Goal: Participate in discussion: Share content

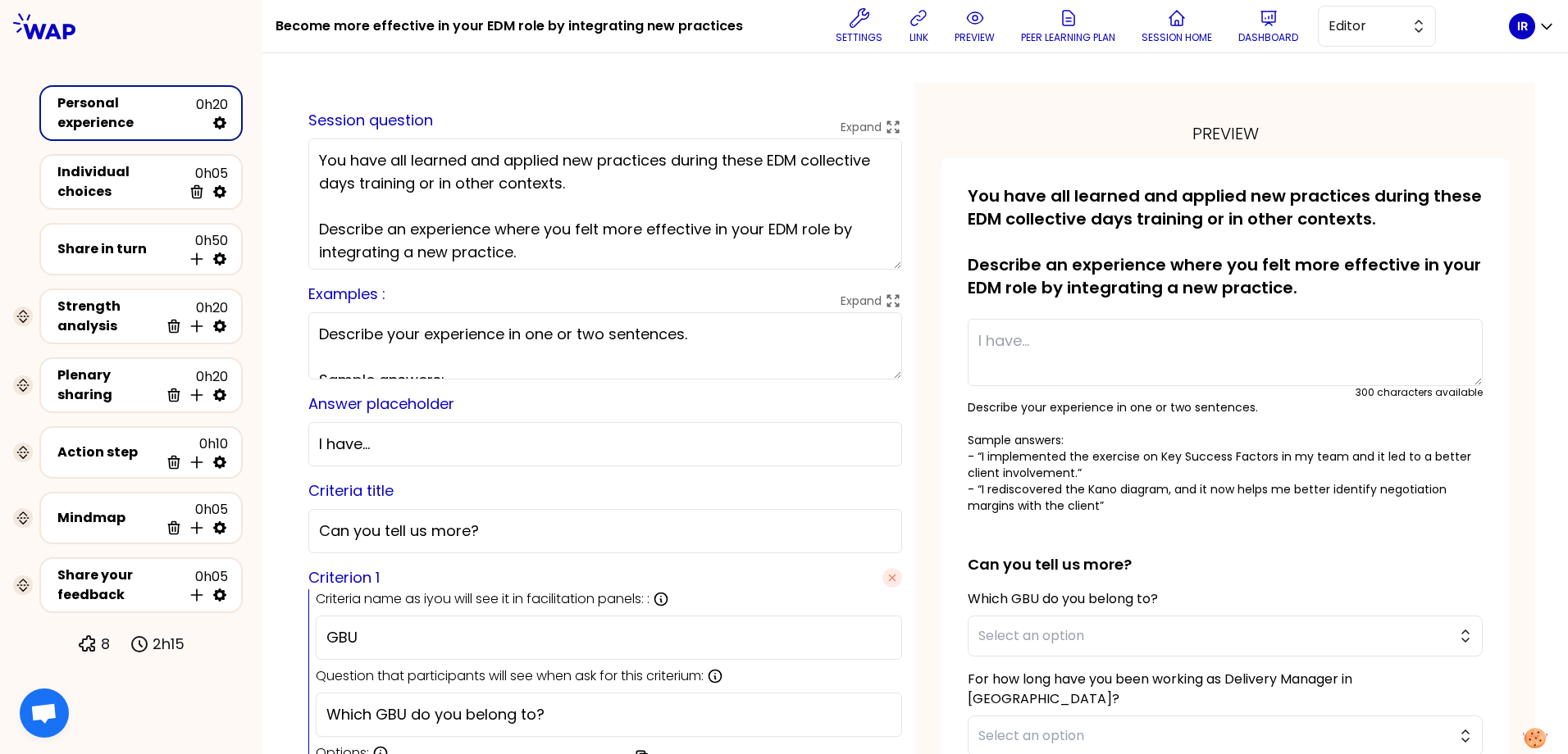
click at [128, 109] on div "Personal experience" at bounding box center [127, 113] width 139 height 39
click at [970, 29] on button "preview" at bounding box center [974, 26] width 53 height 49
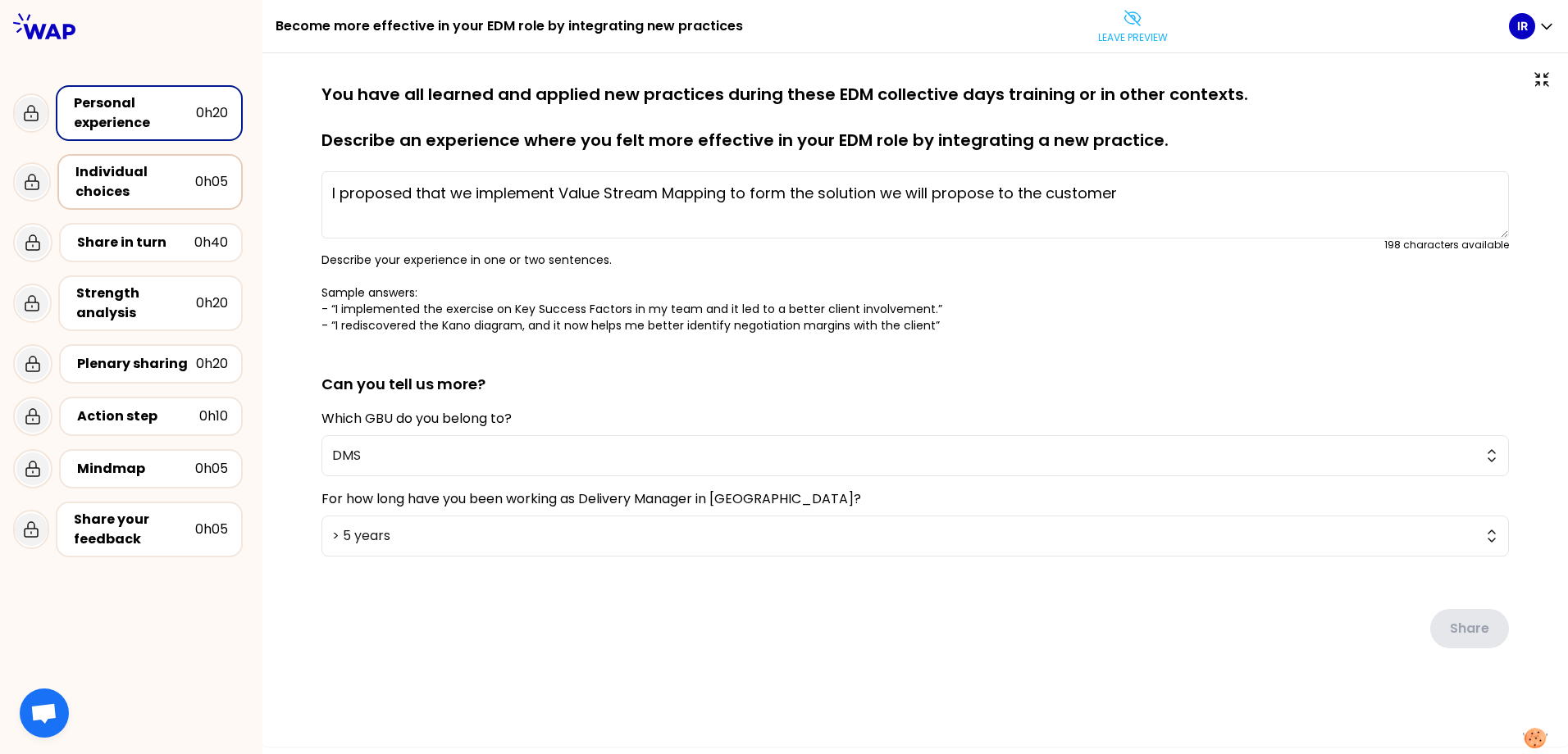
click at [131, 175] on div "Individual choices" at bounding box center [135, 181] width 120 height 39
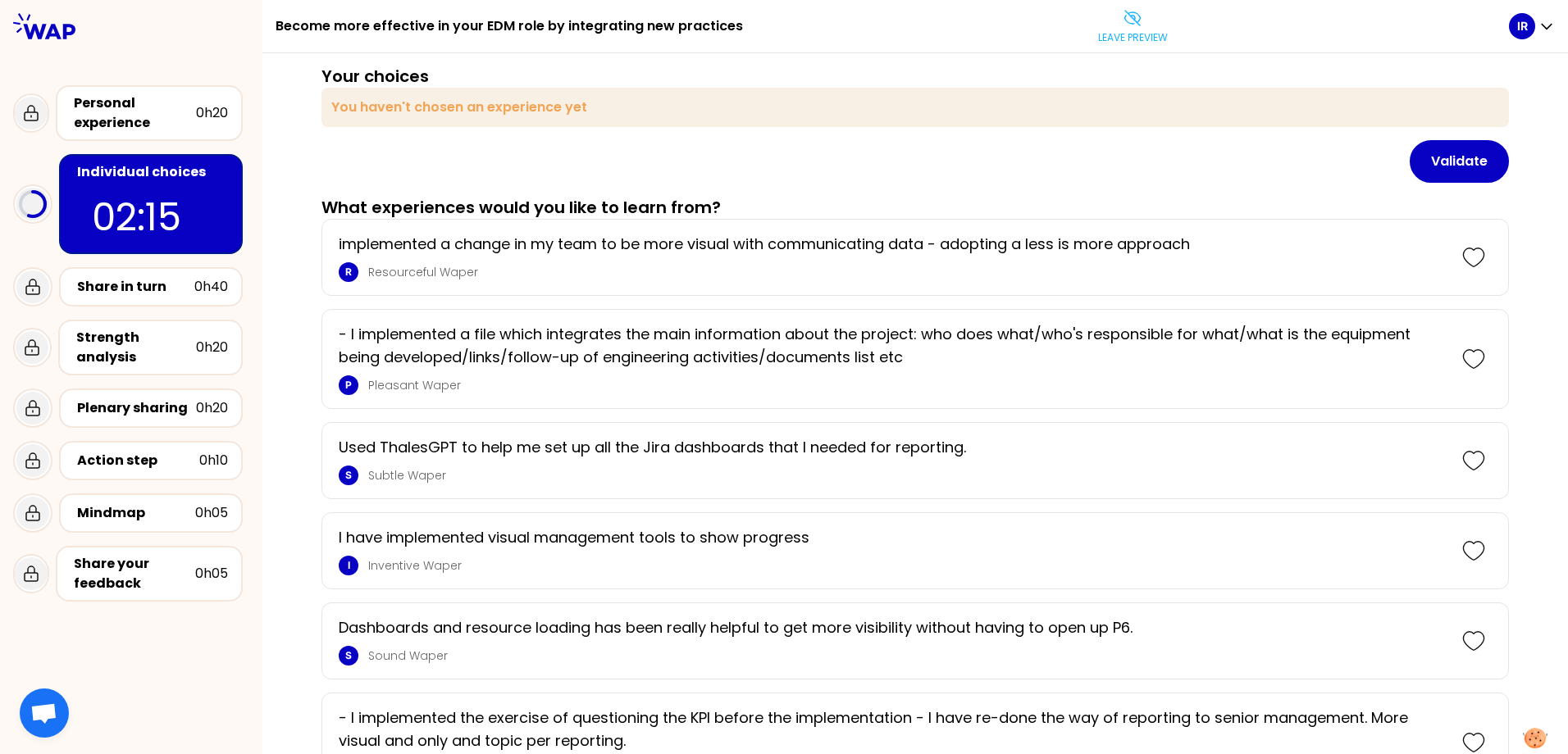
scroll to position [82, 0]
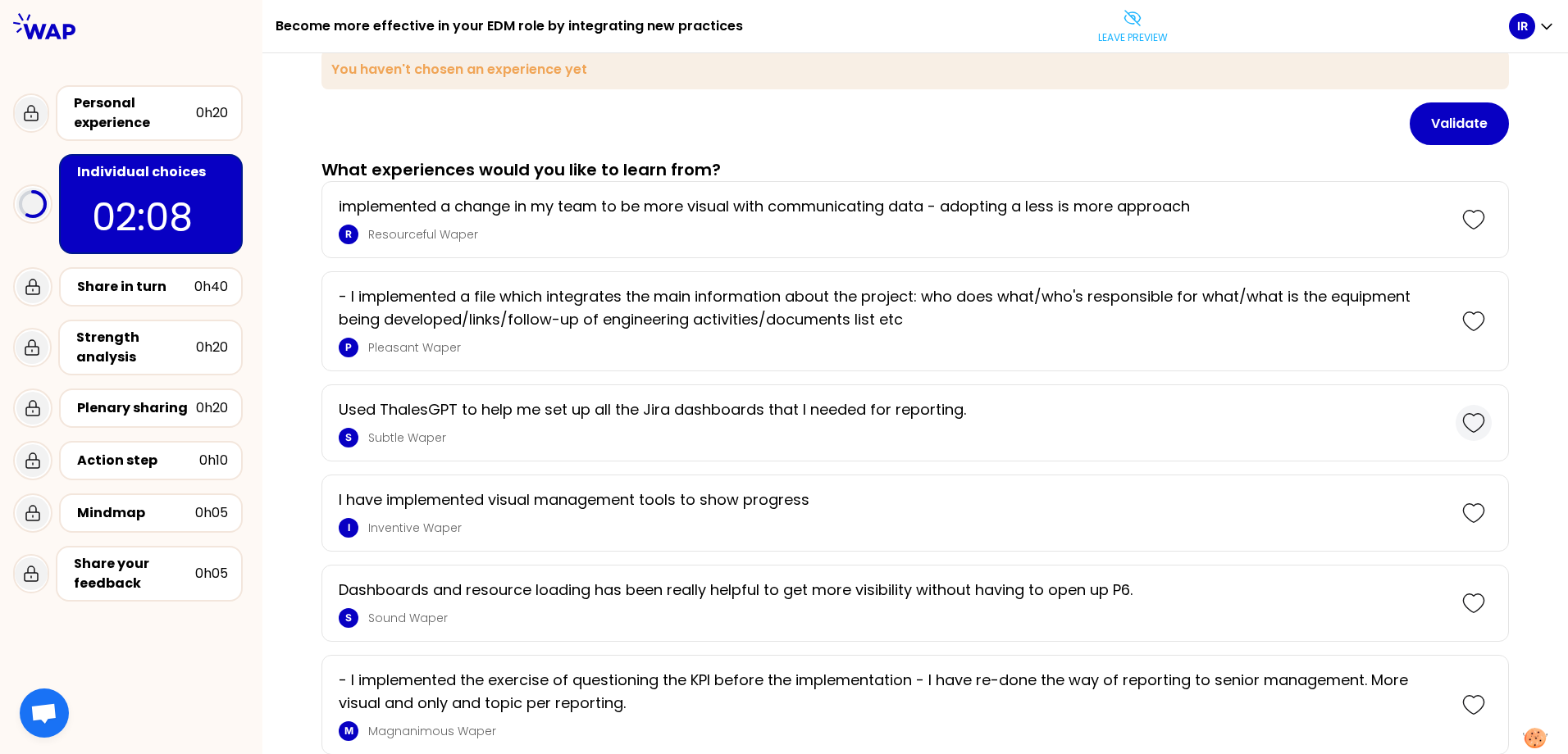
click at [1465, 422] on icon at bounding box center [1474, 423] width 23 height 23
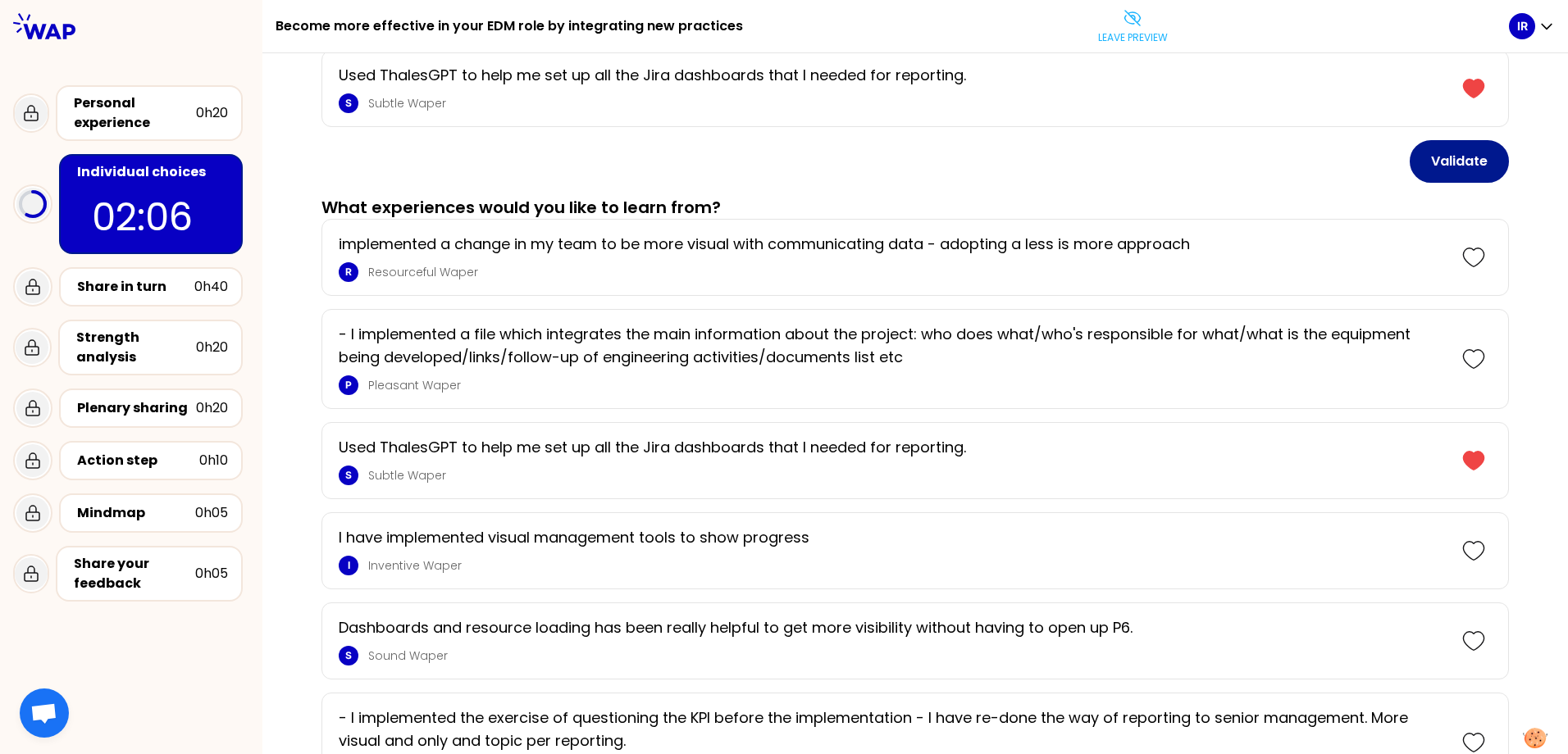
click at [1437, 162] on button "Validate" at bounding box center [1459, 161] width 99 height 42
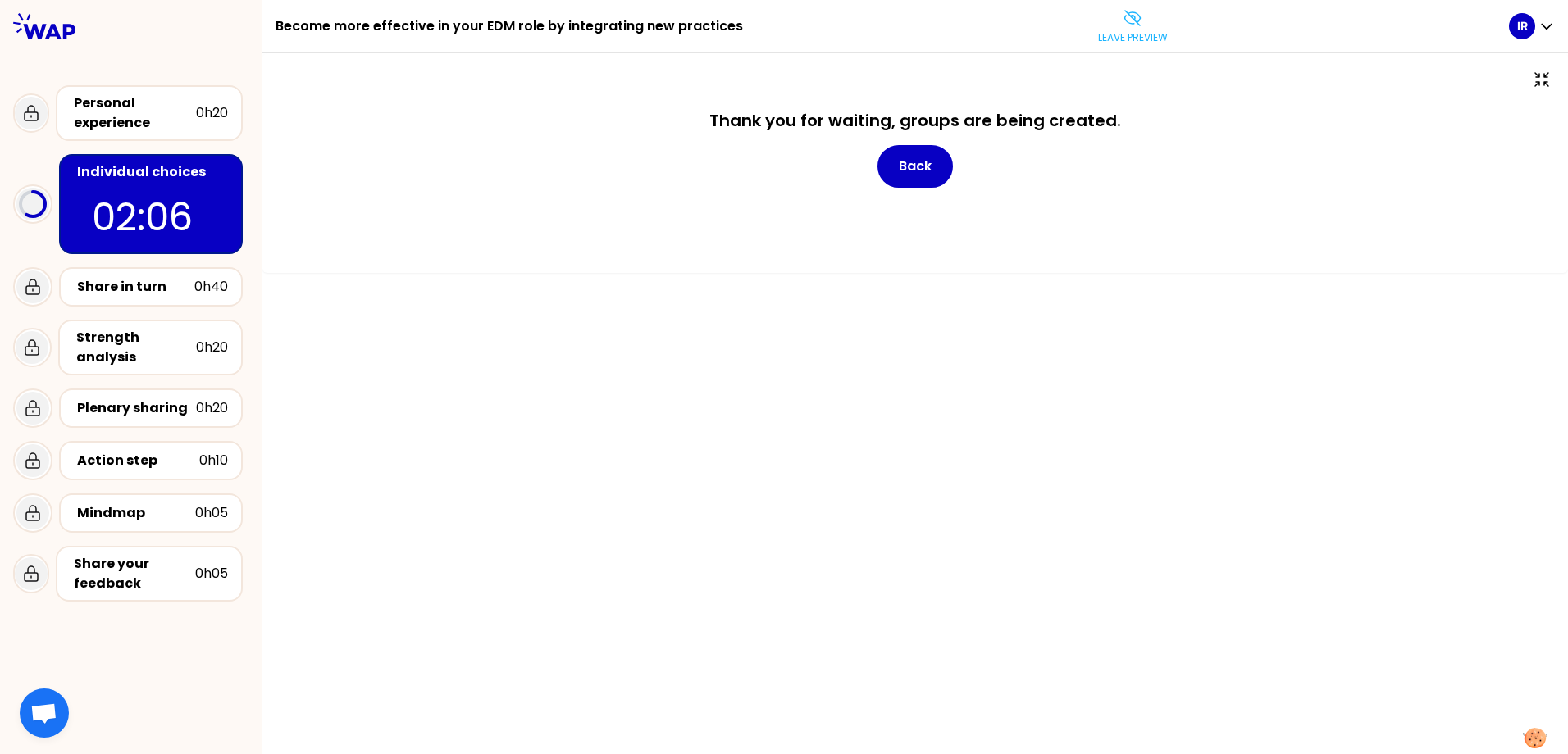
scroll to position [0, 0]
click at [908, 165] on button "Back" at bounding box center [914, 166] width 75 height 42
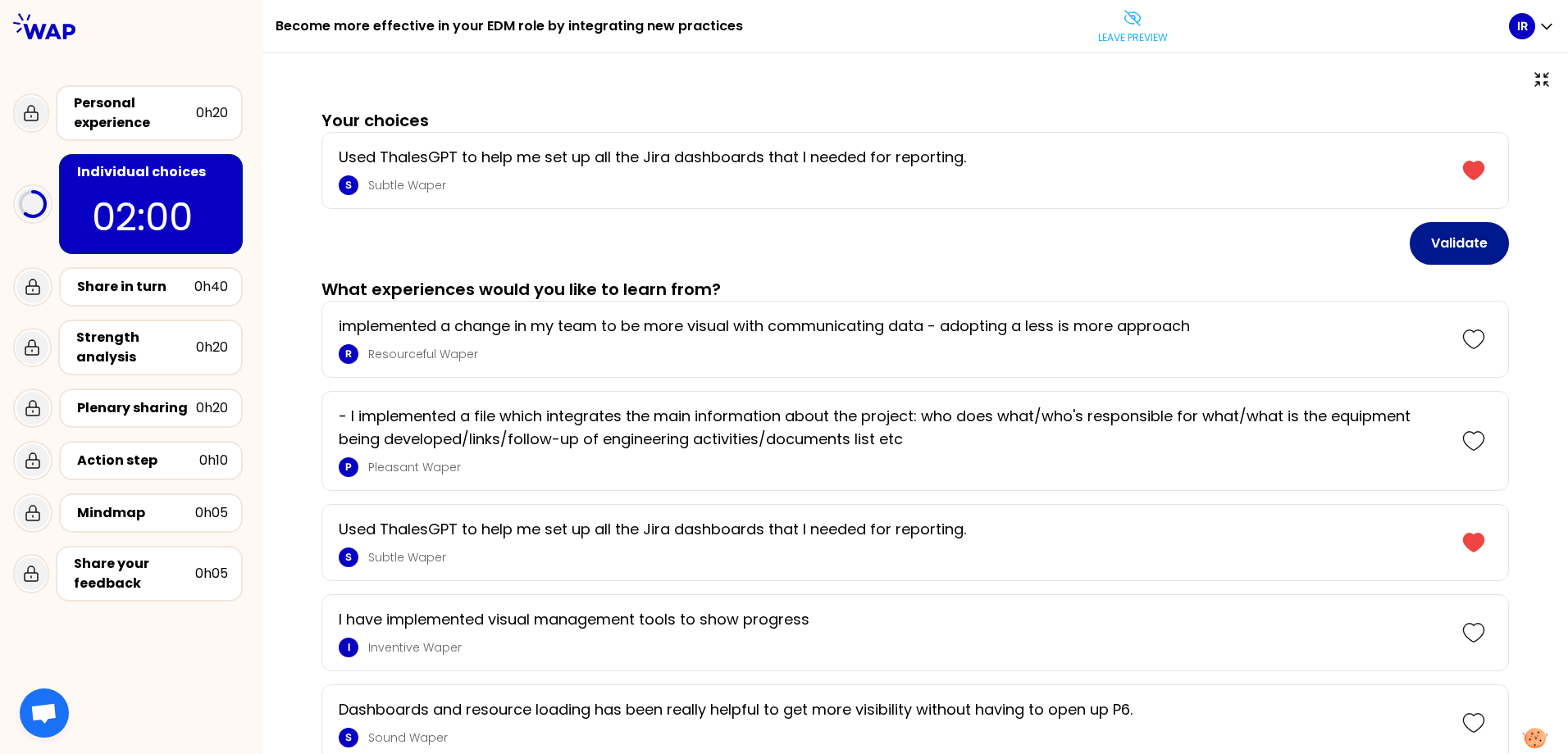
click at [1428, 240] on button "Validate" at bounding box center [1459, 243] width 99 height 42
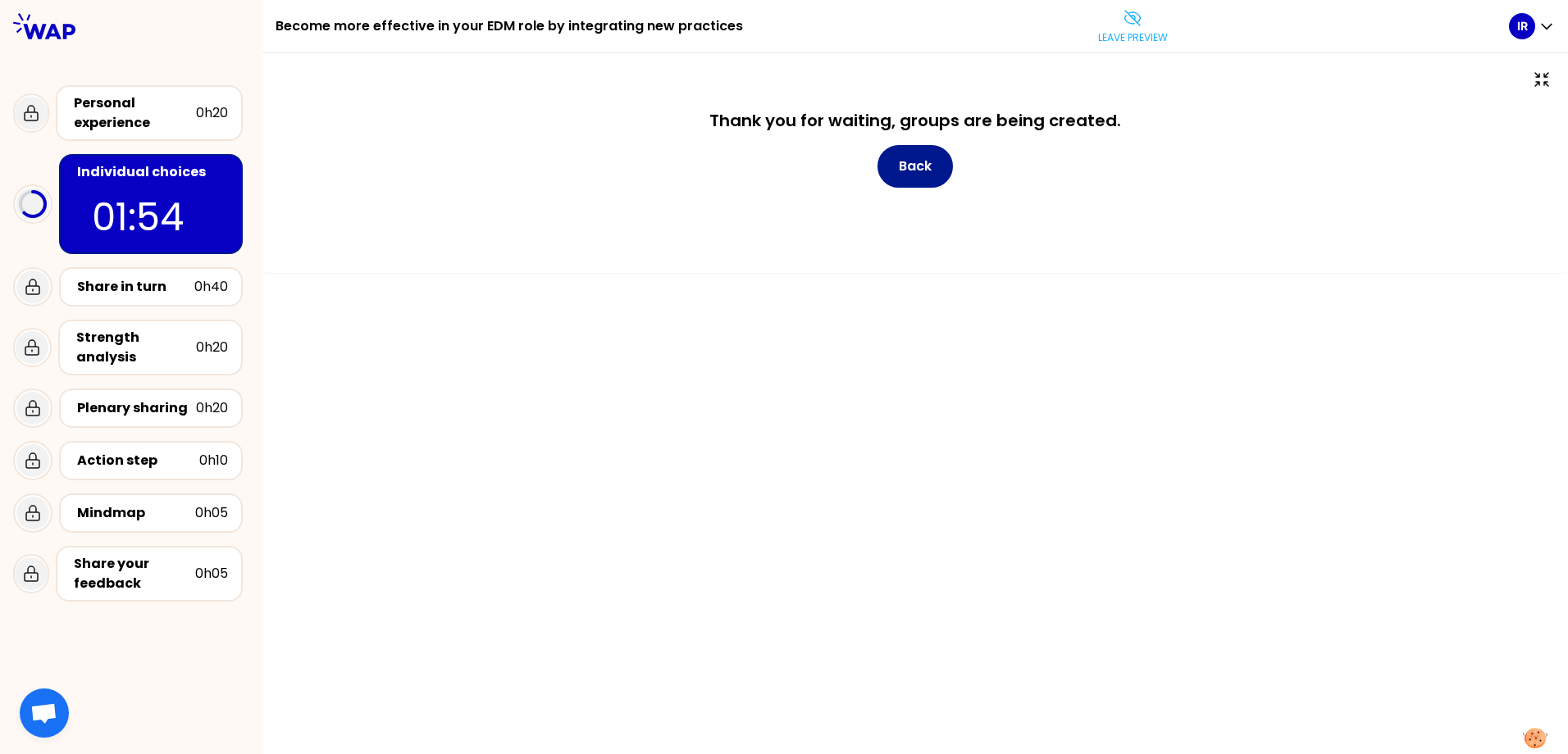
click at [907, 172] on button "Back" at bounding box center [914, 166] width 75 height 42
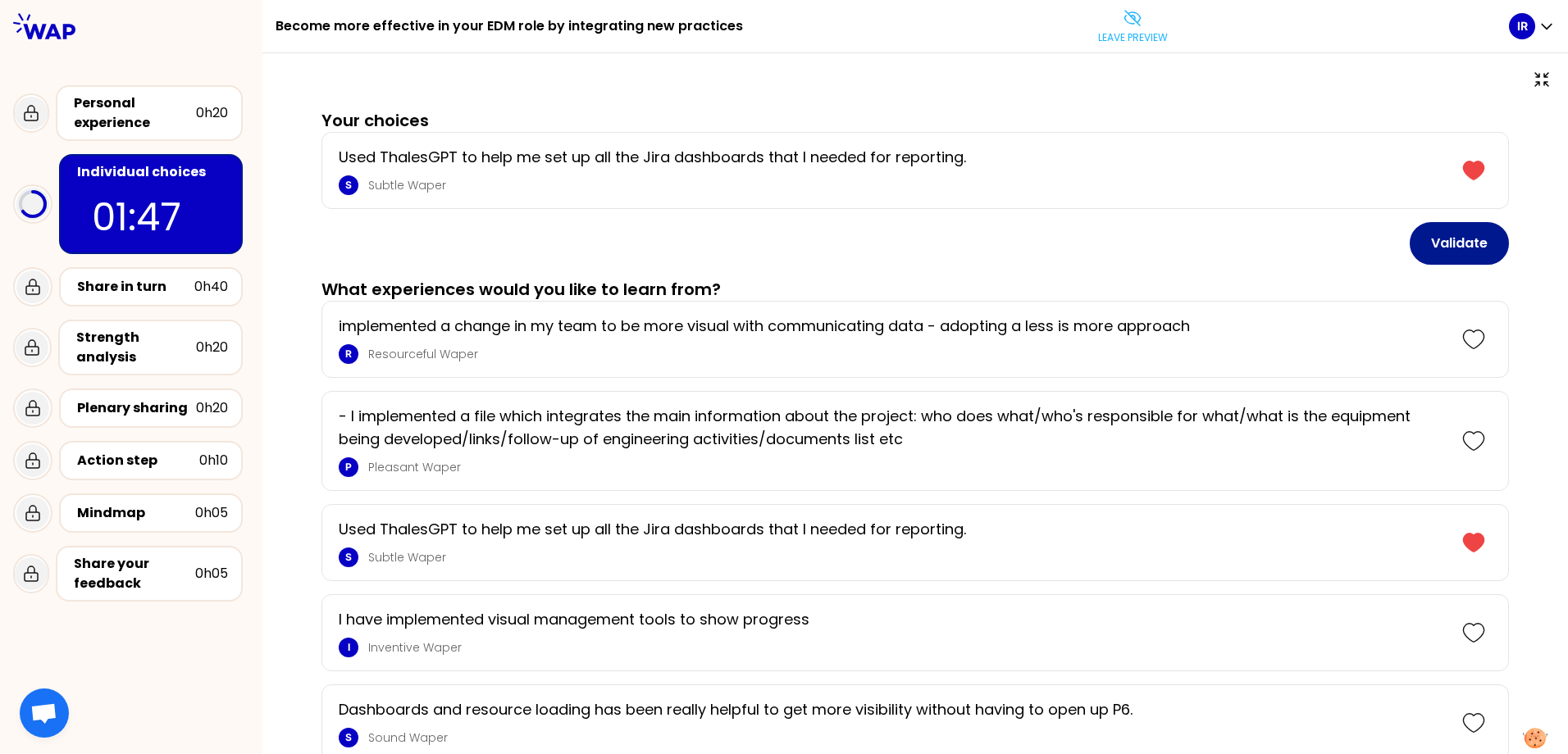
click at [1441, 241] on button "Validate" at bounding box center [1459, 243] width 99 height 42
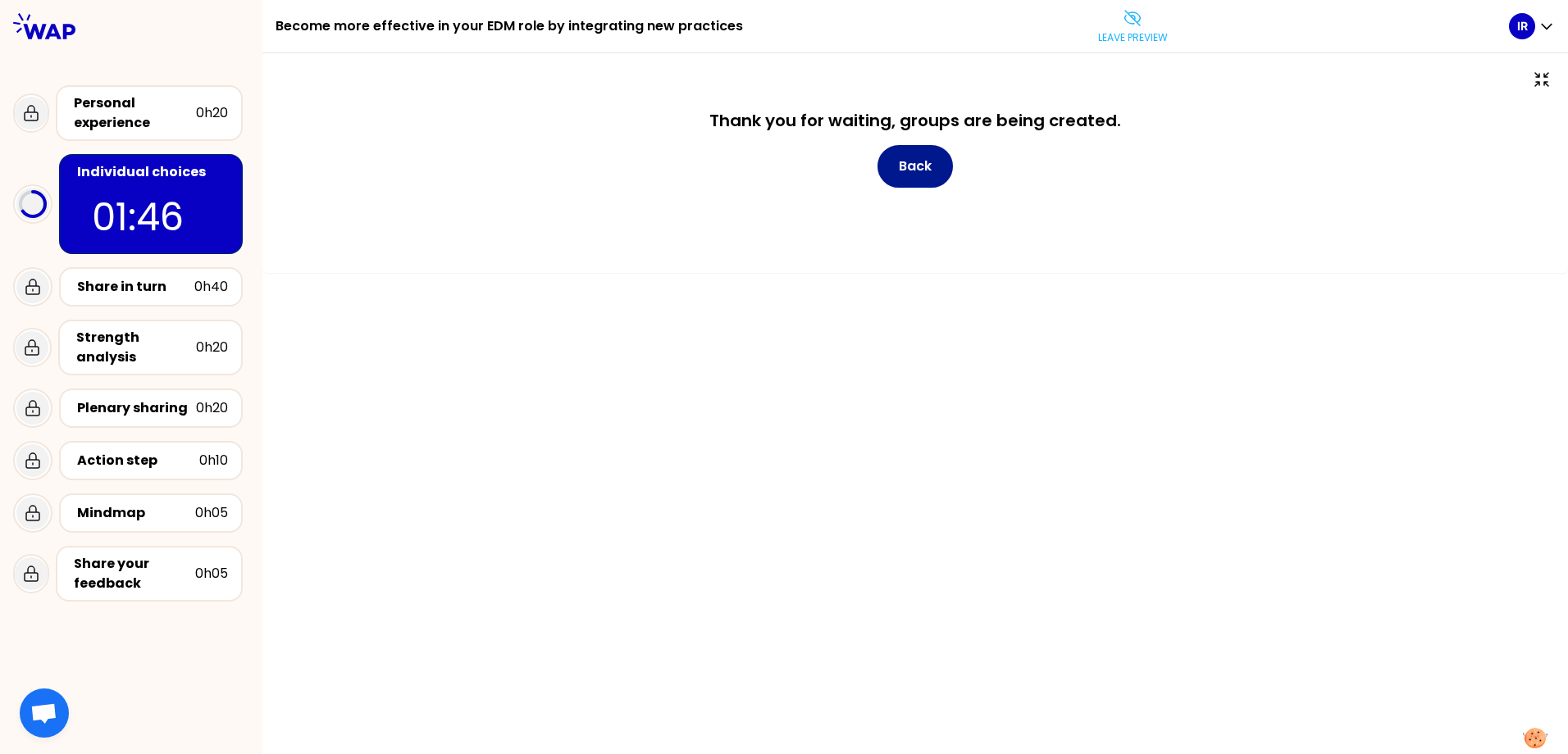
click at [927, 161] on button "Back" at bounding box center [914, 166] width 75 height 42
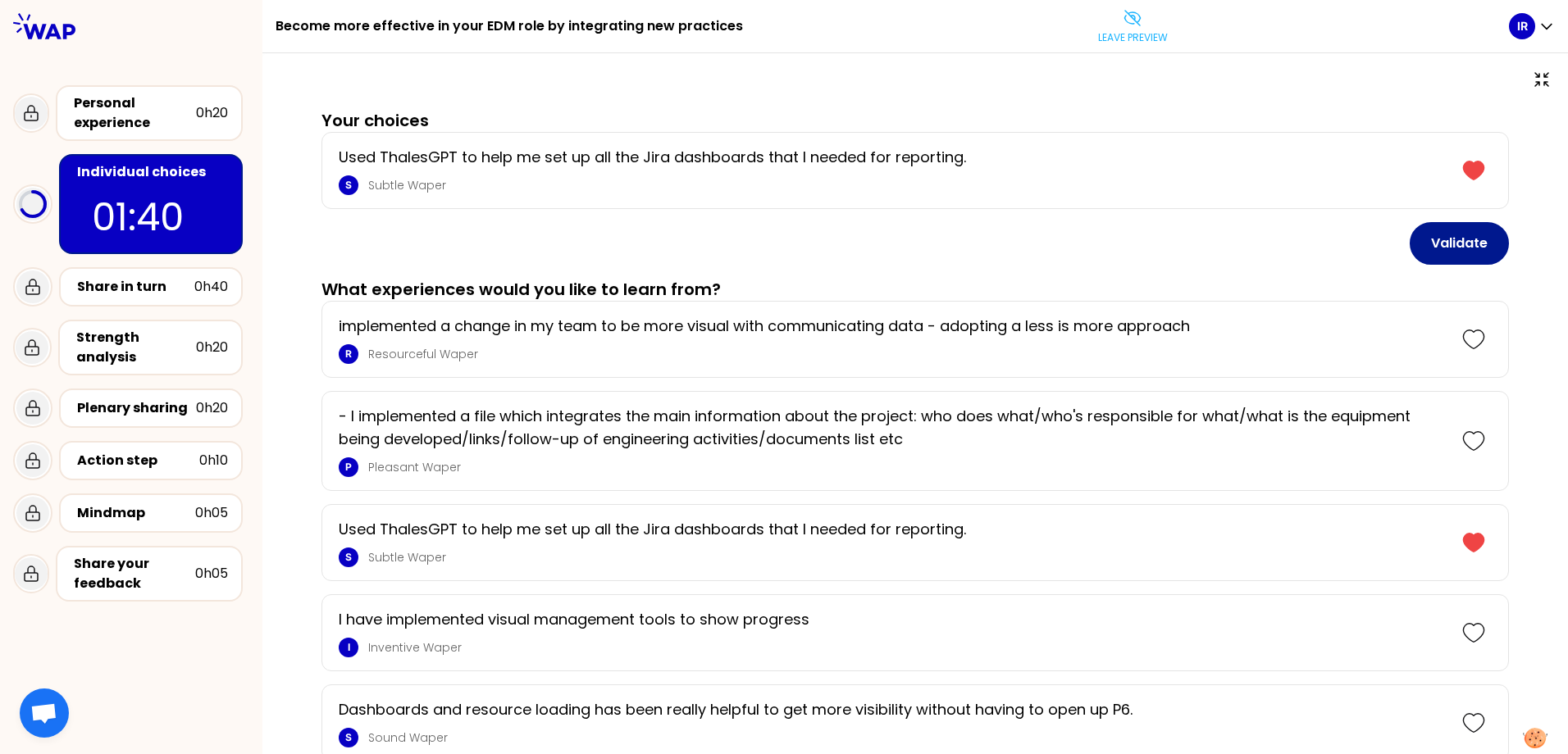
click at [1435, 247] on button "Validate" at bounding box center [1459, 243] width 99 height 42
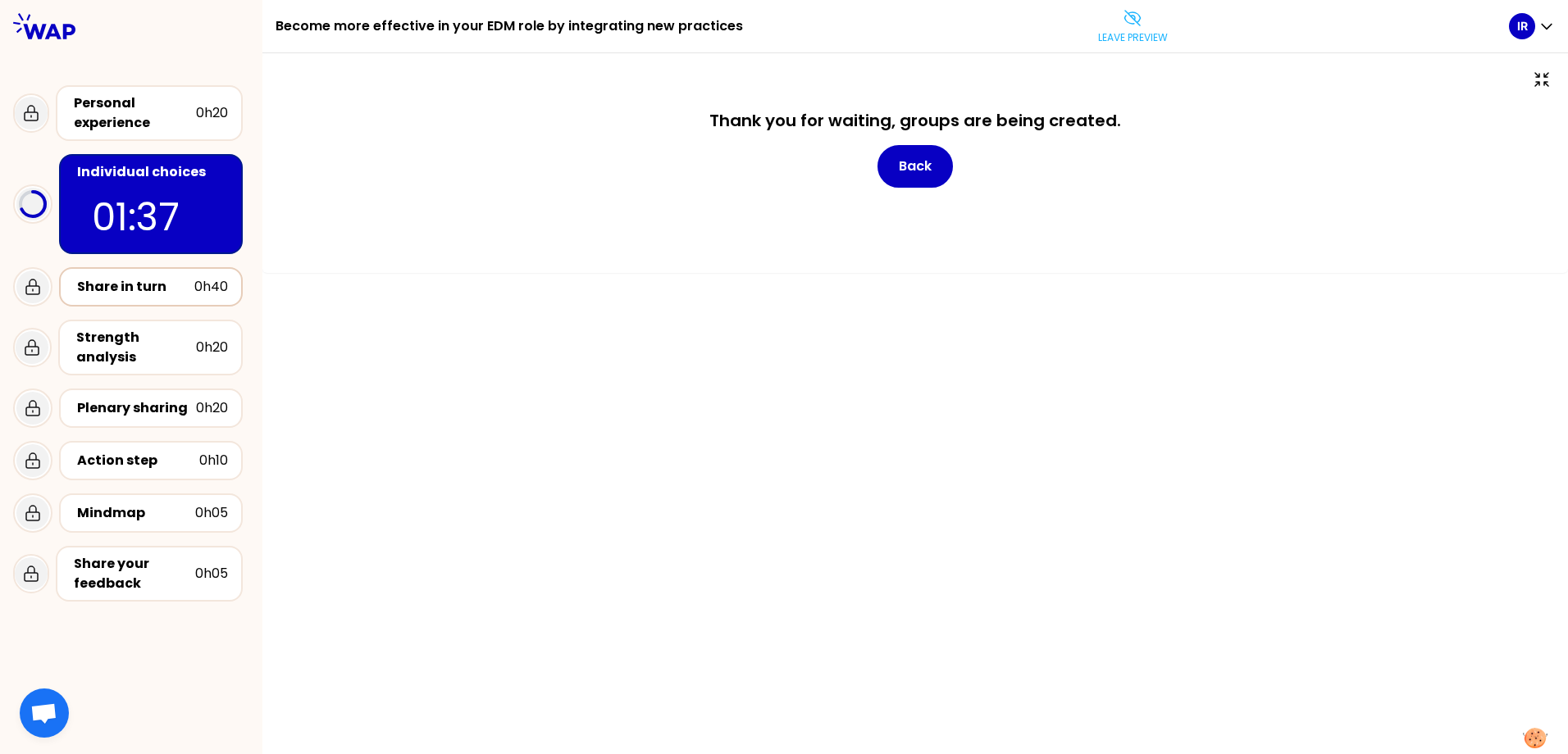
click at [159, 293] on div "Share in turn" at bounding box center [135, 287] width 117 height 20
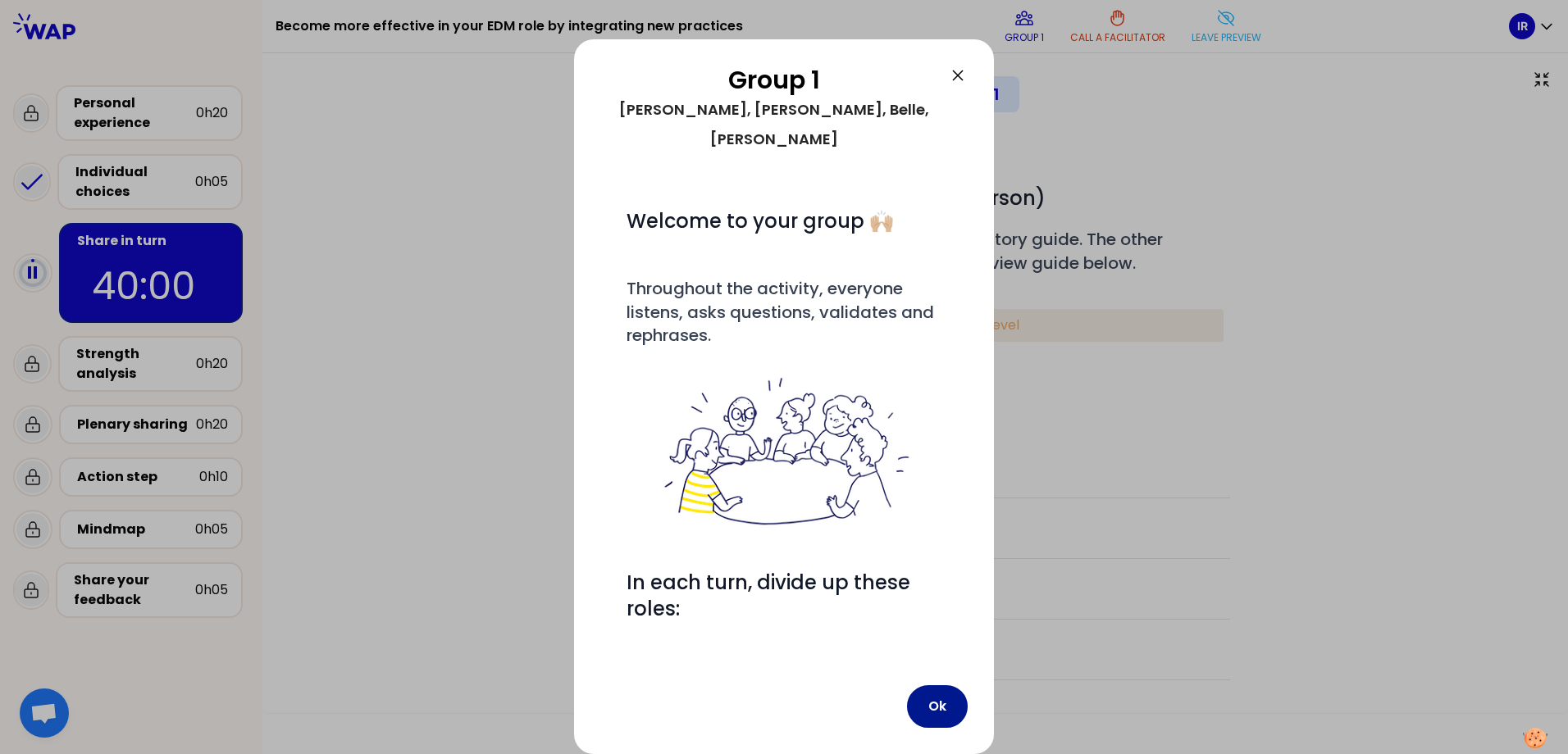
click at [928, 686] on button "Ok" at bounding box center [937, 706] width 61 height 42
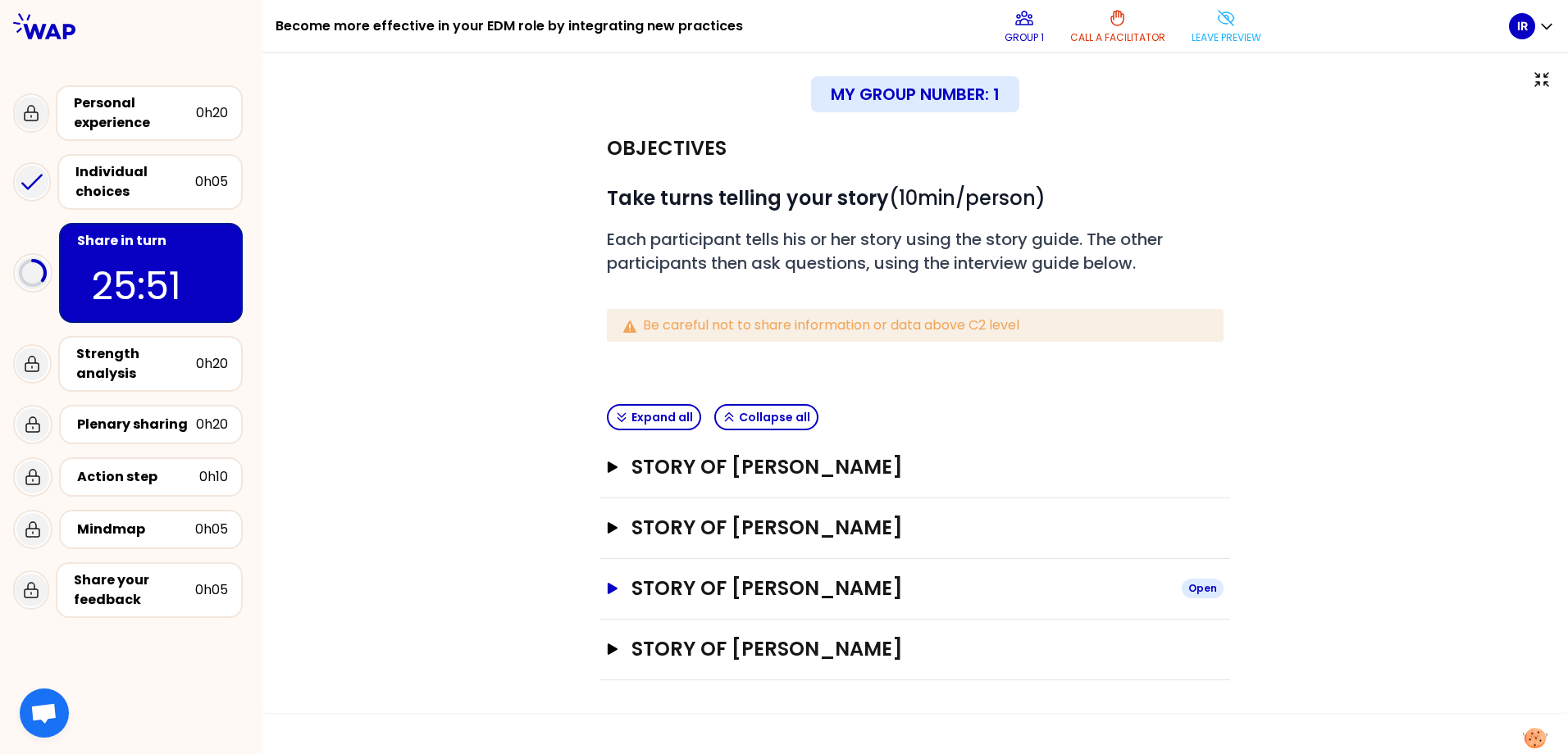
click at [616, 590] on icon "button" at bounding box center [612, 588] width 13 height 11
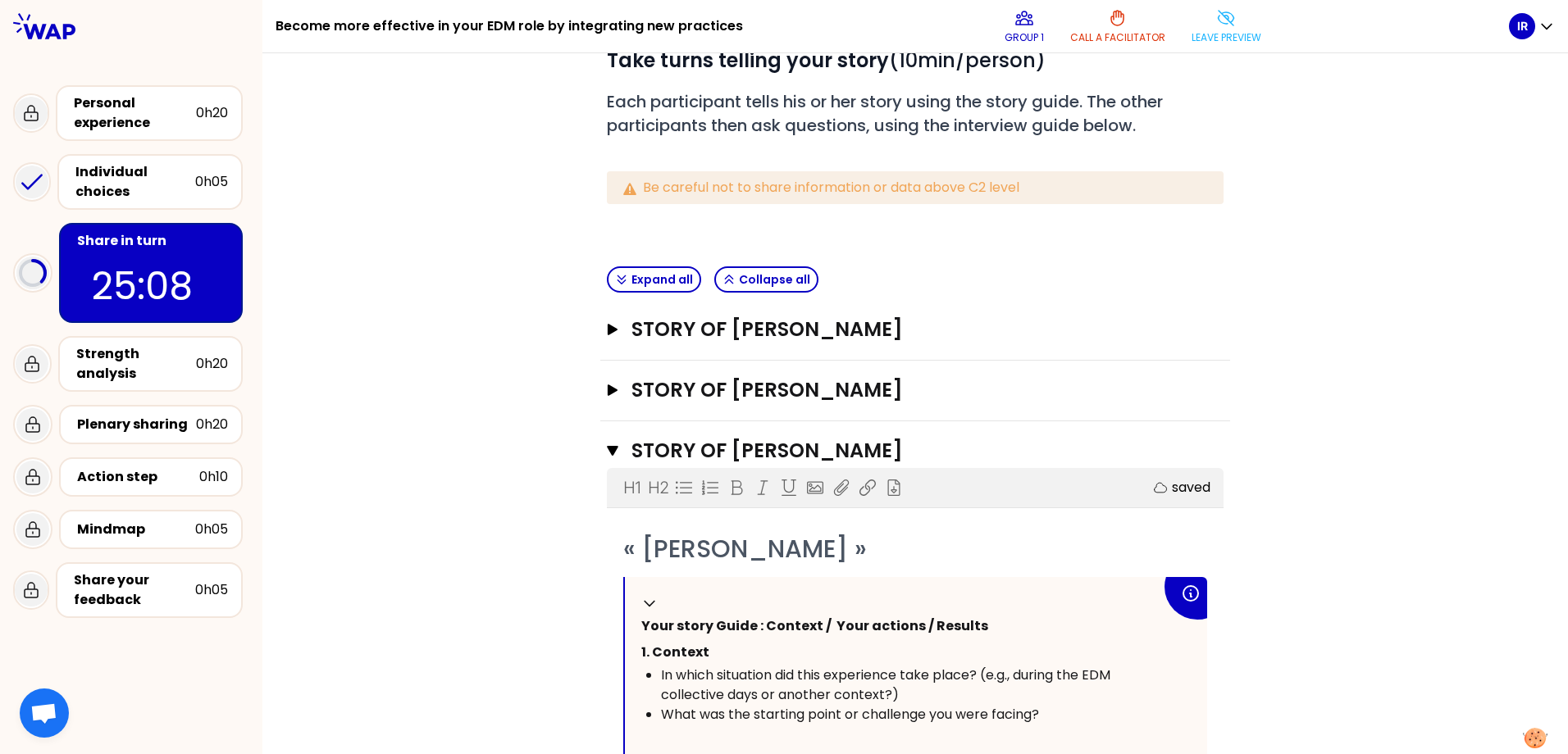
scroll to position [133, 0]
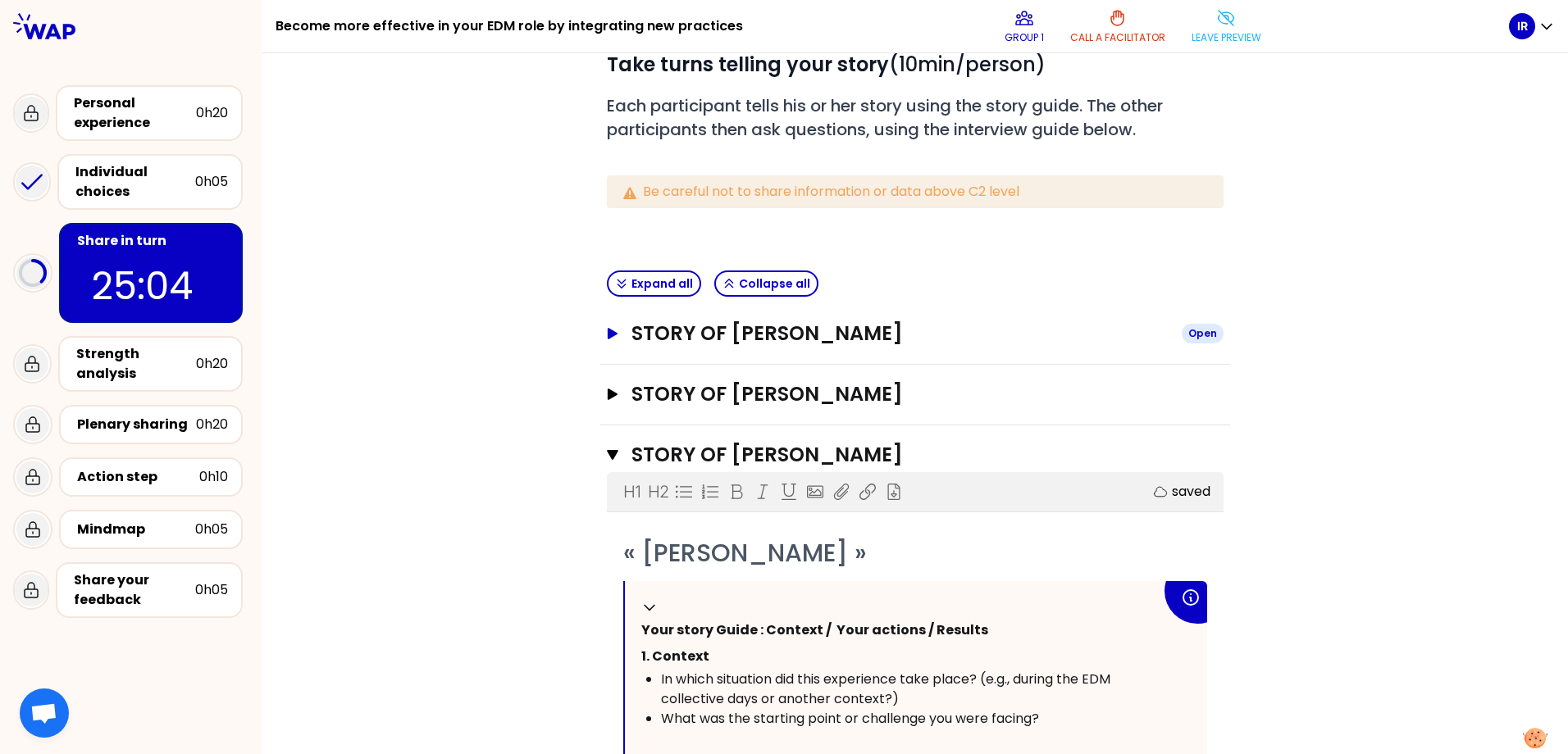
click at [606, 328] on icon "button" at bounding box center [612, 333] width 13 height 11
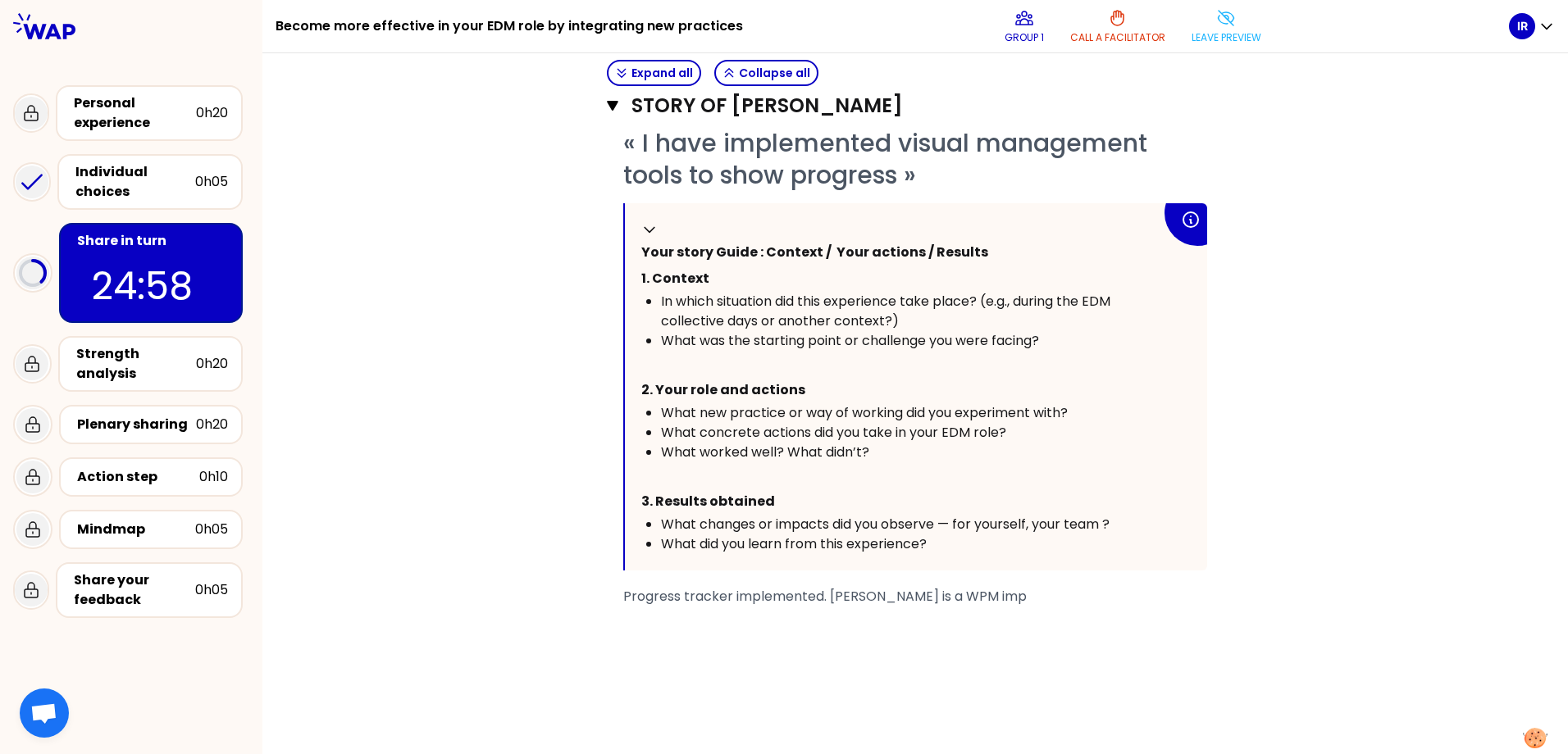
scroll to position [380, 0]
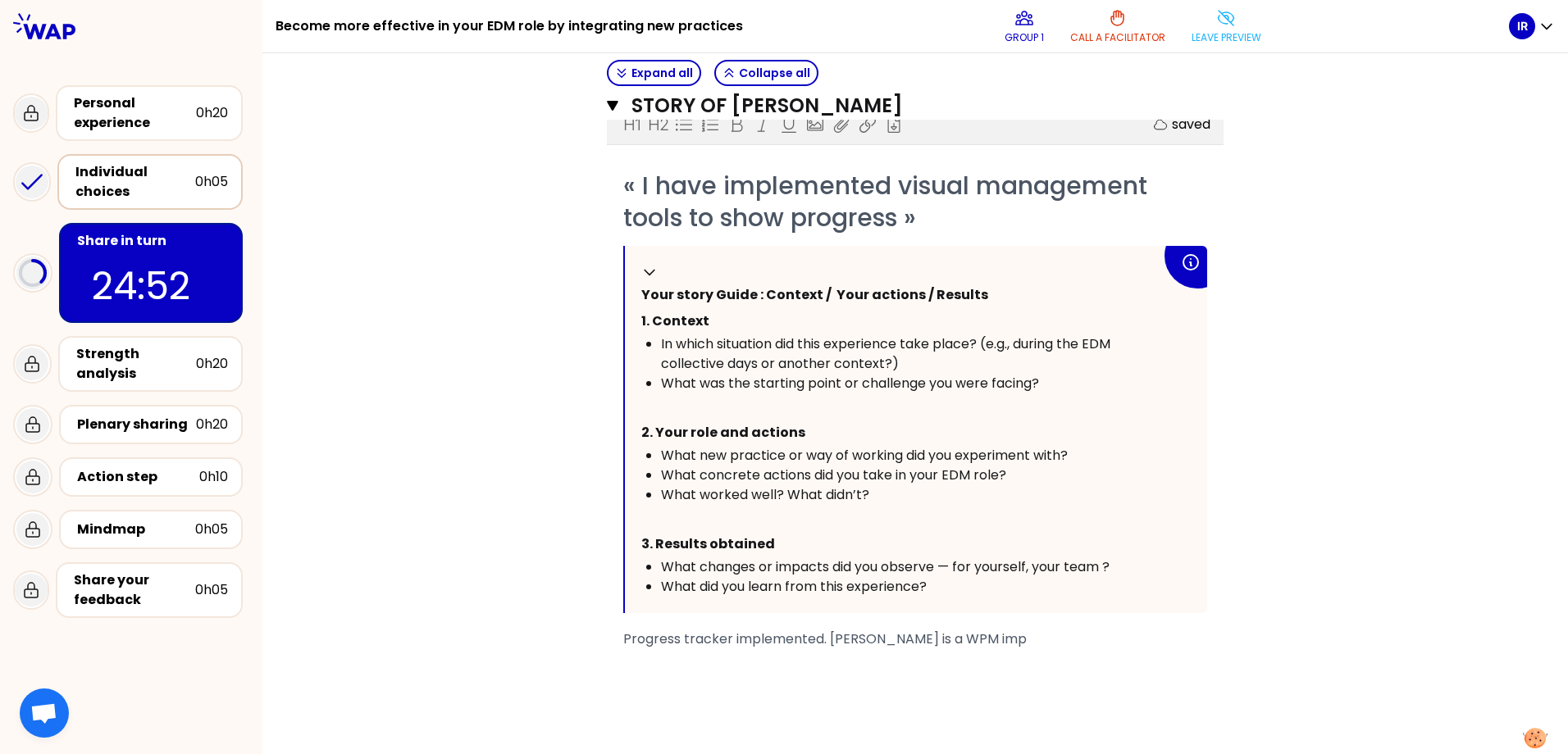
click at [164, 185] on div "Individual choices" at bounding box center [135, 181] width 120 height 39
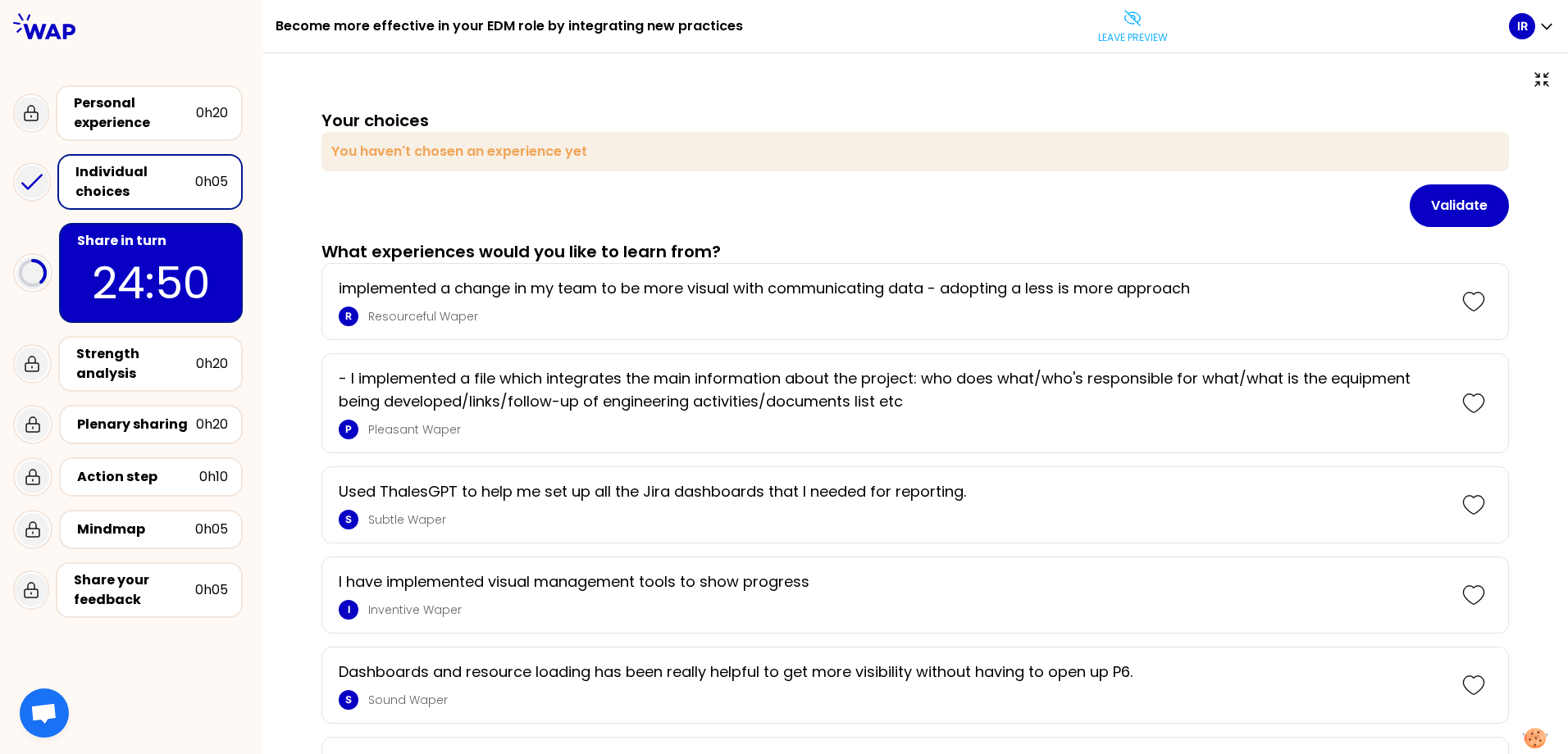
click at [158, 252] on p "24:50" at bounding box center [151, 283] width 154 height 64
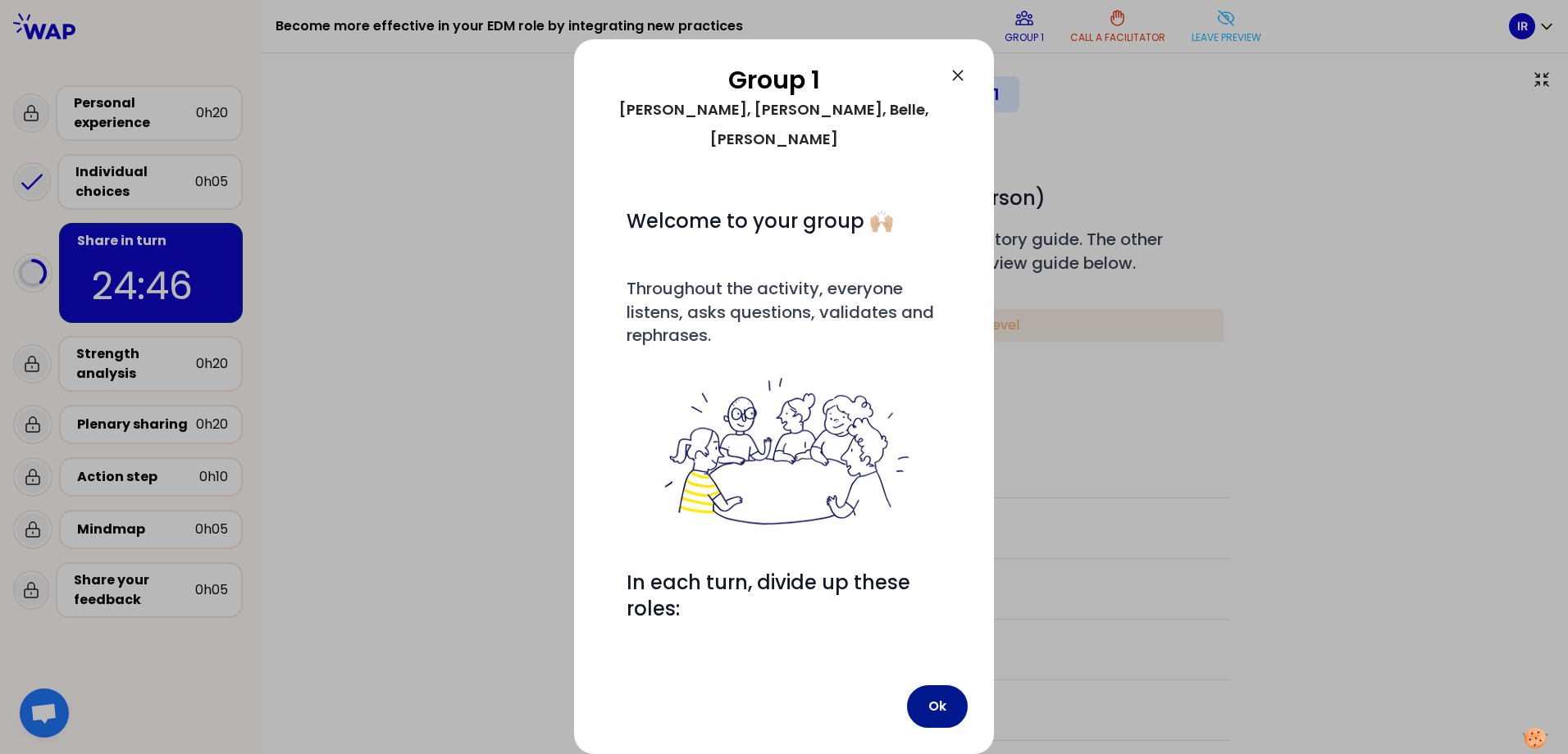
click at [935, 686] on button "Ok" at bounding box center [937, 706] width 61 height 42
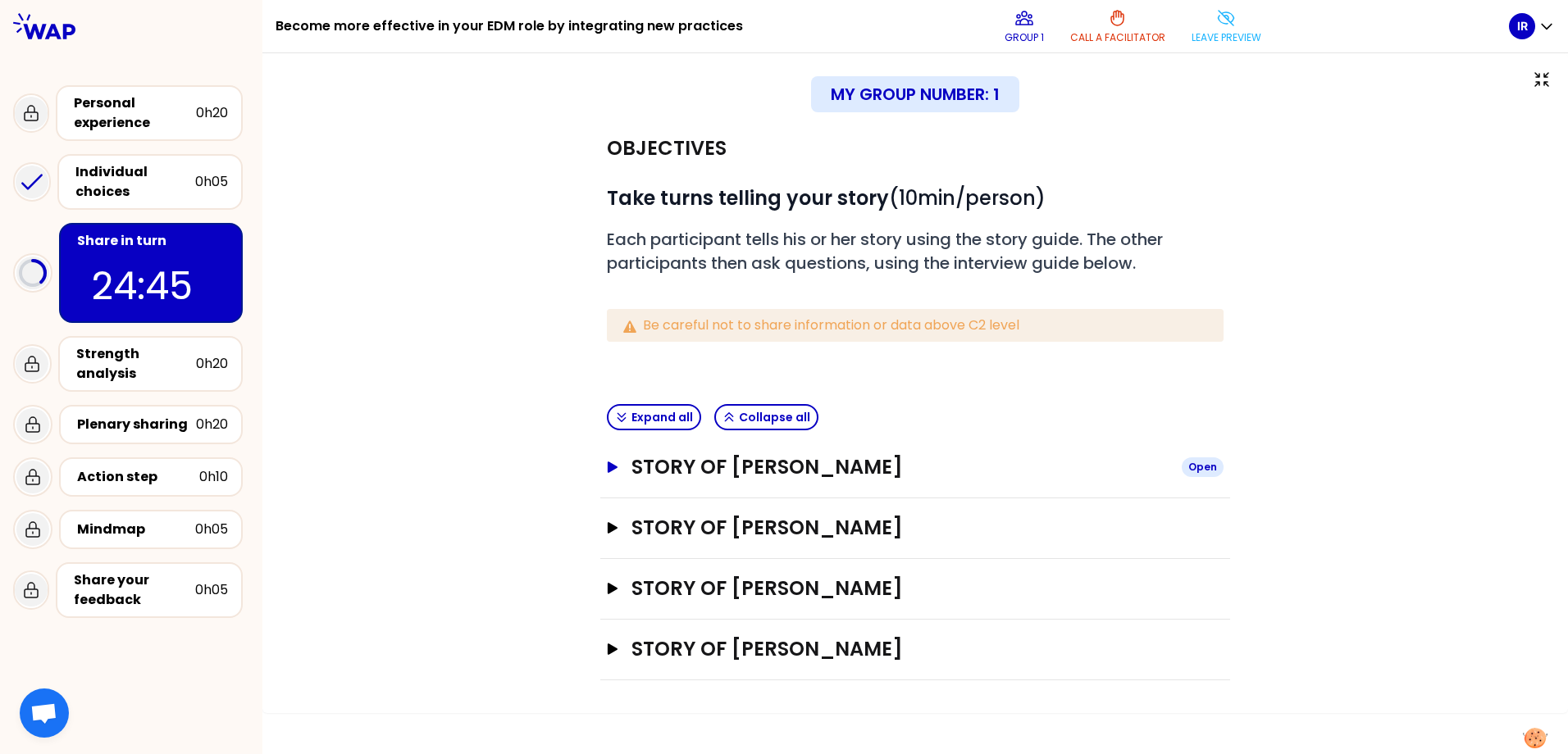
click at [610, 465] on icon "button" at bounding box center [612, 467] width 10 height 11
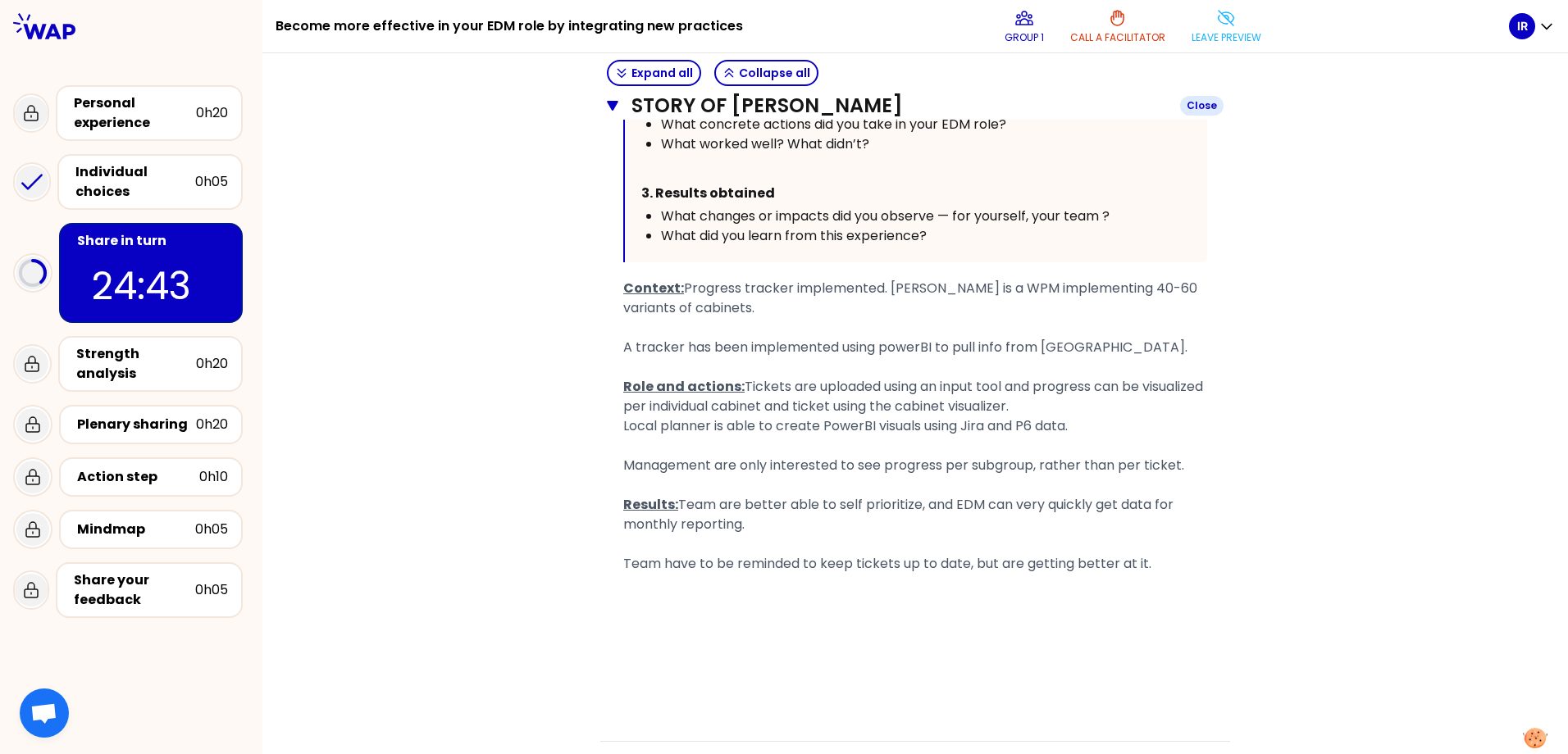
scroll to position [738, 0]
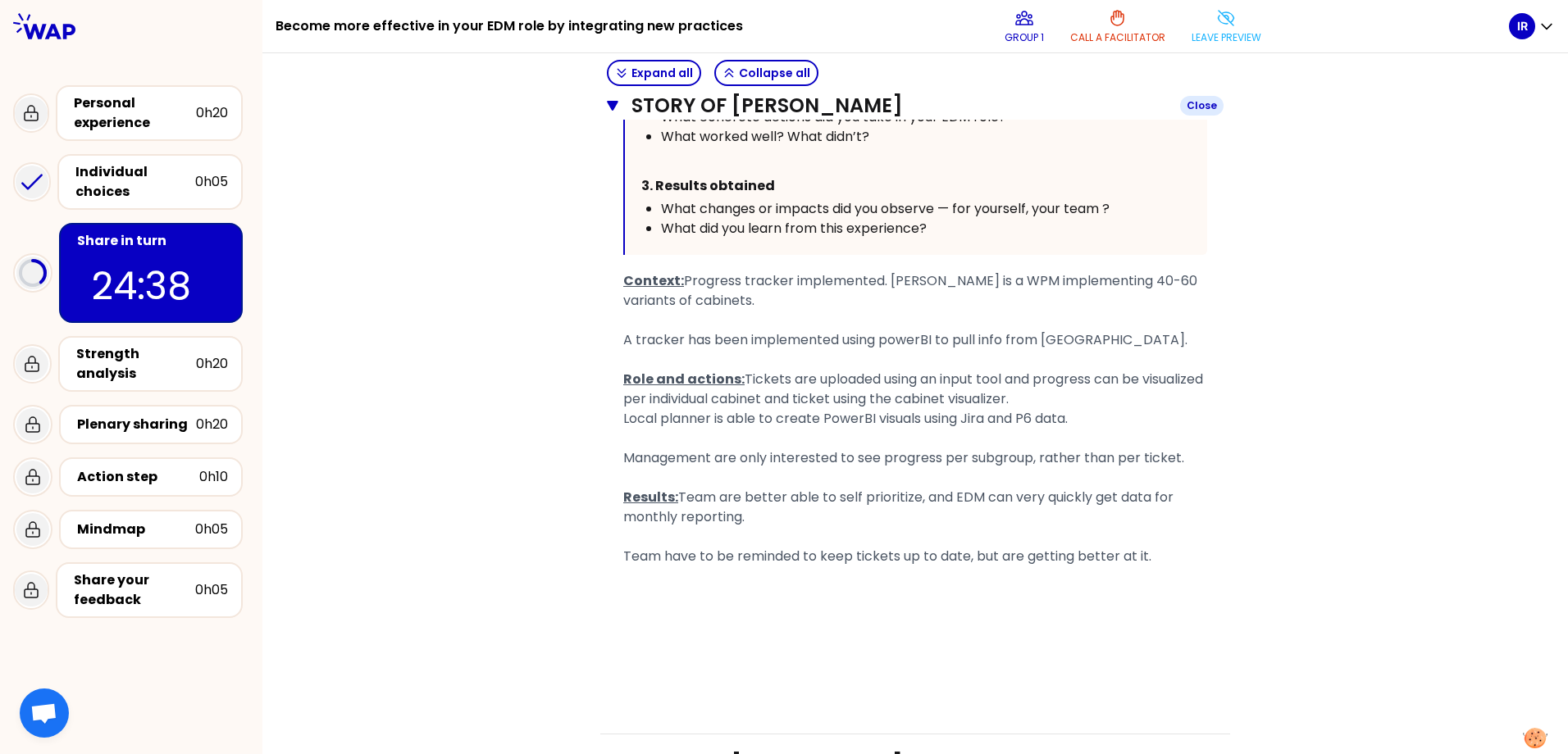
click at [610, 103] on icon "button" at bounding box center [612, 105] width 11 height 10
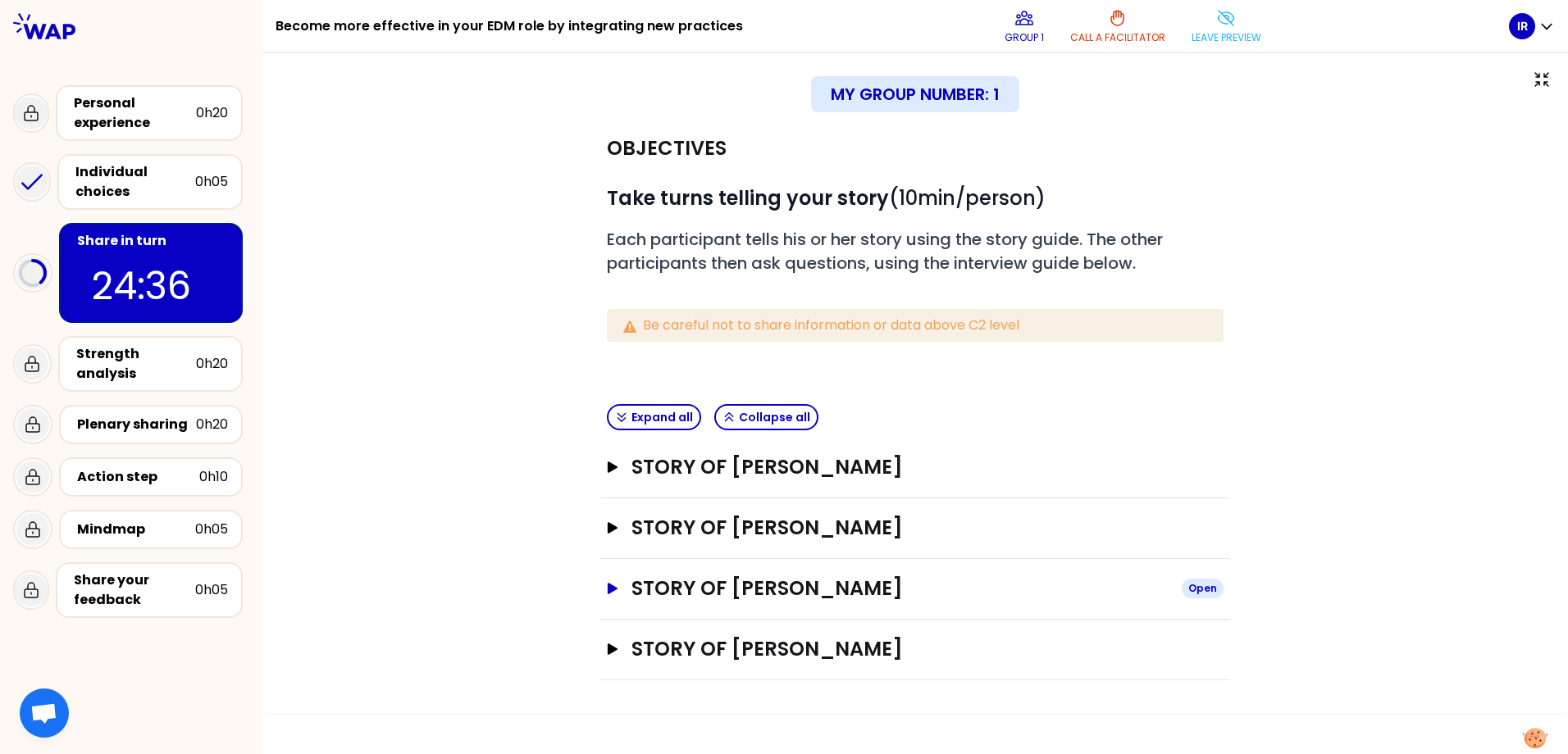
click at [611, 589] on icon "button" at bounding box center [612, 588] width 10 height 11
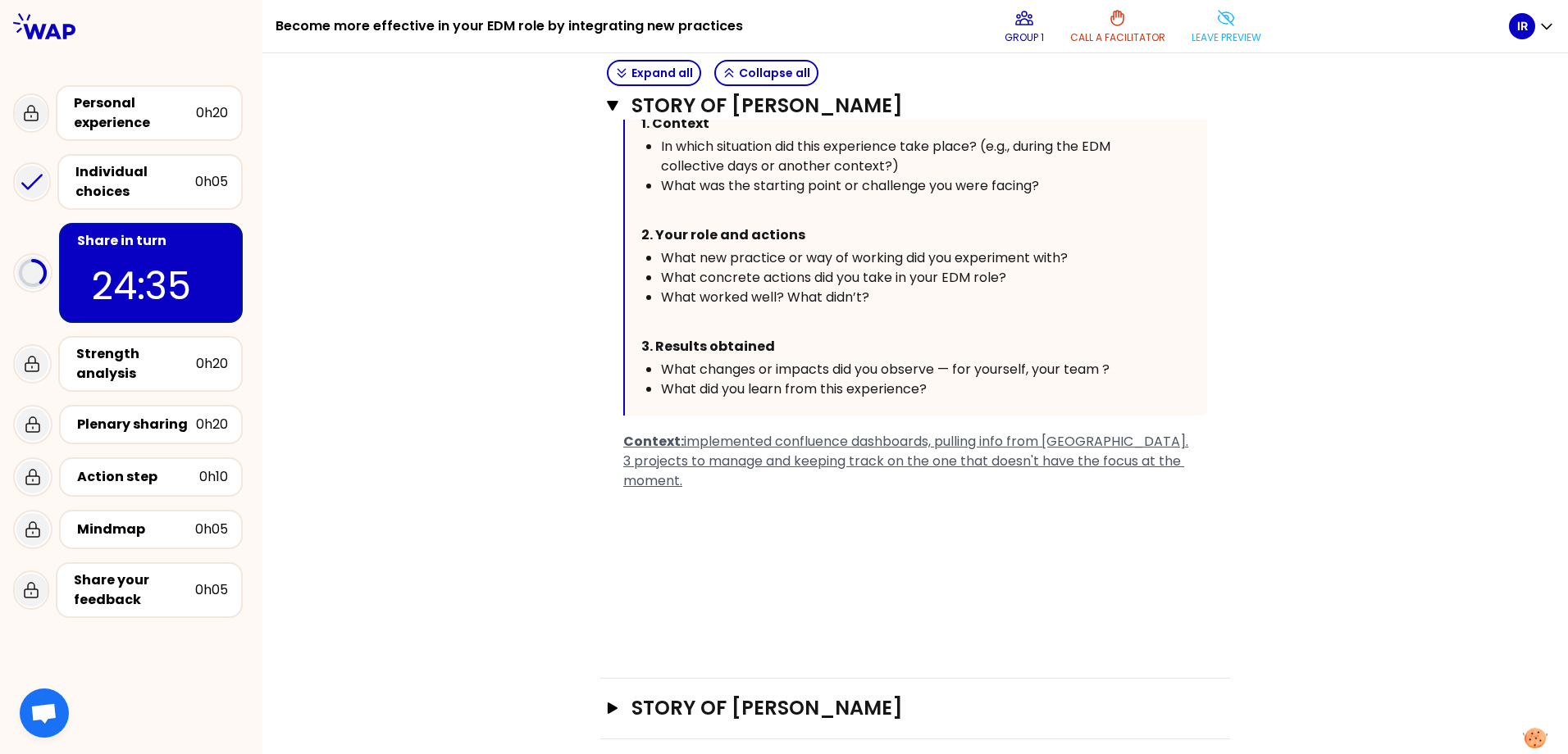
scroll to position [685, 0]
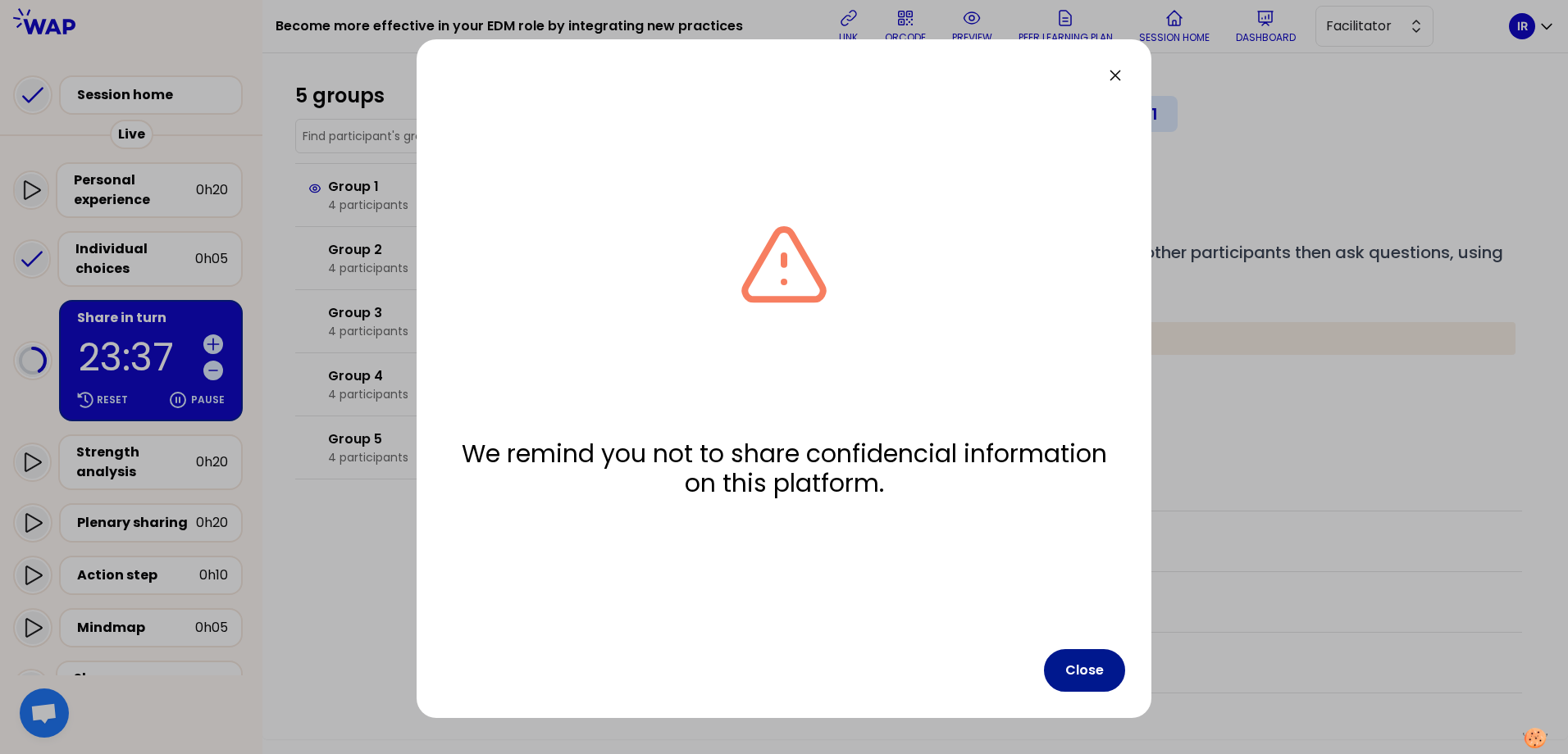
click at [1085, 673] on button "Close" at bounding box center [1084, 670] width 81 height 42
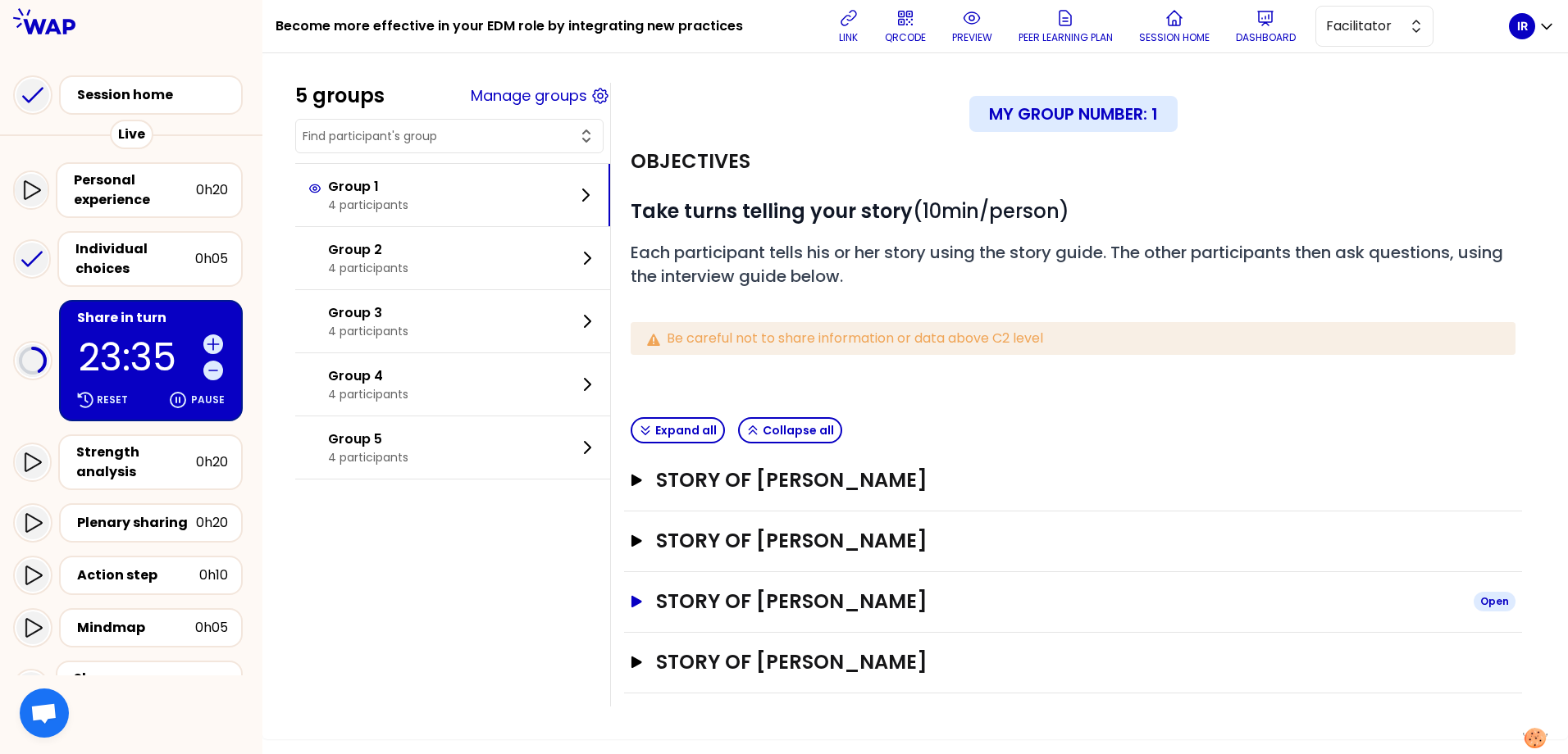
click at [642, 601] on icon "button" at bounding box center [637, 601] width 10 height 11
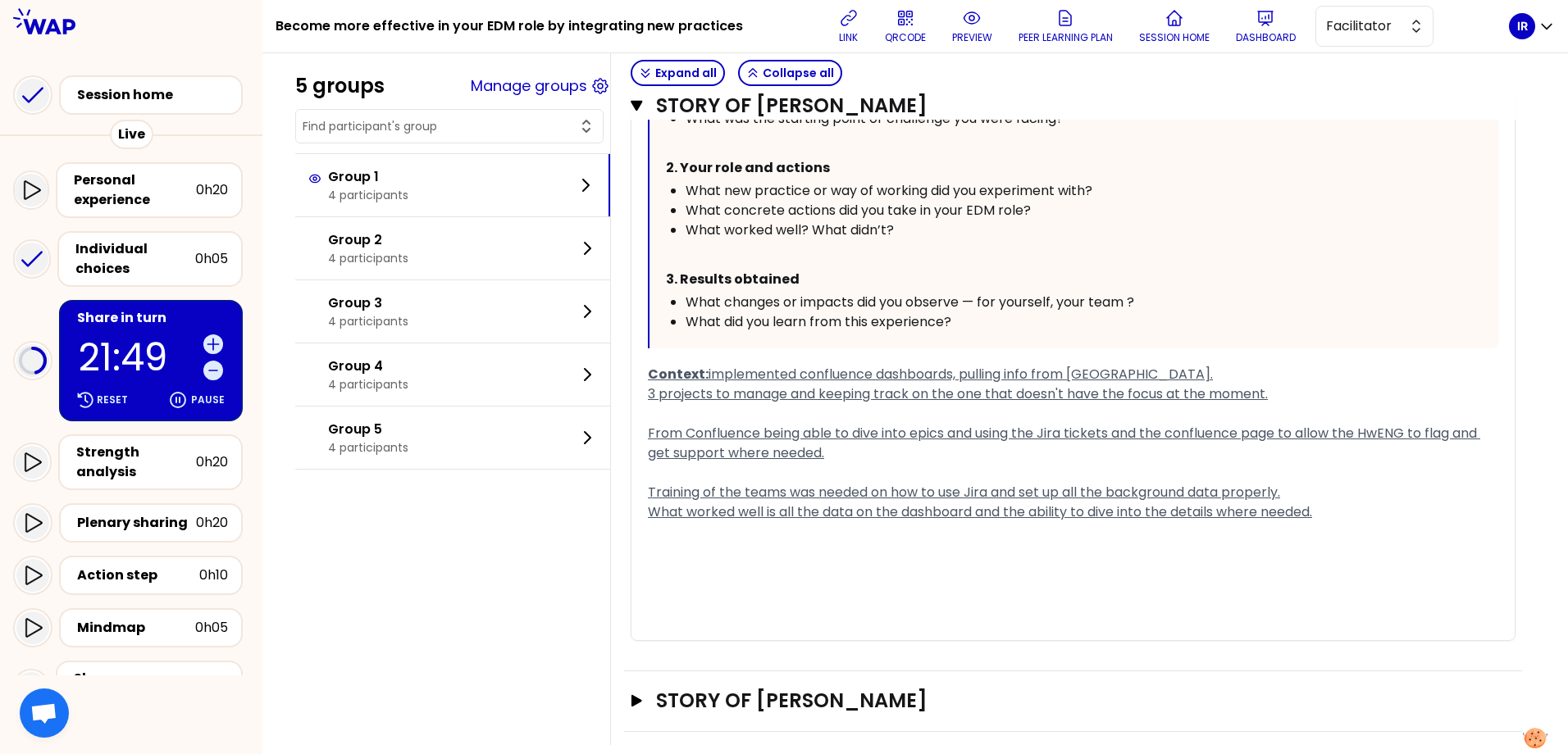
scroll to position [752, 0]
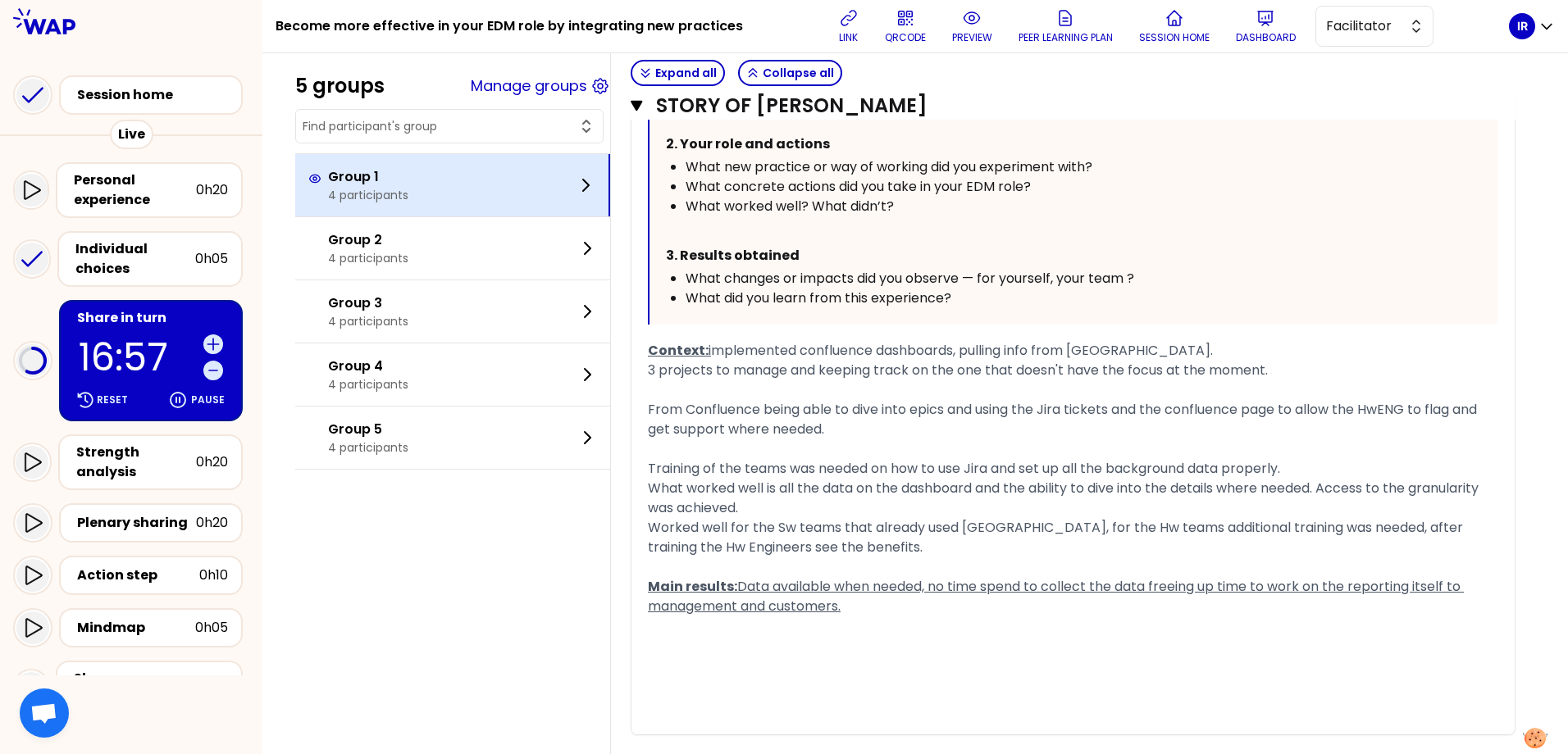
click at [408, 191] on p "4 participants" at bounding box center [368, 195] width 81 height 16
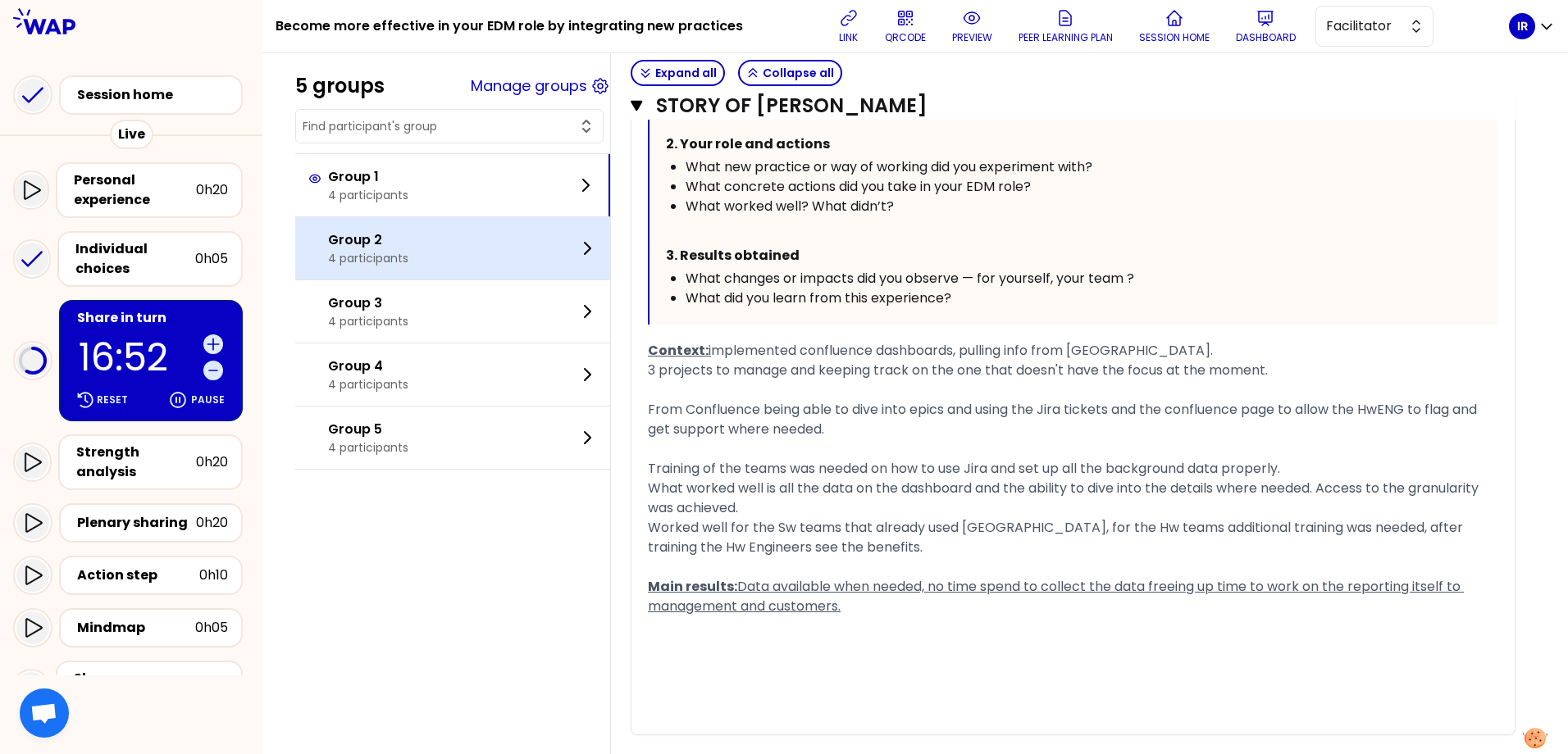
click at [380, 263] on p "4 participants" at bounding box center [368, 258] width 81 height 16
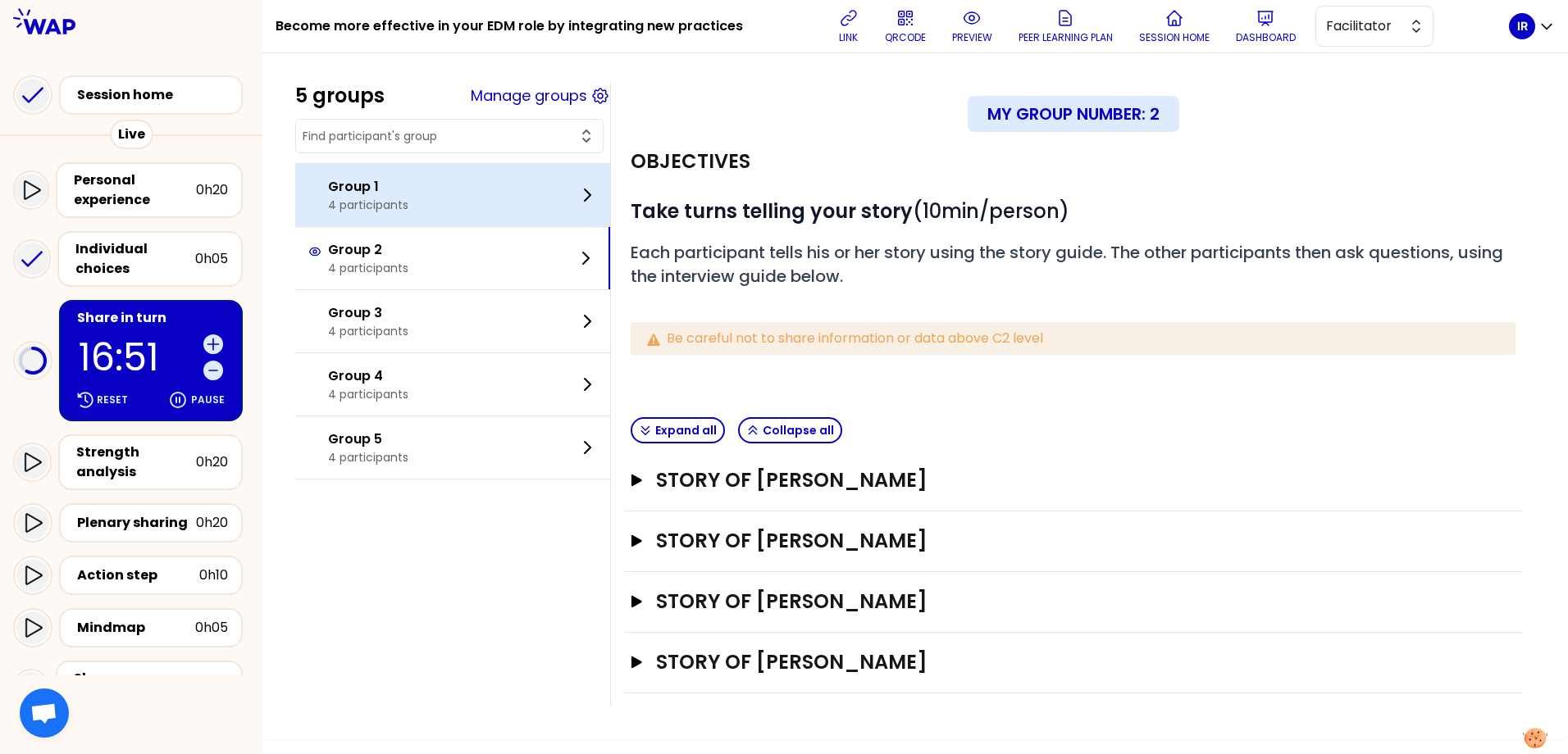
click at [404, 205] on p "4 participants" at bounding box center [368, 205] width 81 height 16
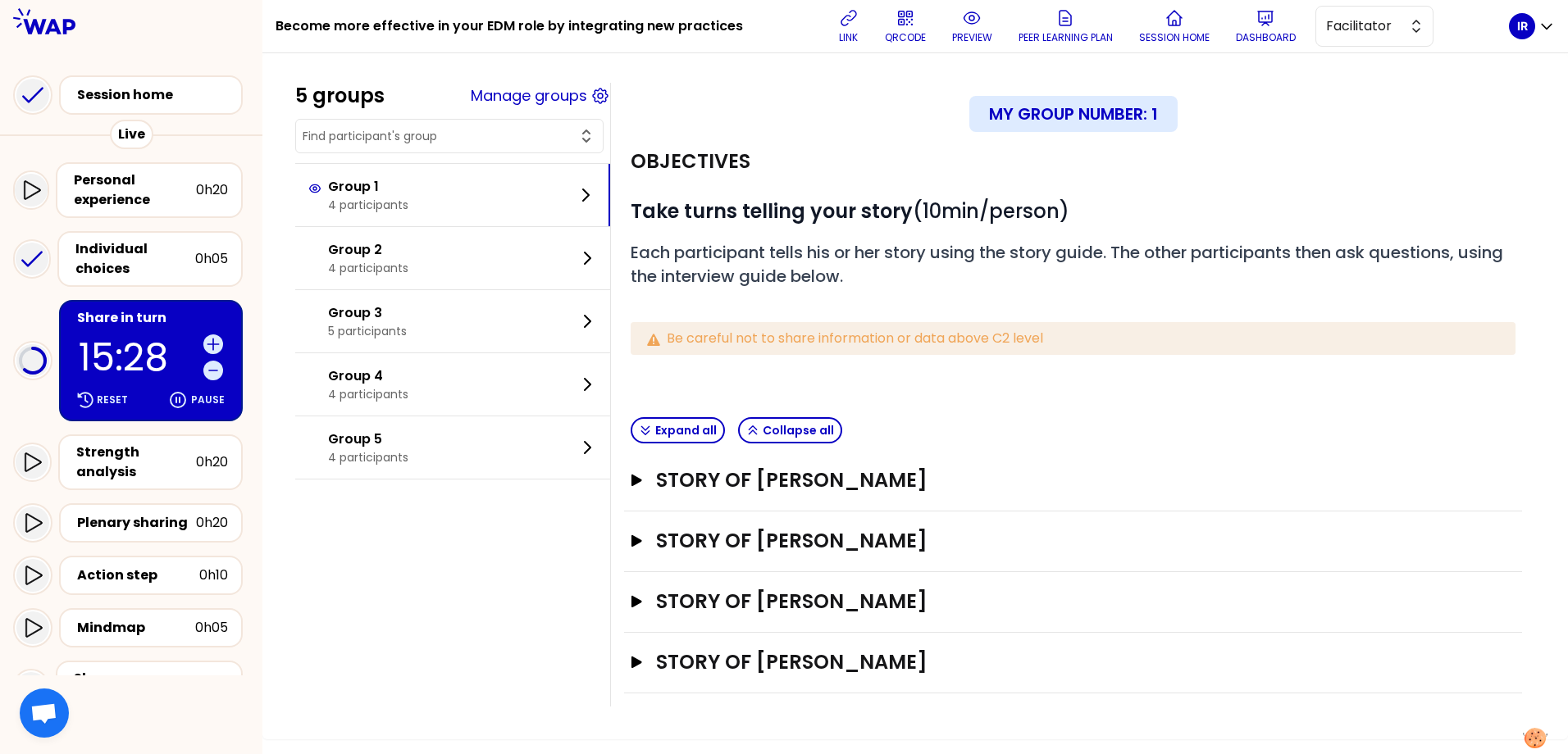
click at [641, 601] on div "Story of Belle Parkes Open" at bounding box center [1073, 602] width 898 height 61
click at [642, 605] on icon "button" at bounding box center [637, 601] width 10 height 11
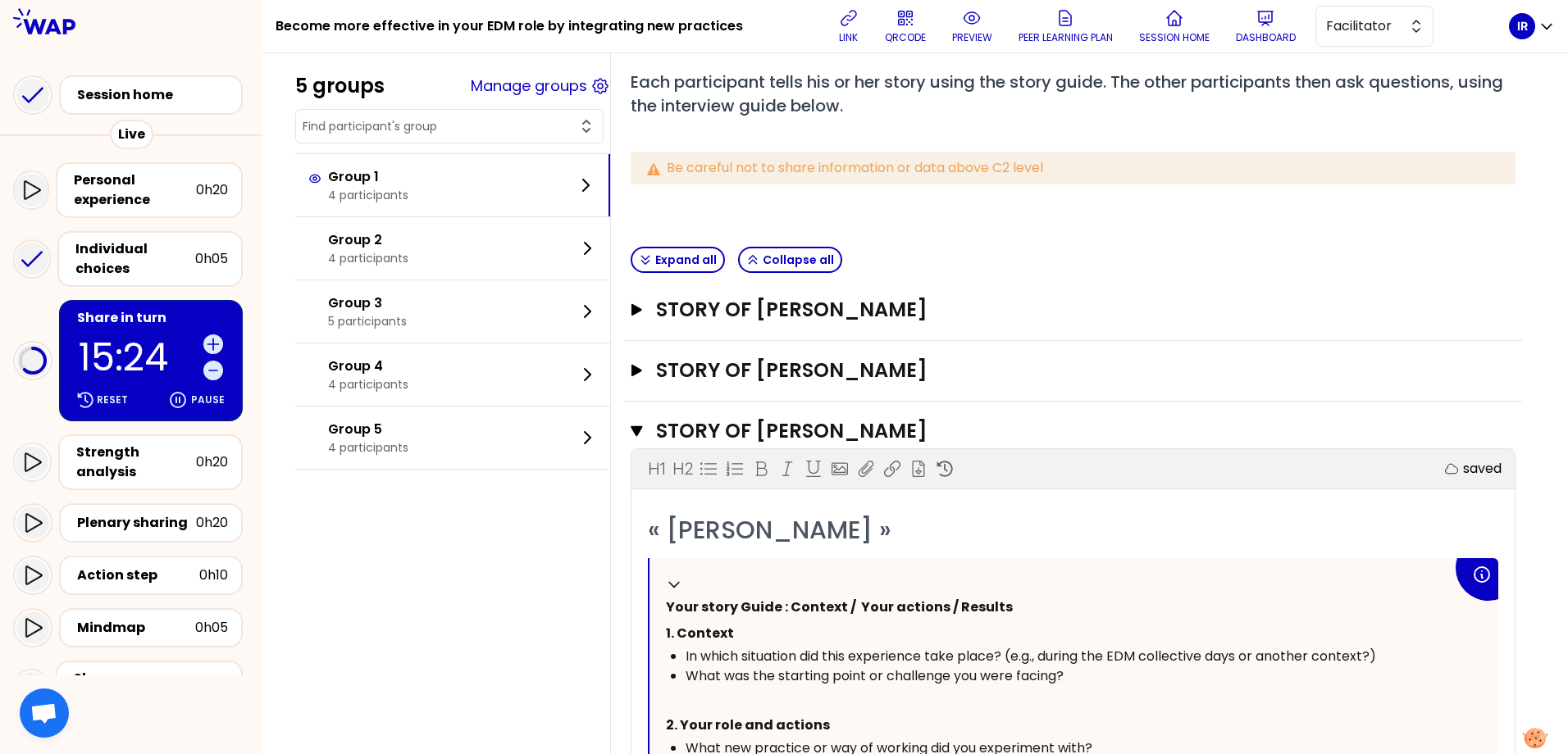
scroll to position [132, 0]
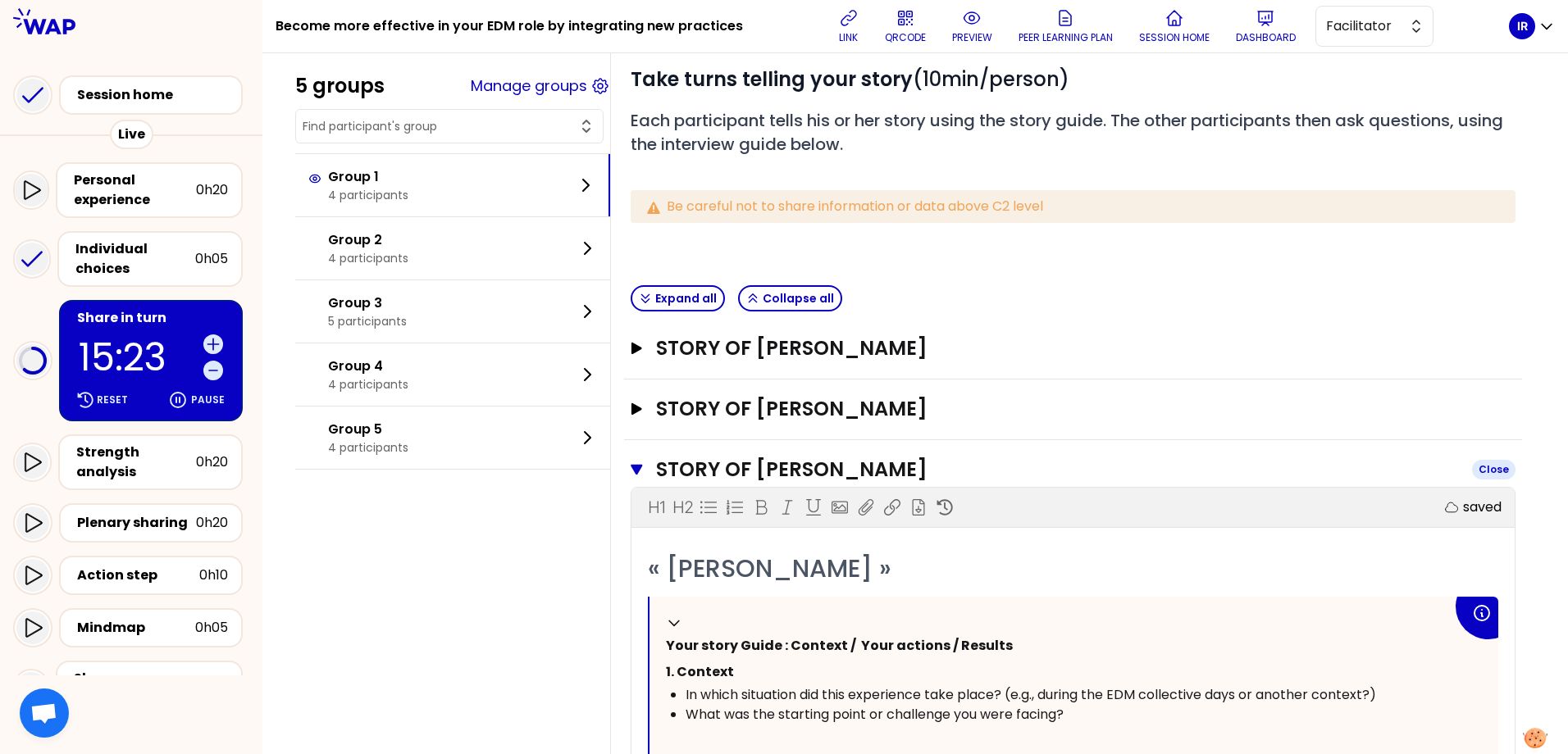
click at [642, 470] on icon "button" at bounding box center [636, 470] width 11 height 10
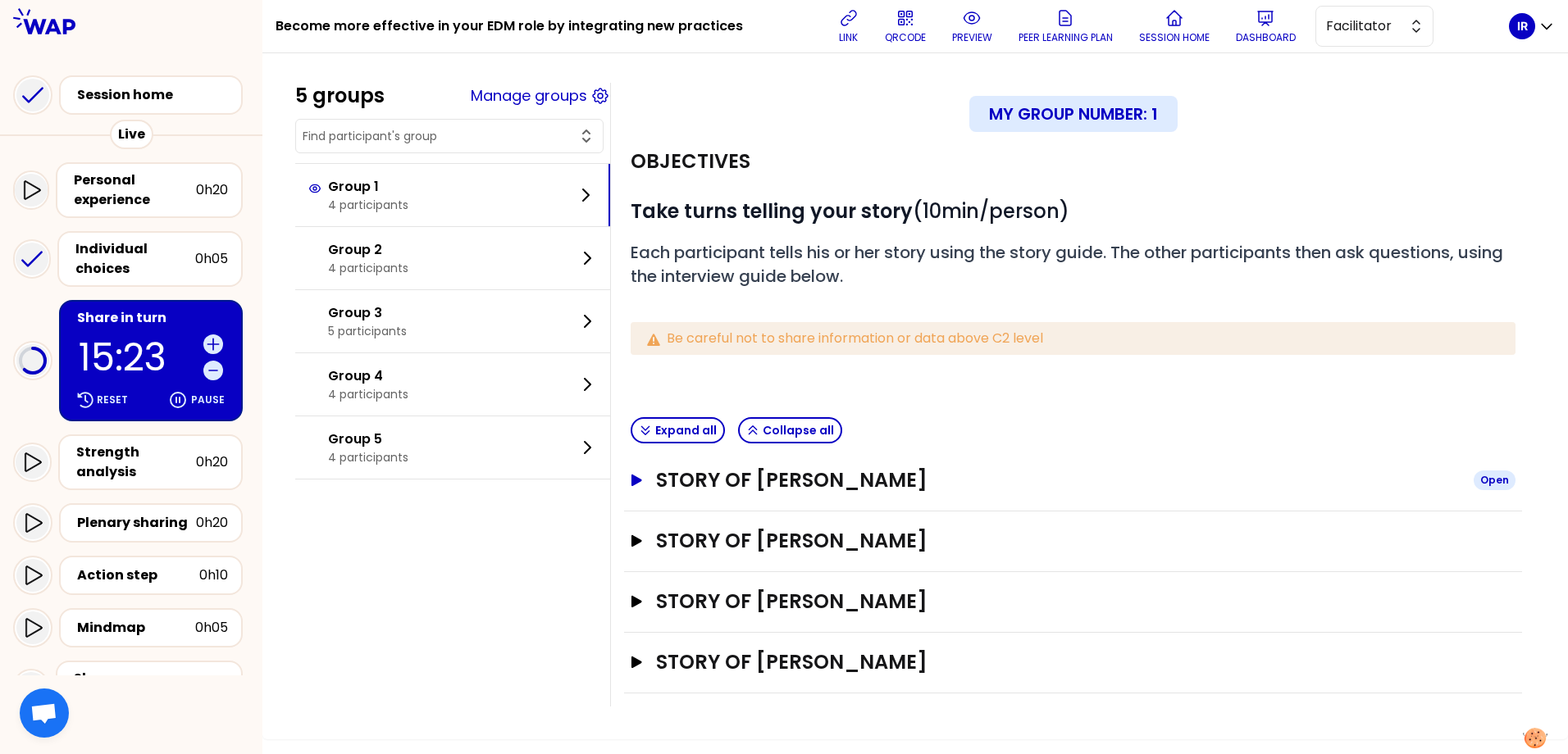
scroll to position [0, 0]
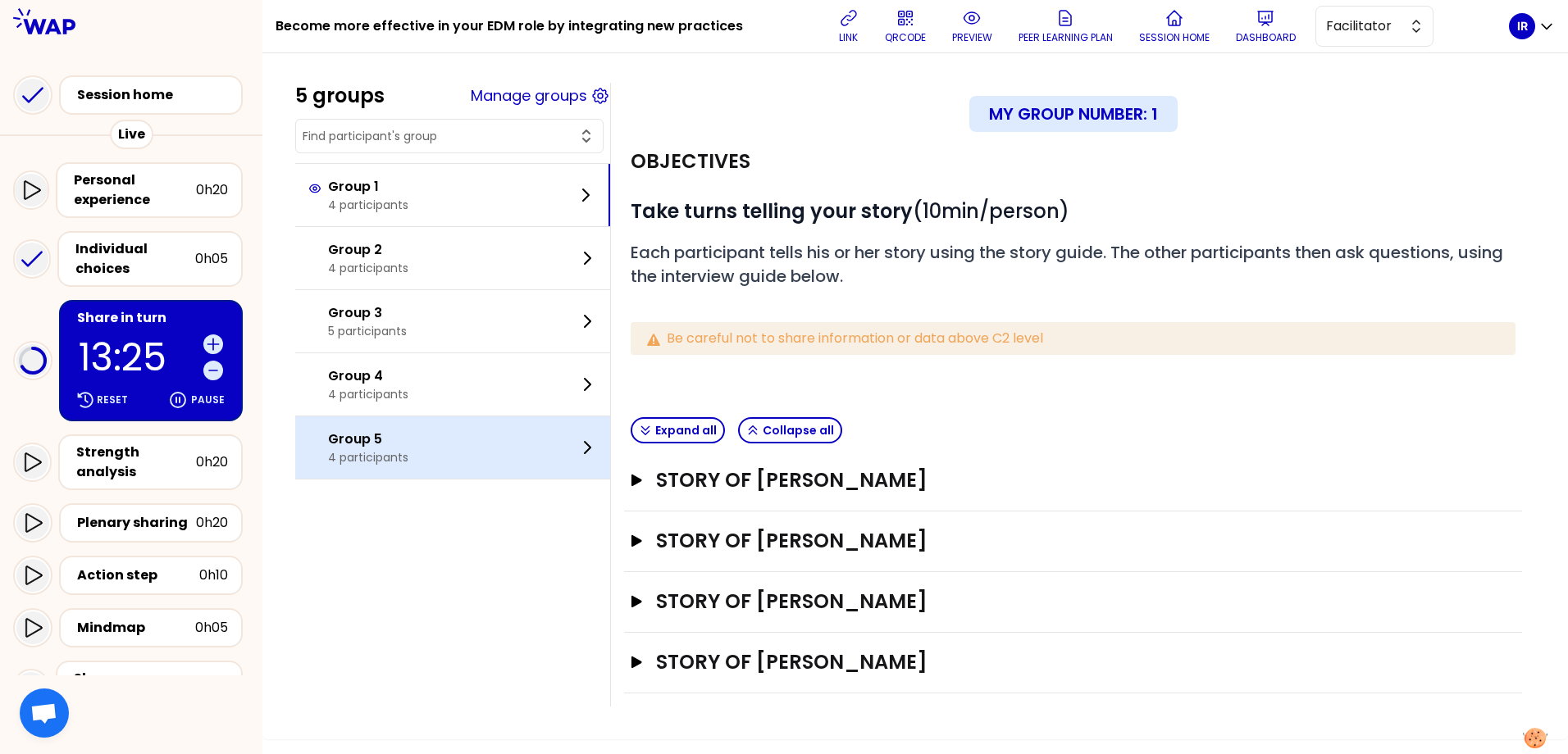
click at [394, 456] on p "4 participants" at bounding box center [368, 457] width 81 height 16
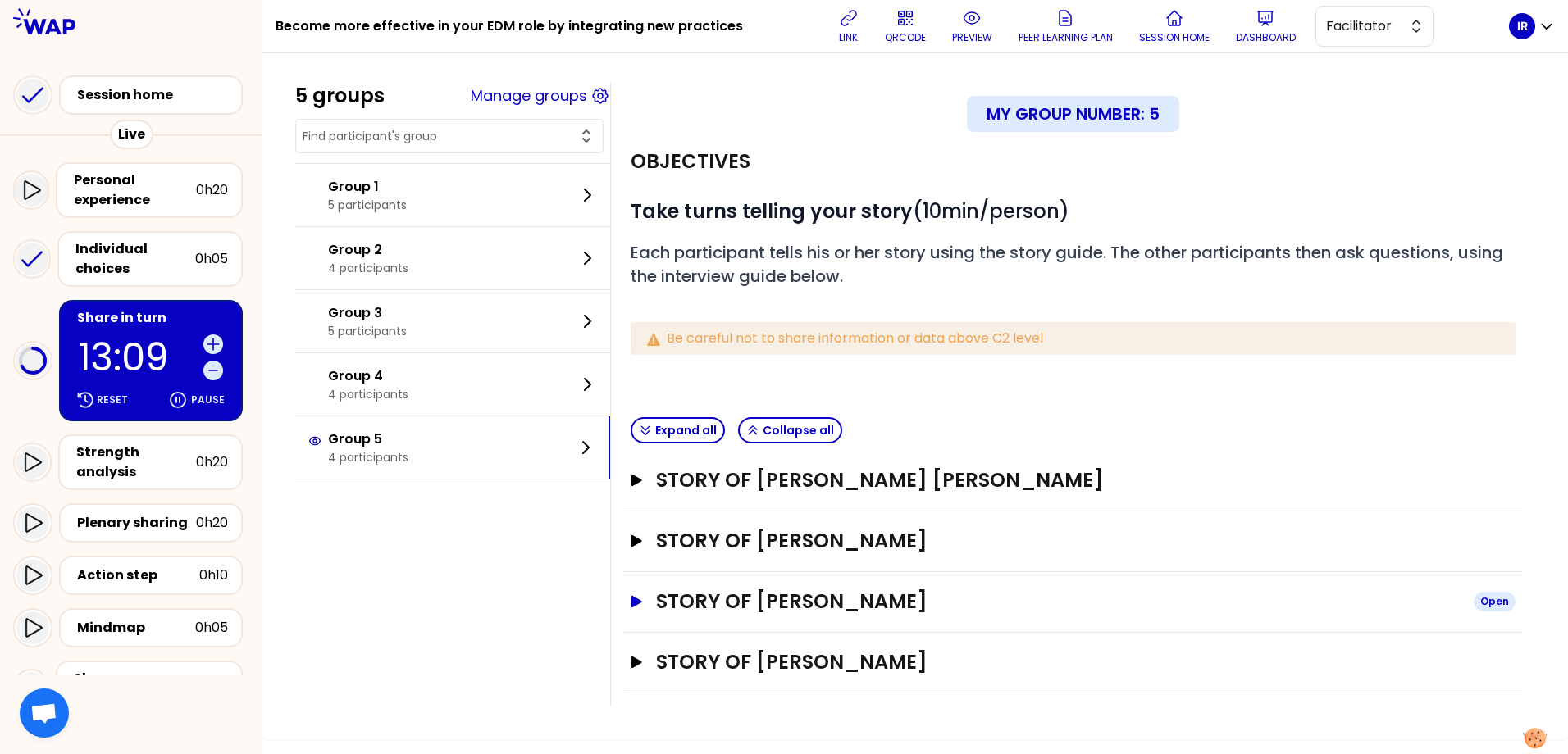
click at [642, 601] on icon "button" at bounding box center [637, 601] width 10 height 11
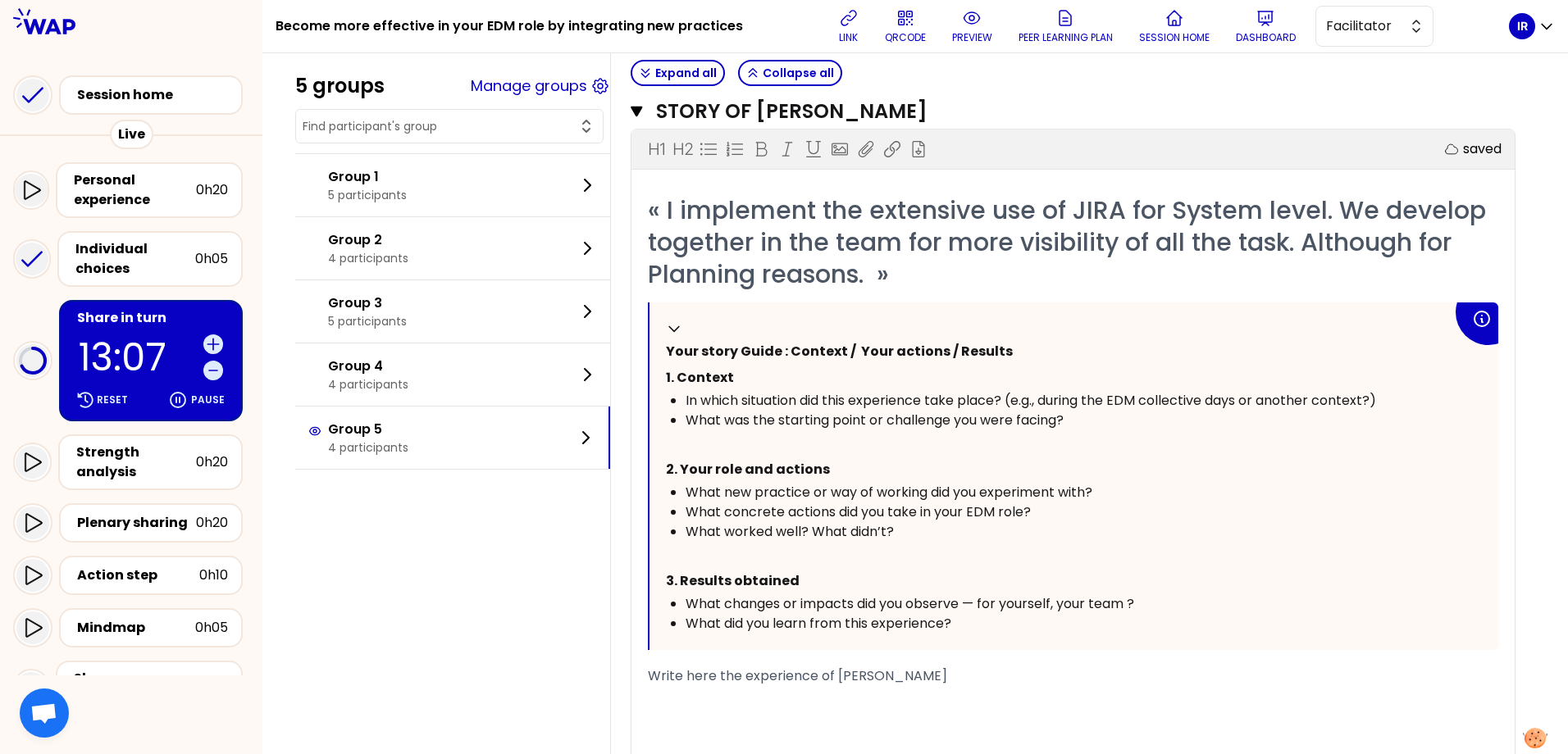
scroll to position [574, 0]
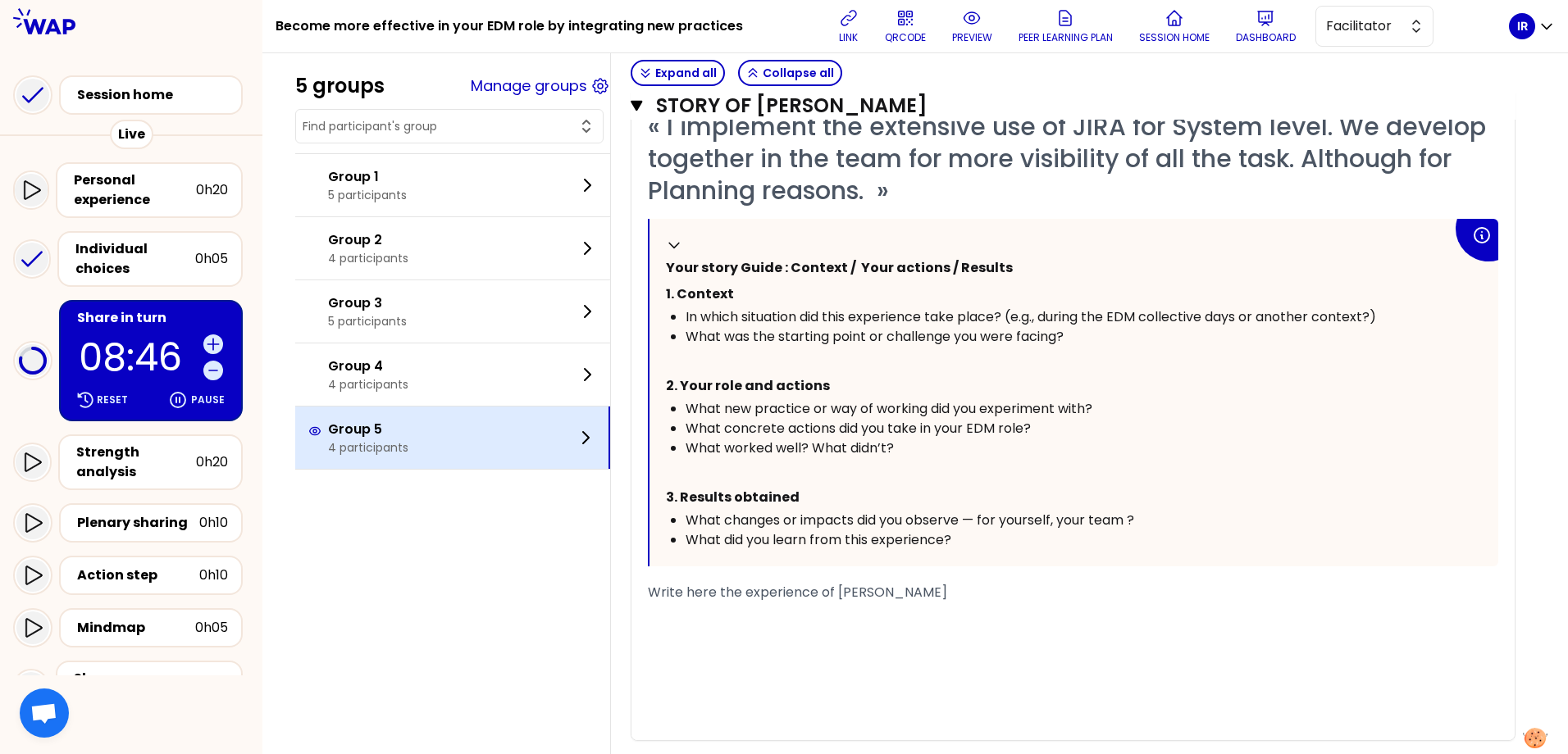
click at [408, 444] on p "4 participants" at bounding box center [368, 447] width 81 height 16
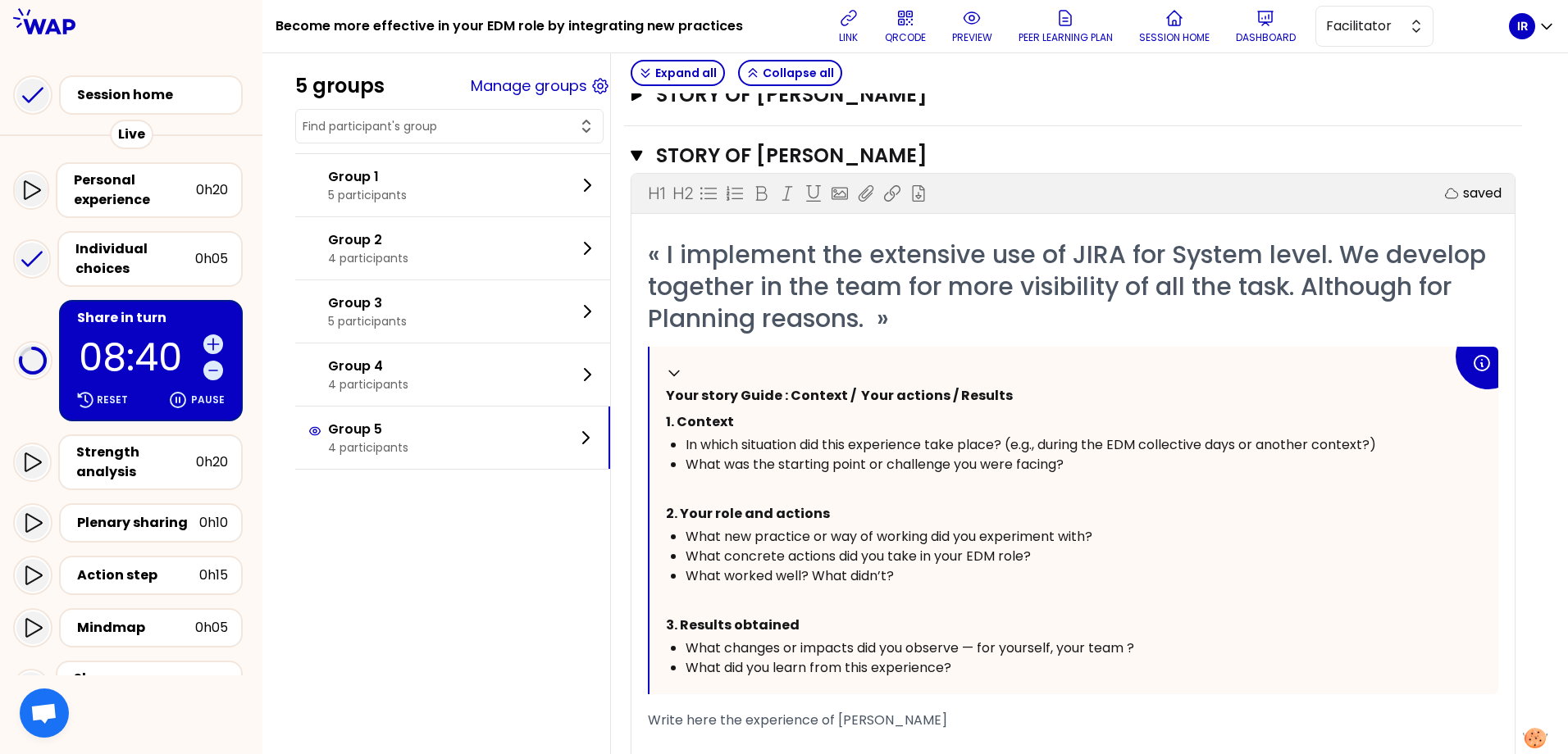
scroll to position [534, 0]
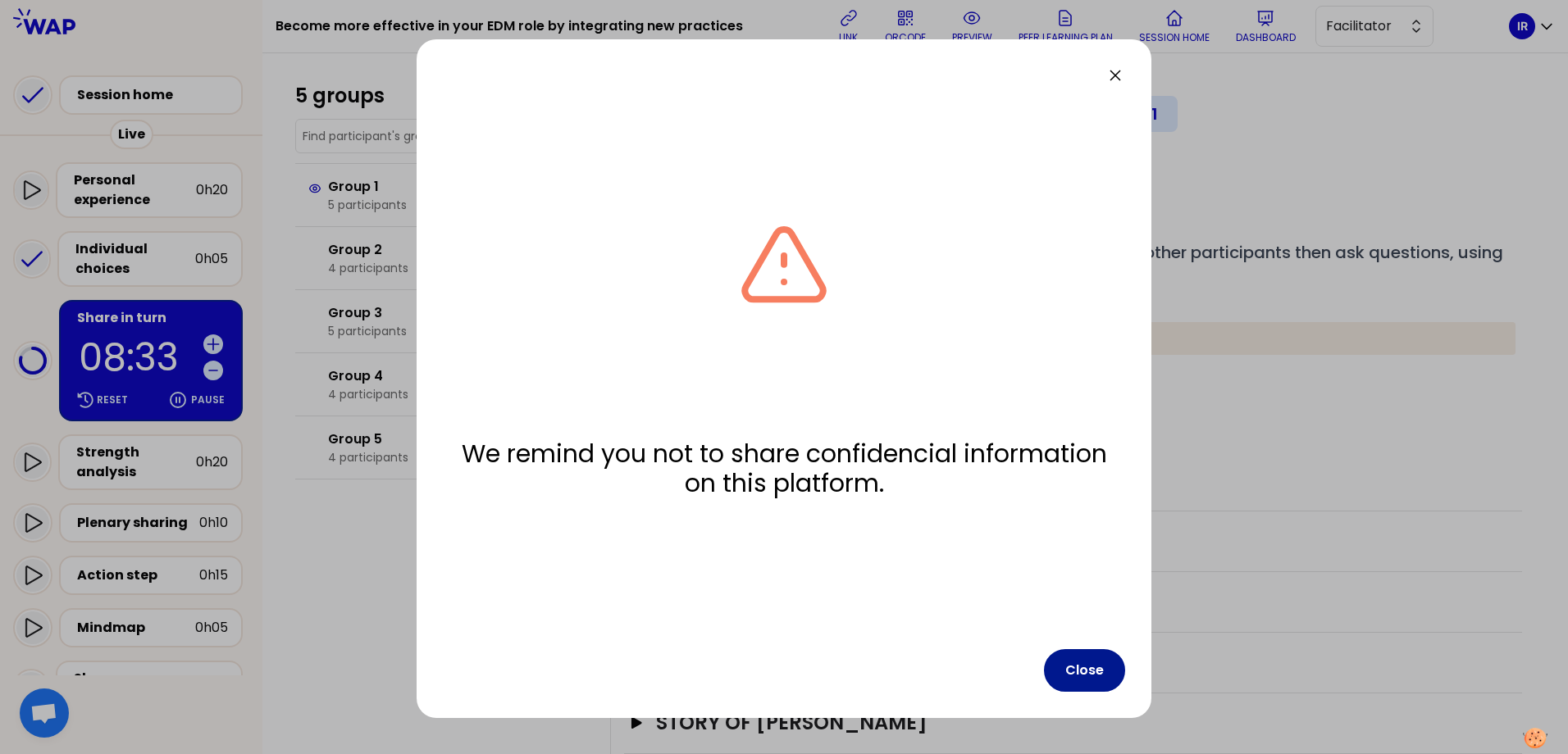
click at [1090, 677] on button "Close" at bounding box center [1084, 670] width 81 height 42
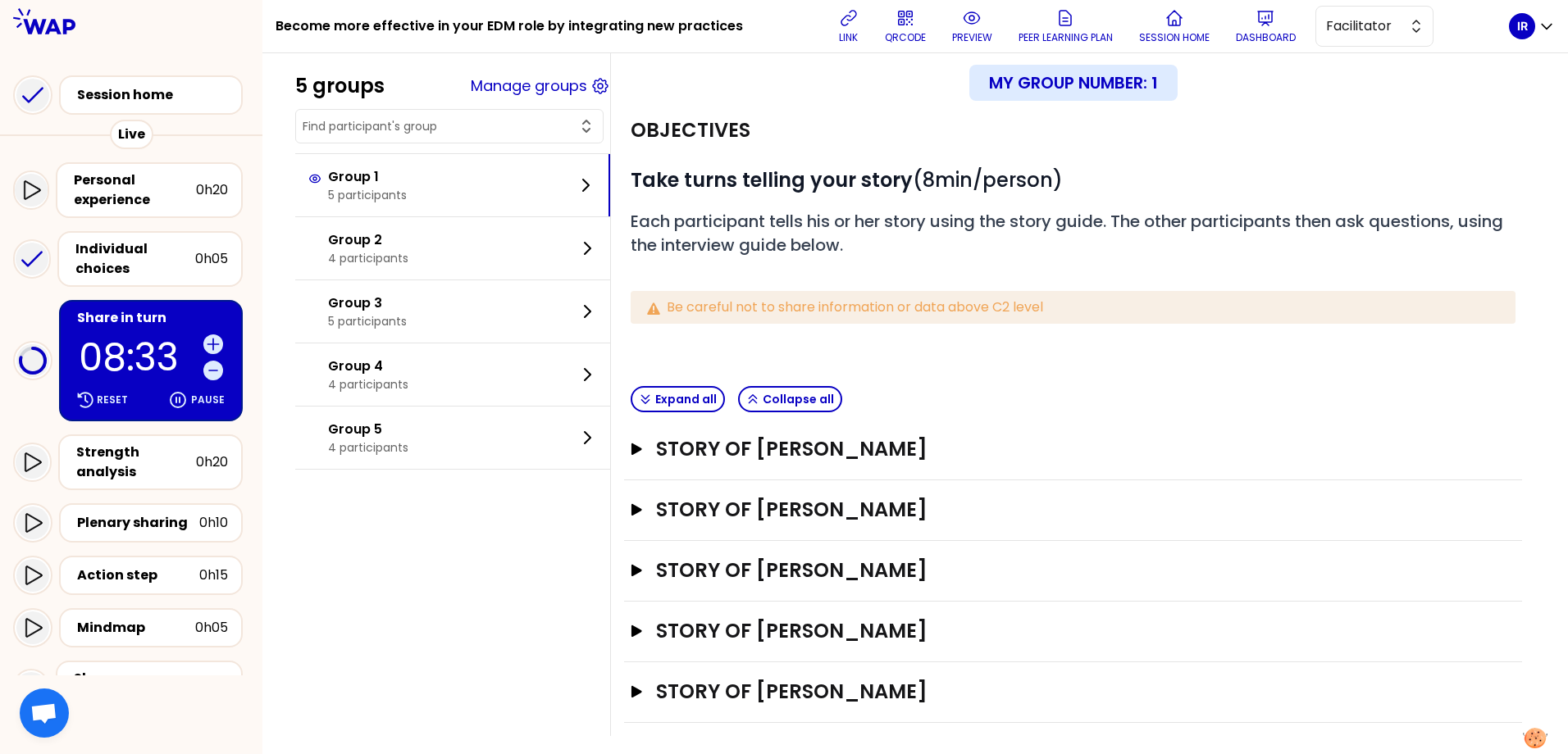
scroll to position [46, 0]
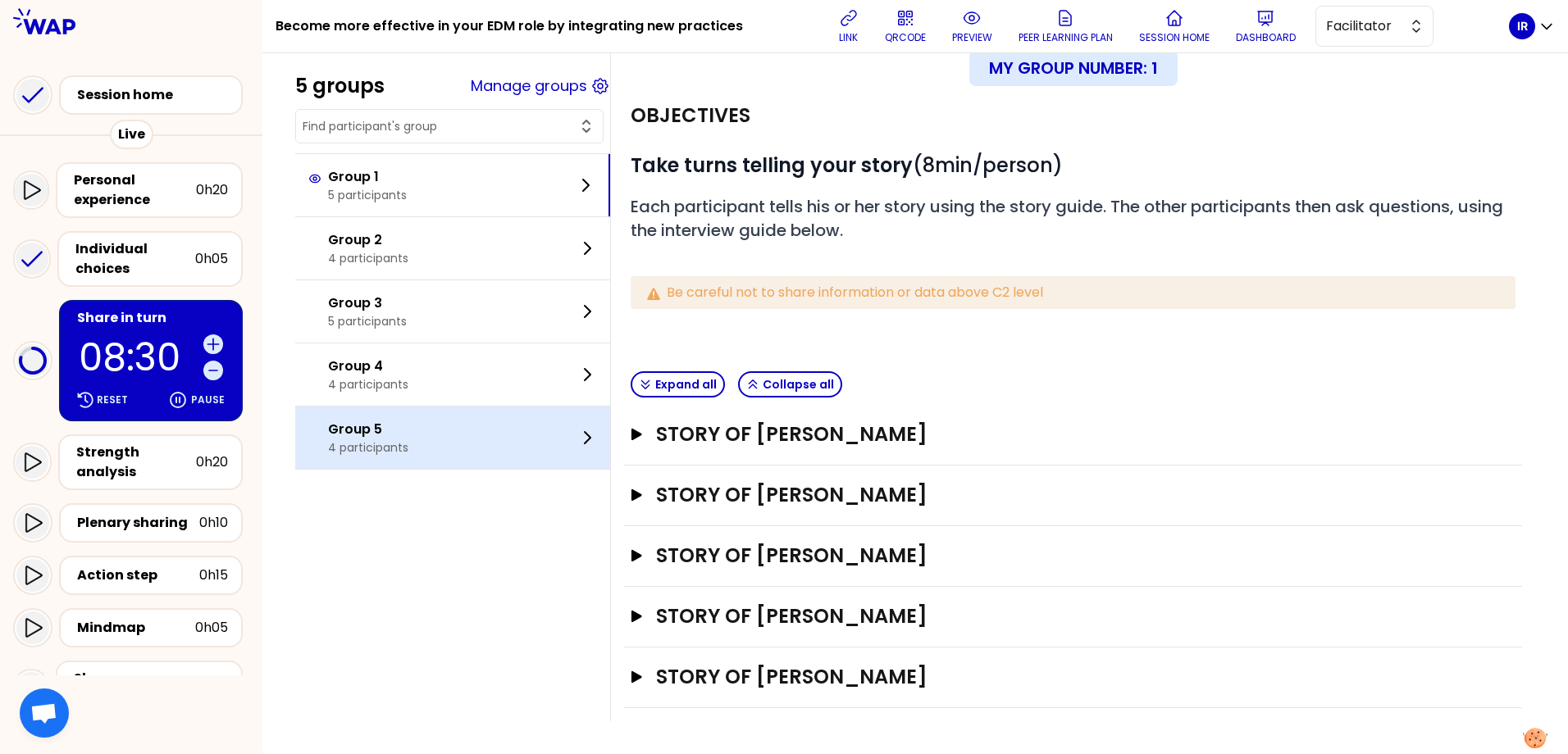
click at [400, 437] on p "Group 5" at bounding box center [368, 429] width 81 height 20
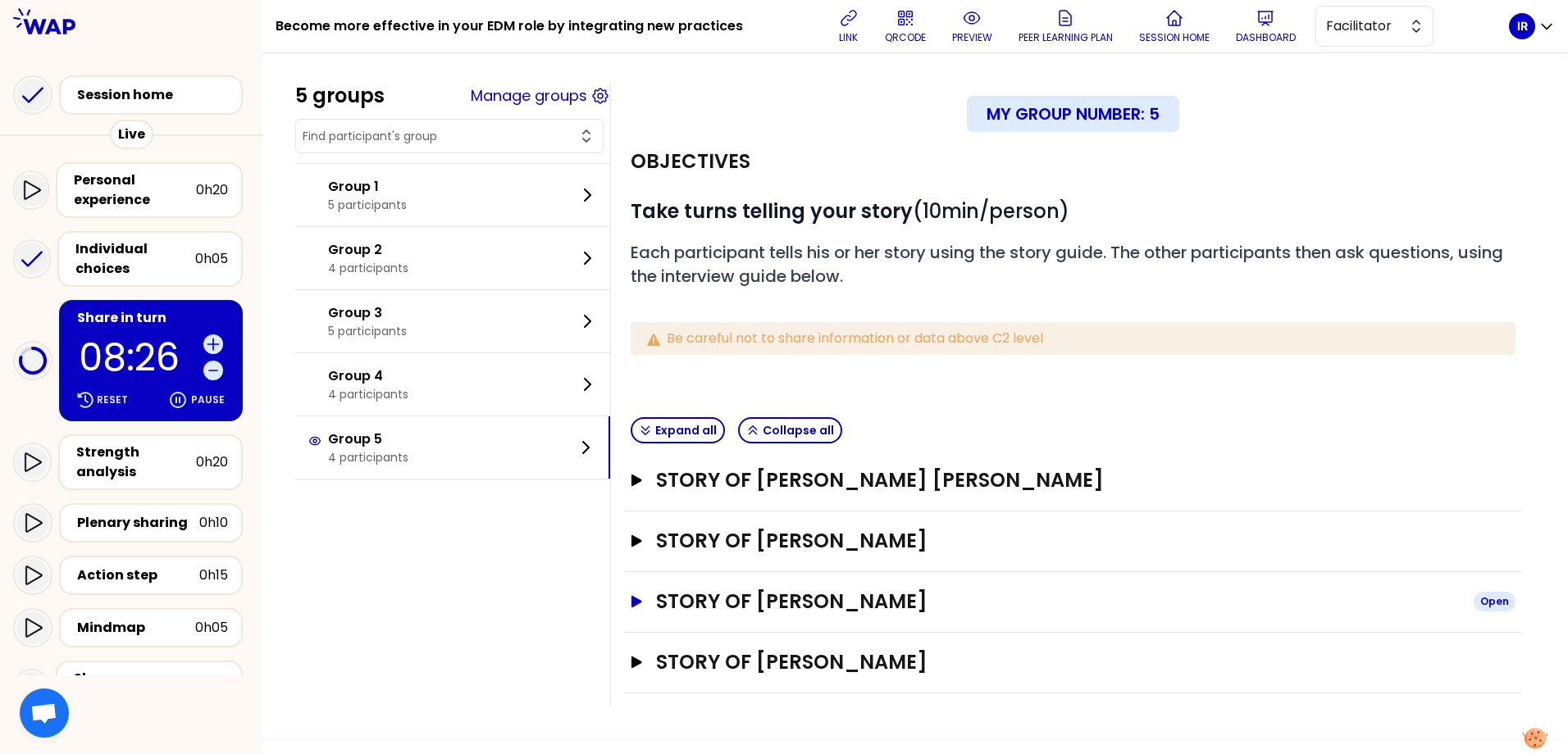
click at [642, 602] on icon "button" at bounding box center [637, 601] width 10 height 11
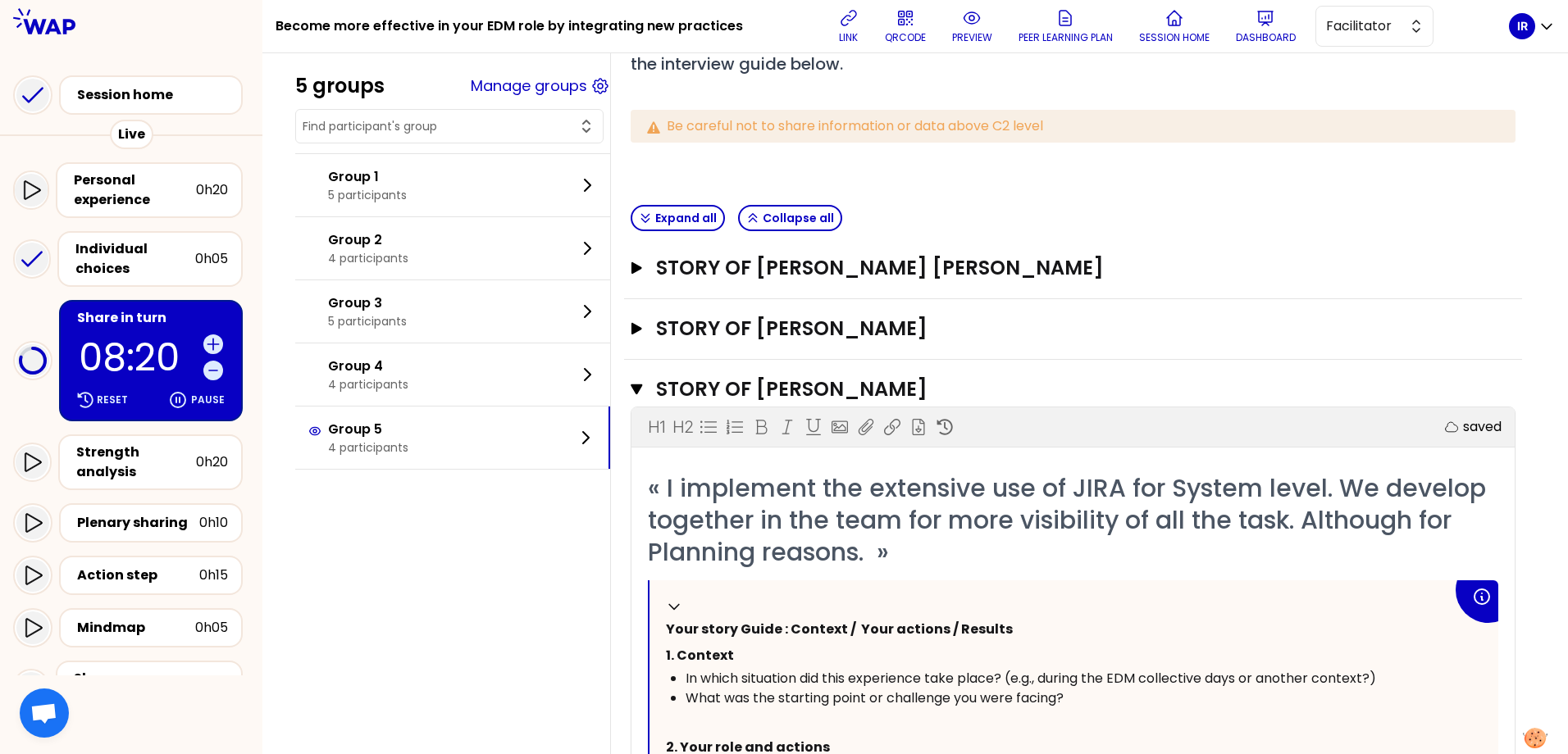
scroll to position [183, 0]
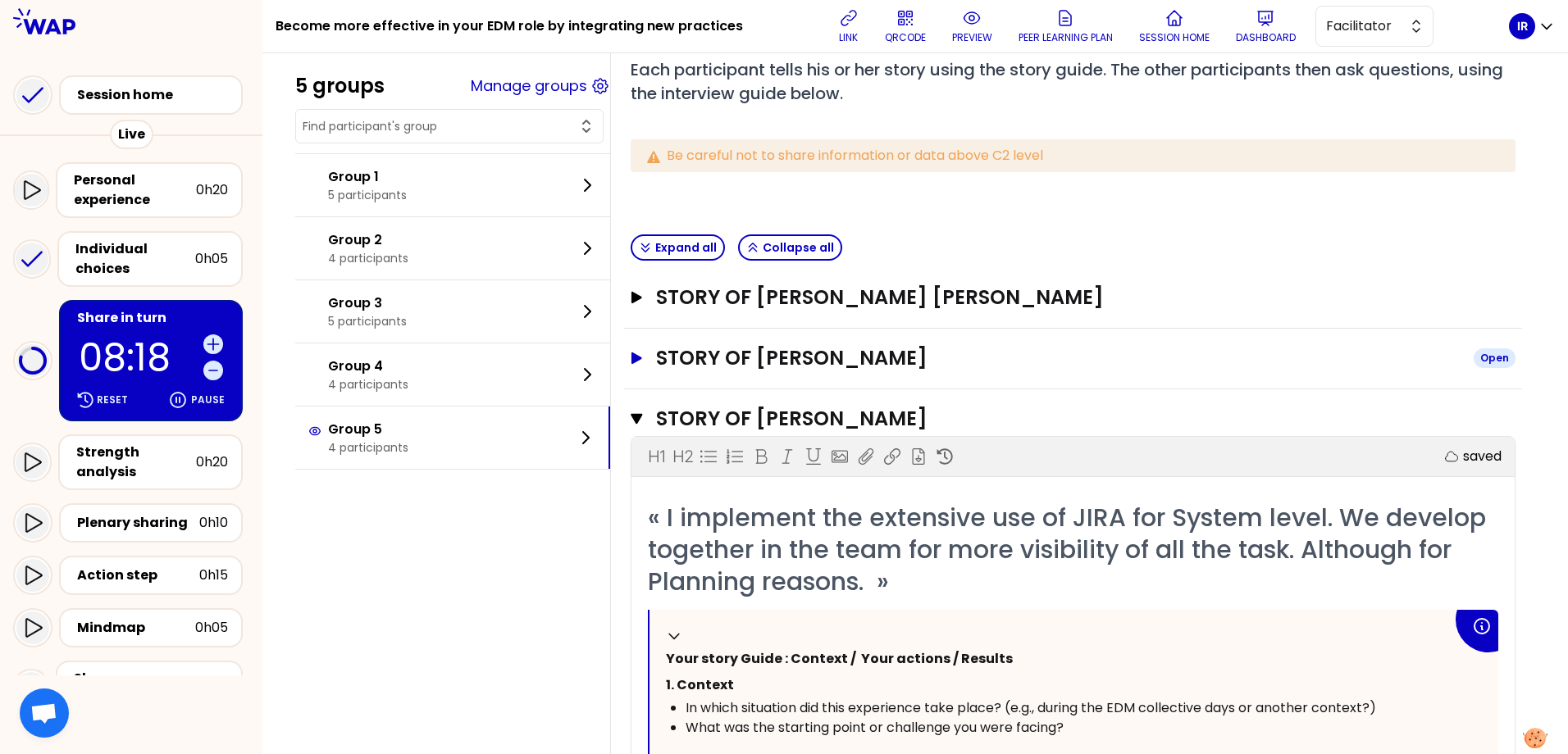
click at [642, 359] on icon "button" at bounding box center [637, 358] width 10 height 11
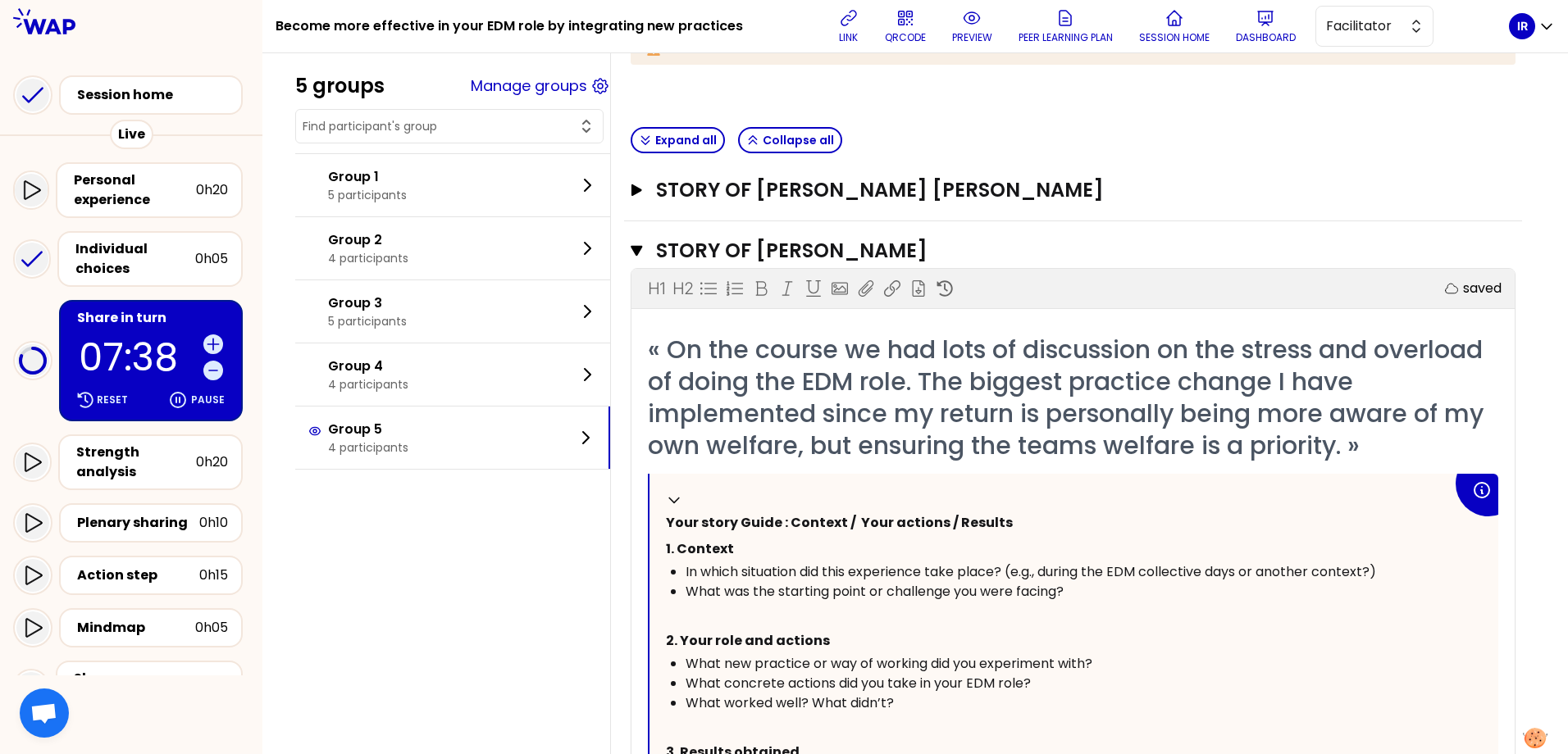
scroll to position [265, 0]
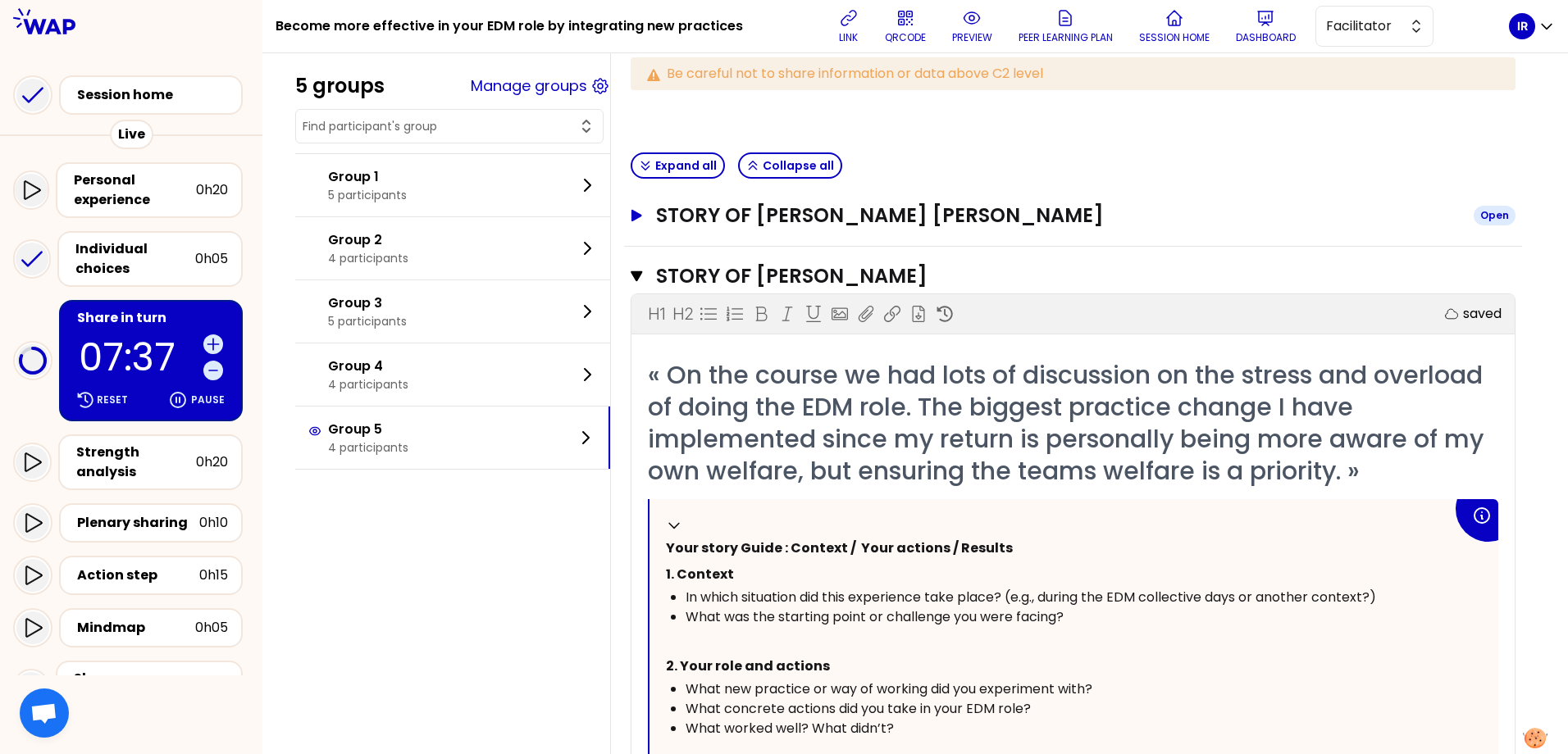
click at [642, 215] on icon "button" at bounding box center [637, 215] width 10 height 11
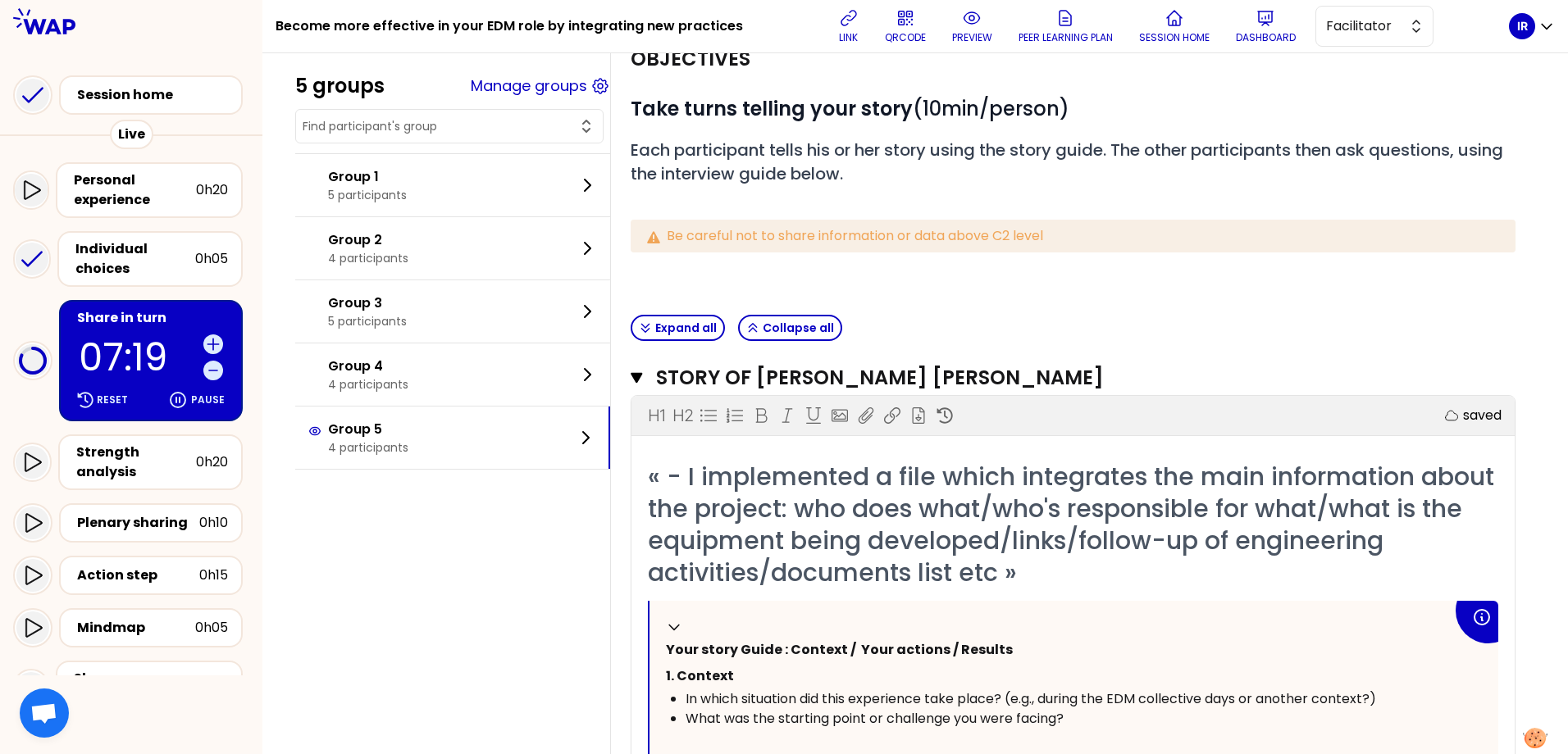
scroll to position [0, 0]
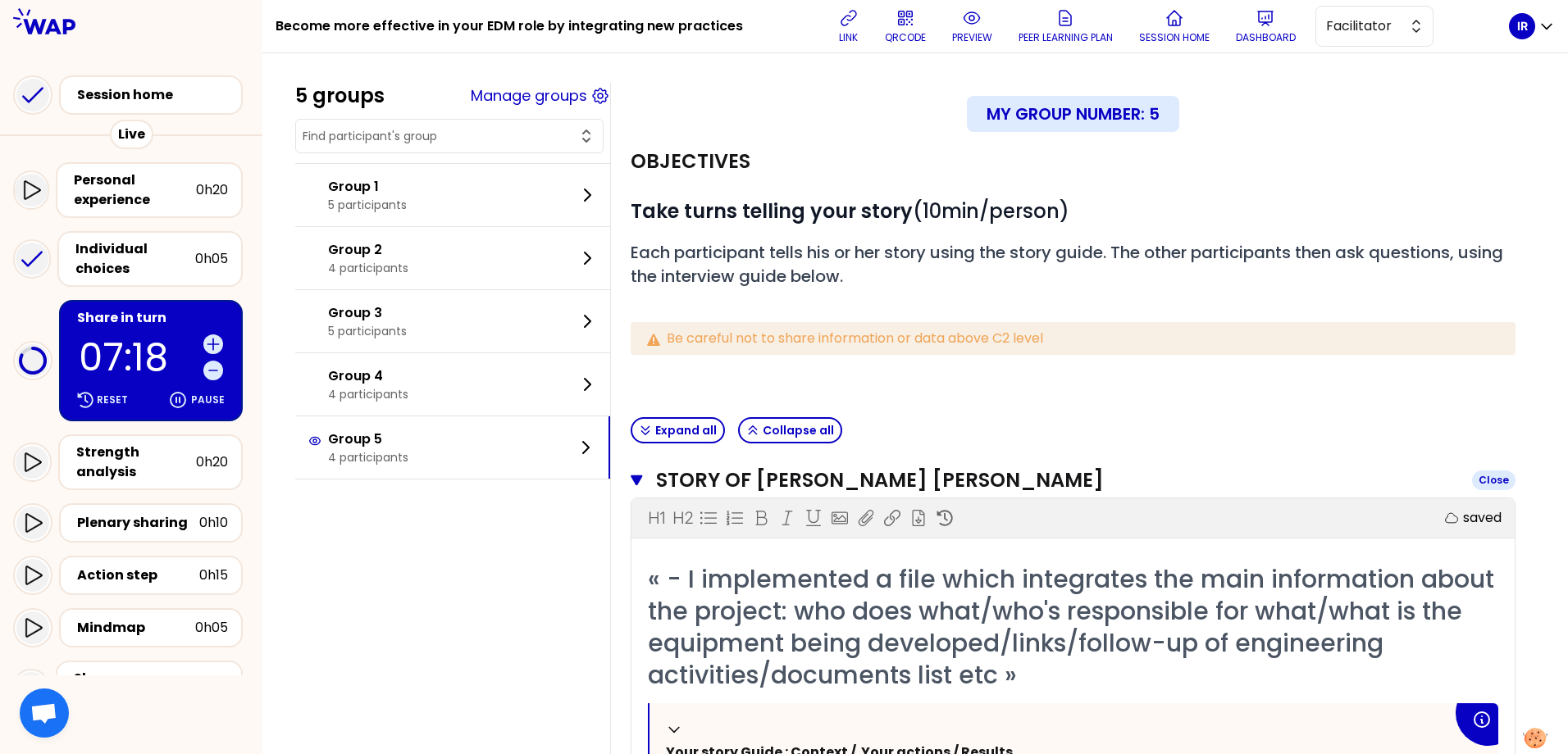
click at [643, 483] on icon "button" at bounding box center [637, 480] width 12 height 13
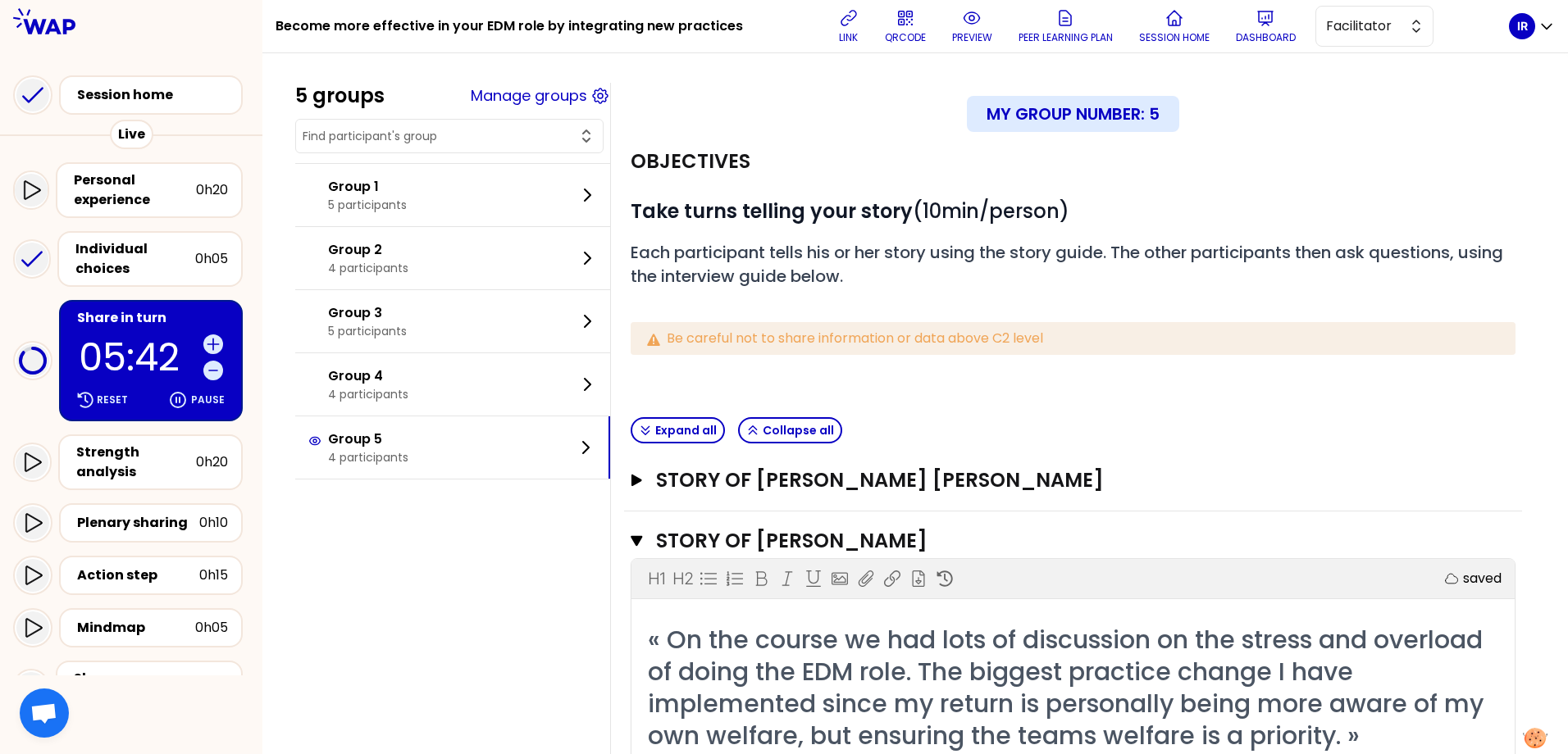
click at [1144, 463] on div "Story of [PERSON_NAME] [PERSON_NAME] Open" at bounding box center [1073, 481] width 898 height 61
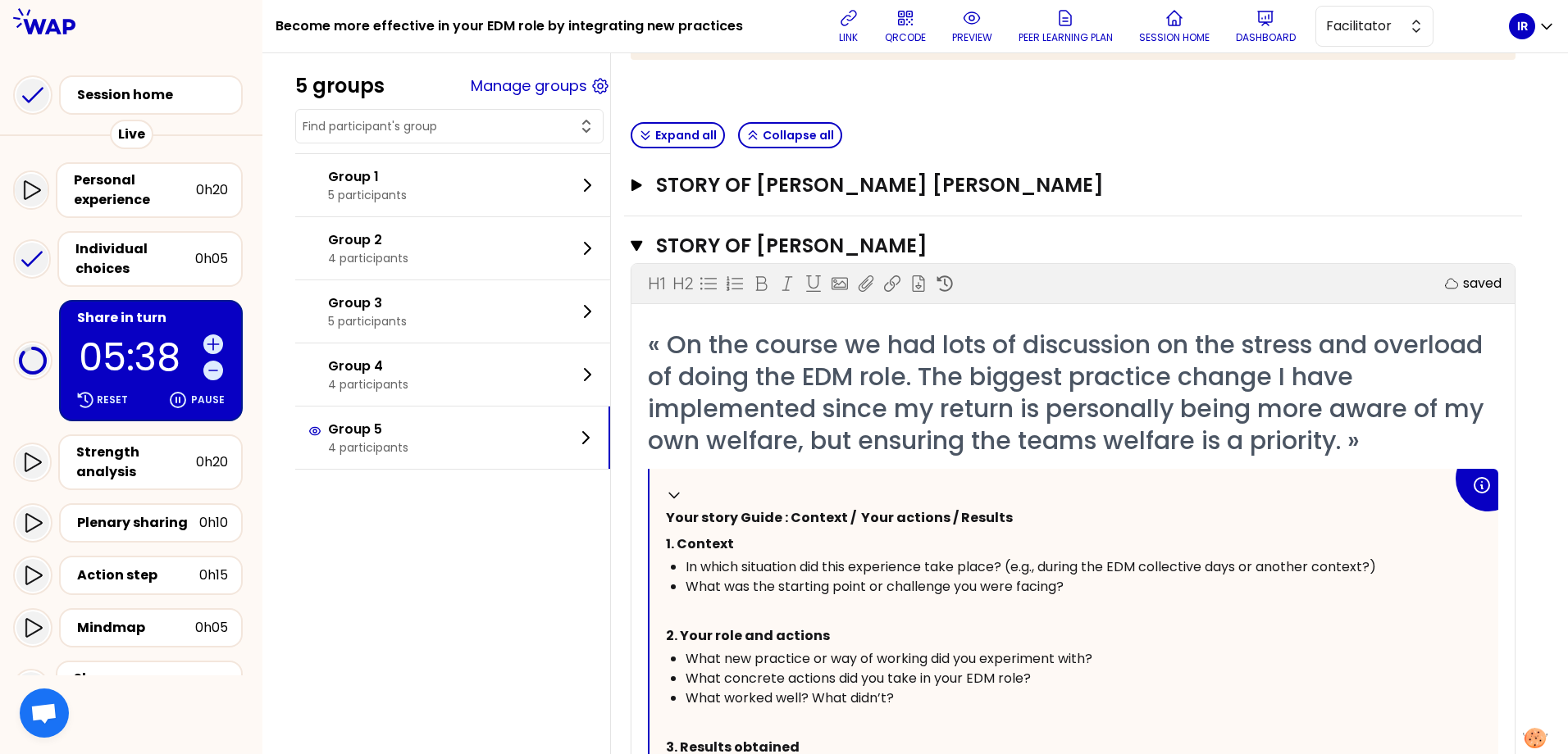
scroll to position [246, 0]
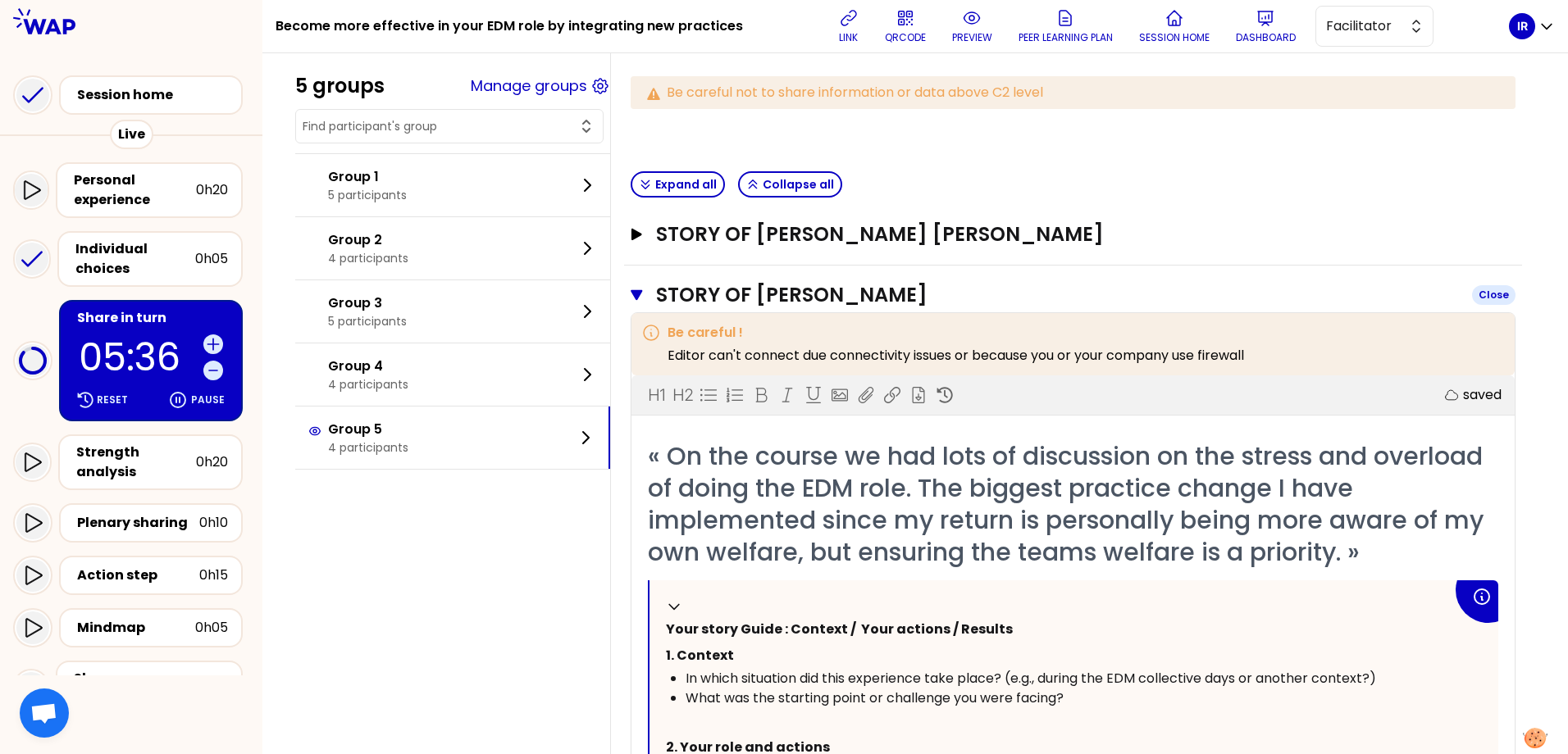
click at [643, 289] on icon "button" at bounding box center [637, 295] width 12 height 13
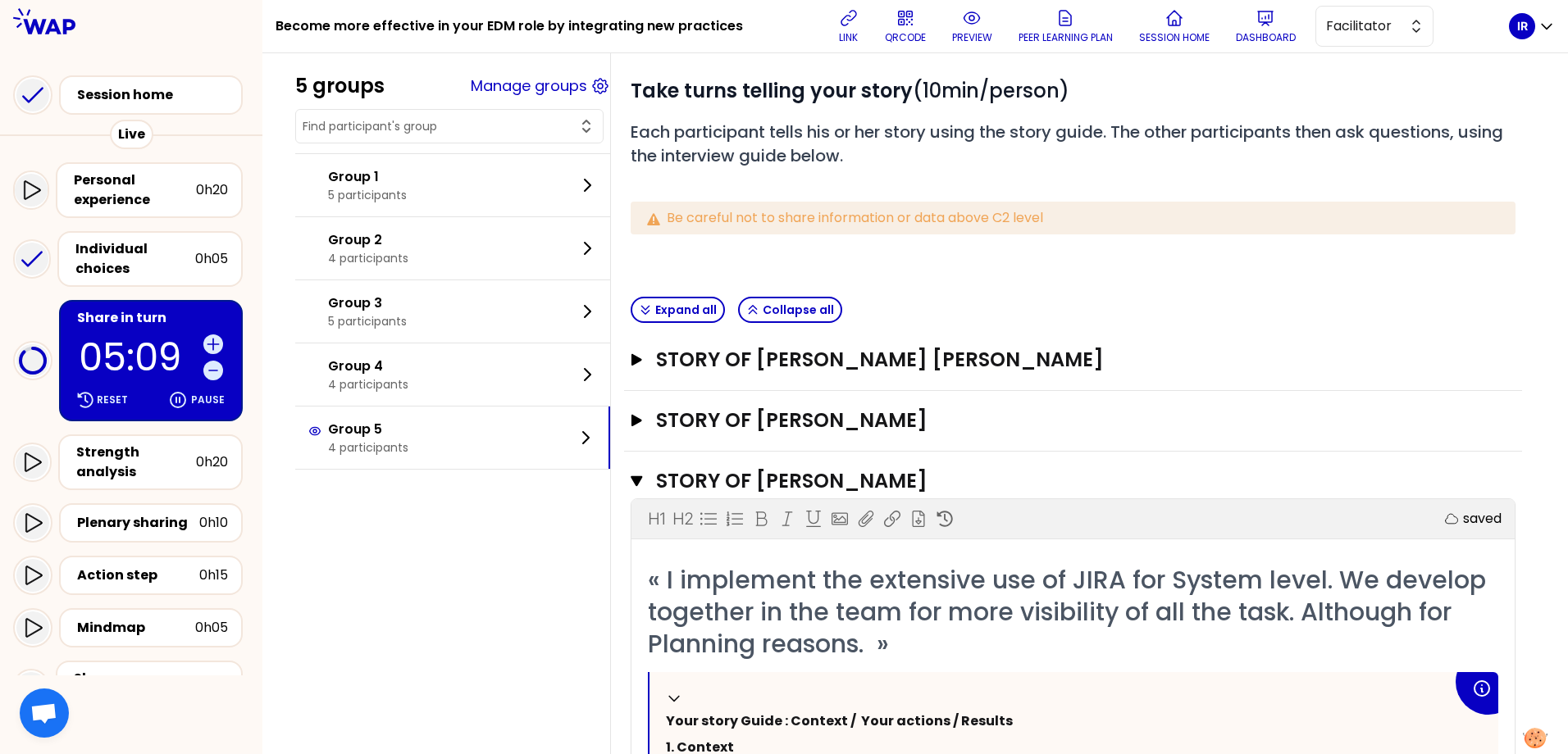
scroll to position [367, 0]
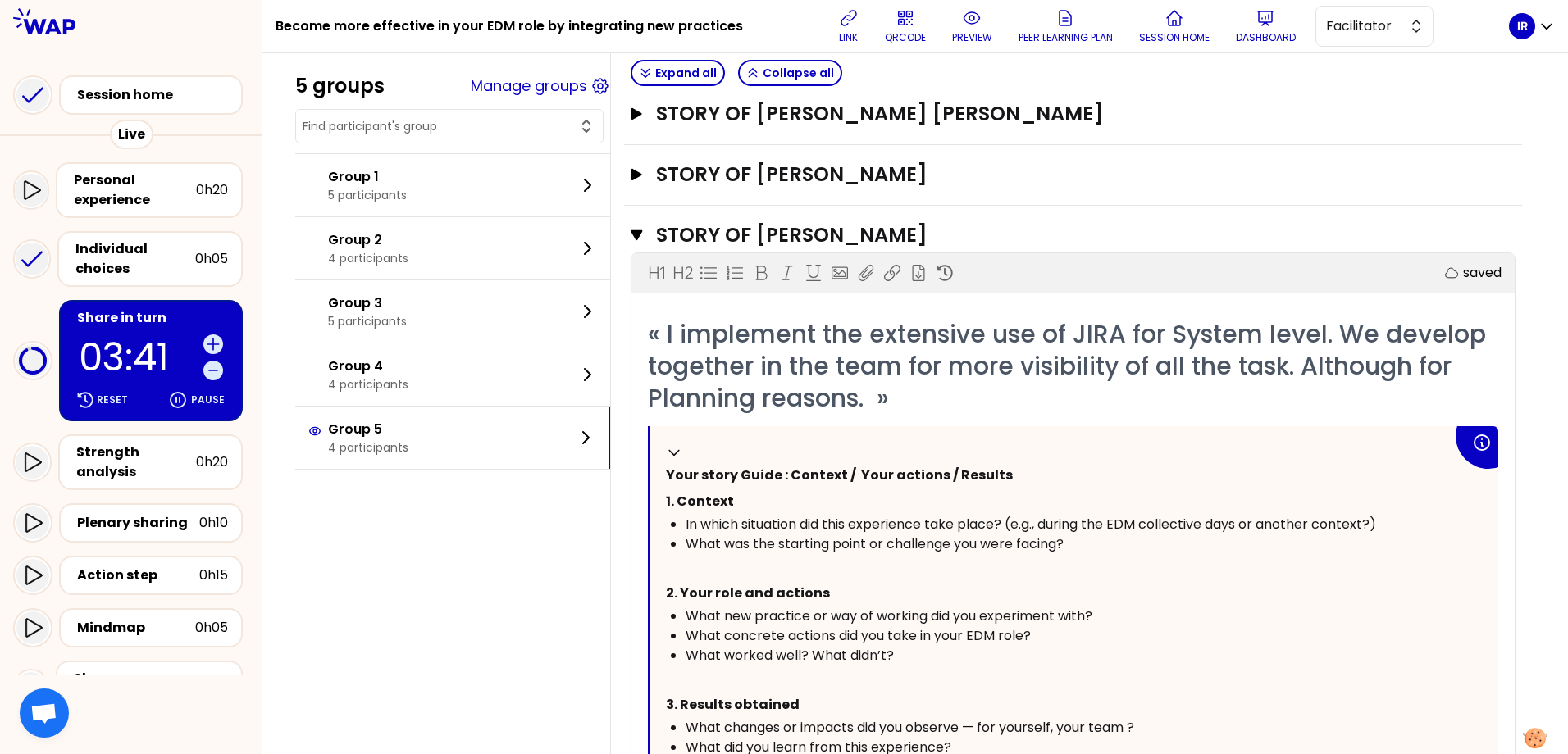
type textarea "EPICs for DDQS milestones planning"
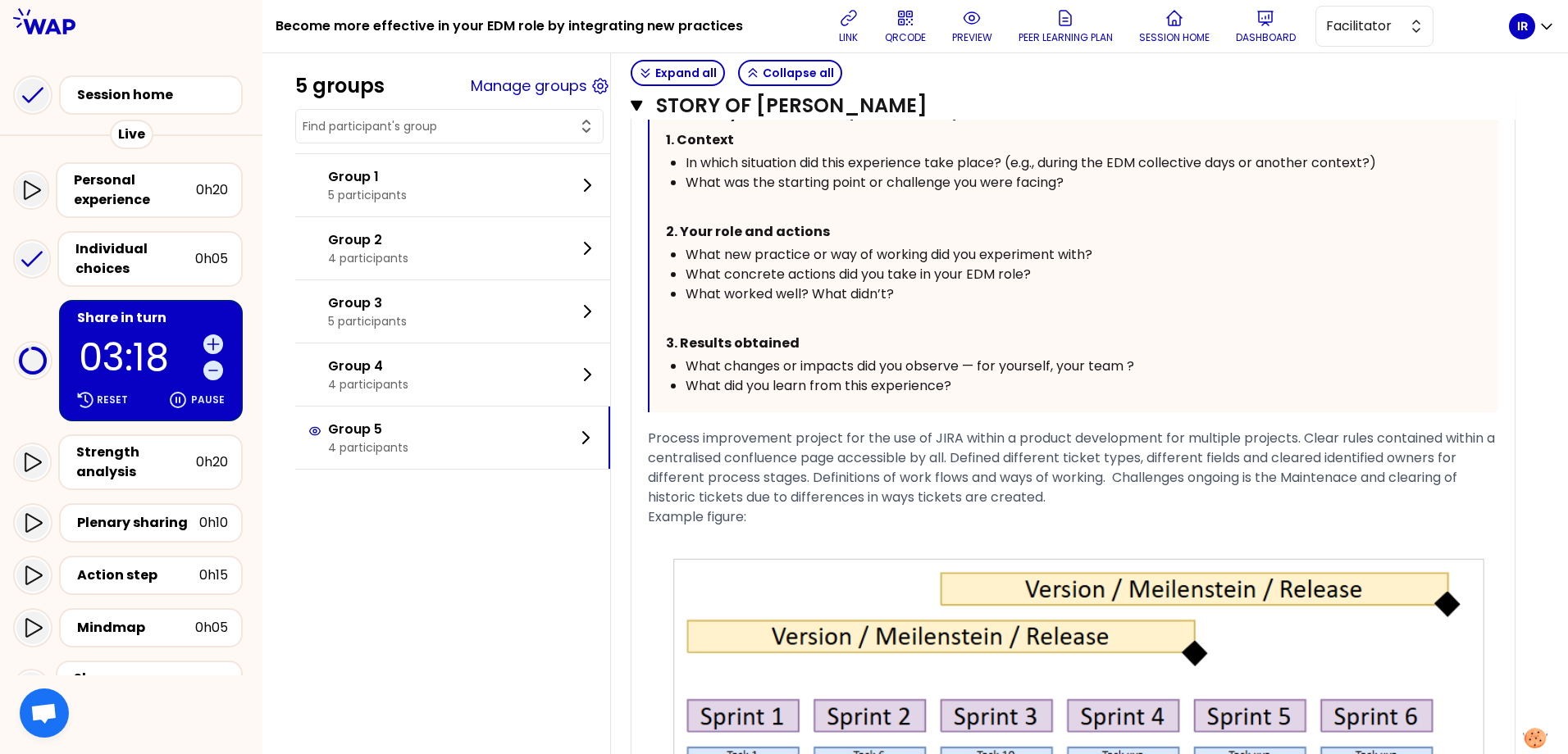
scroll to position [864, 0]
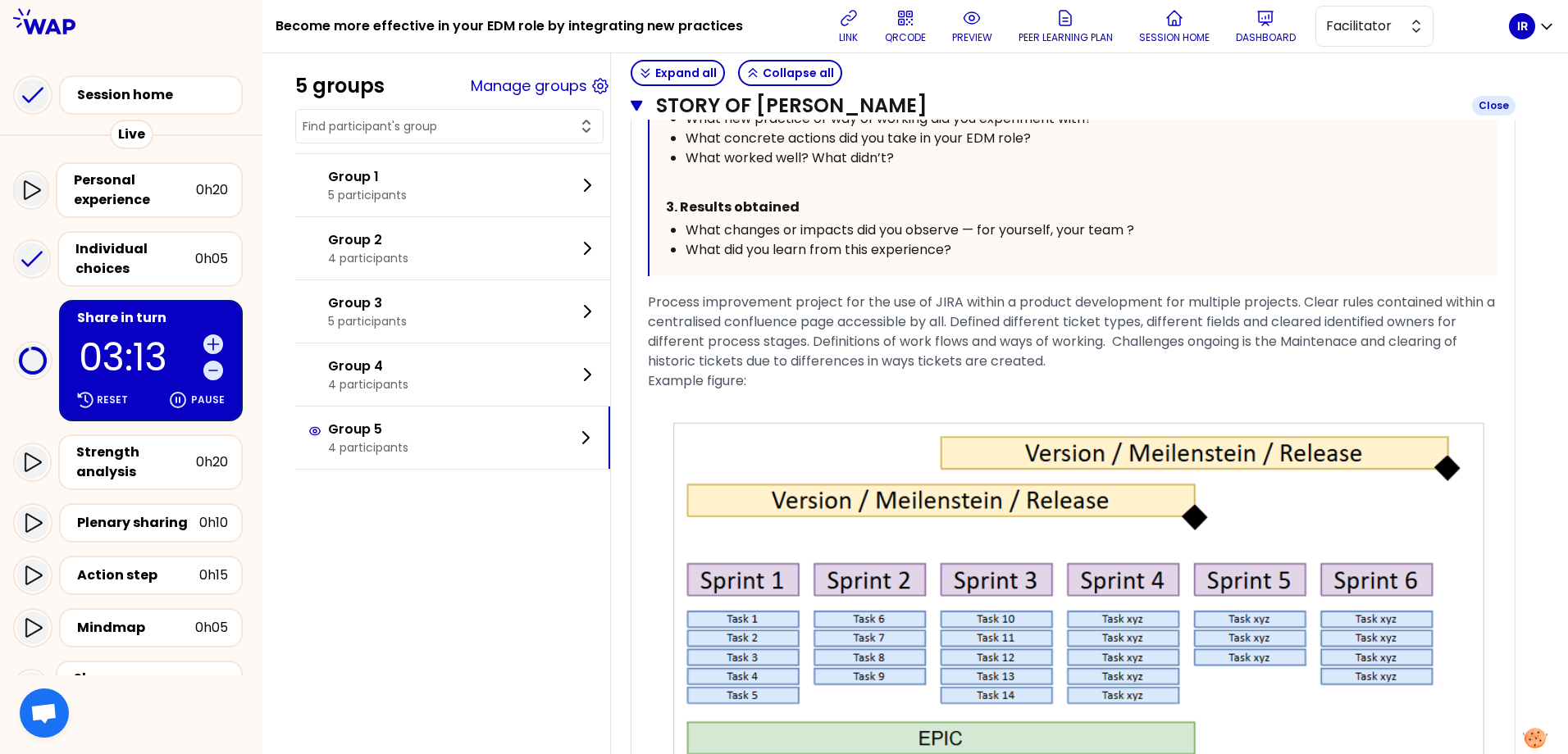
click at [643, 105] on icon "button" at bounding box center [637, 105] width 12 height 13
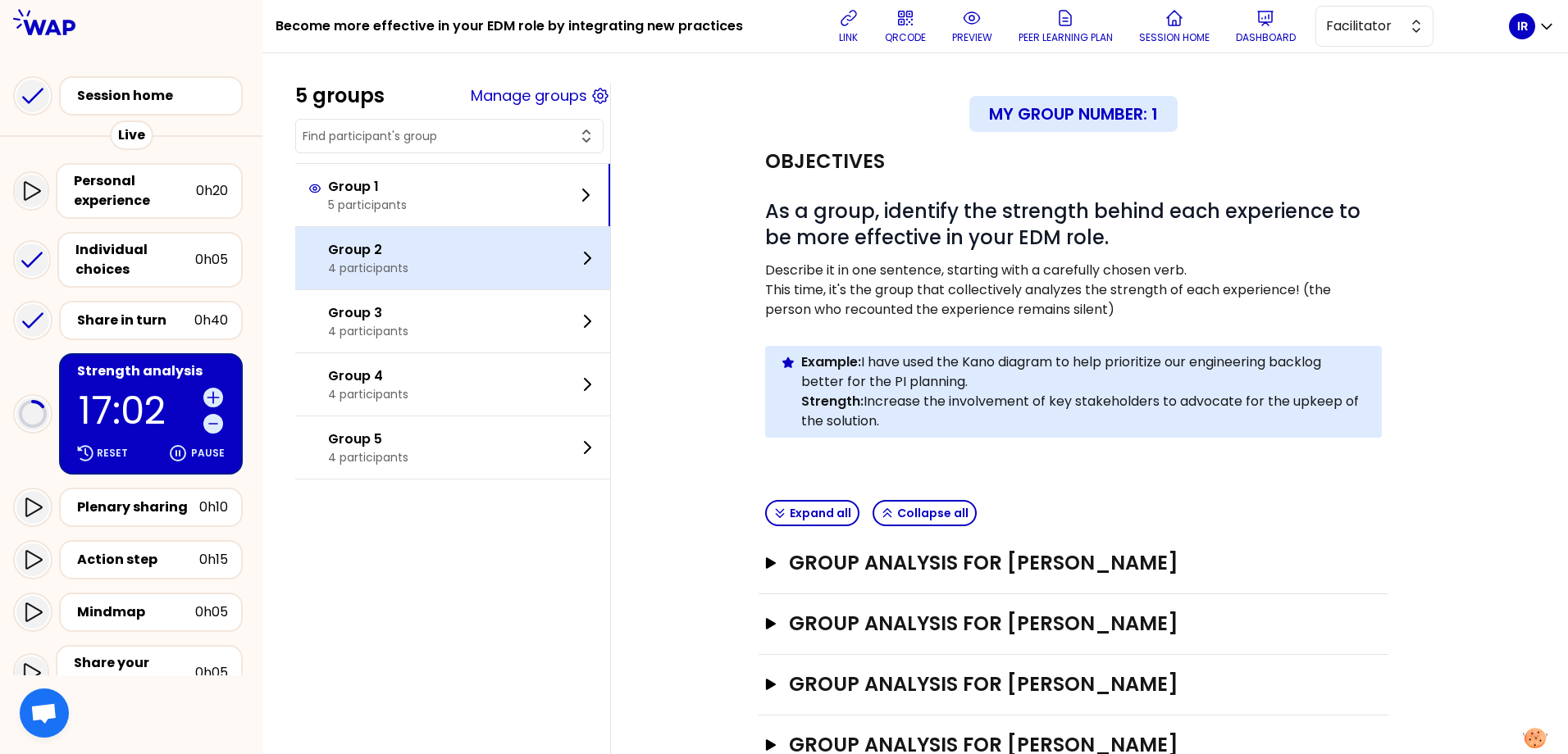
click at [408, 260] on p "4 participants" at bounding box center [368, 268] width 81 height 16
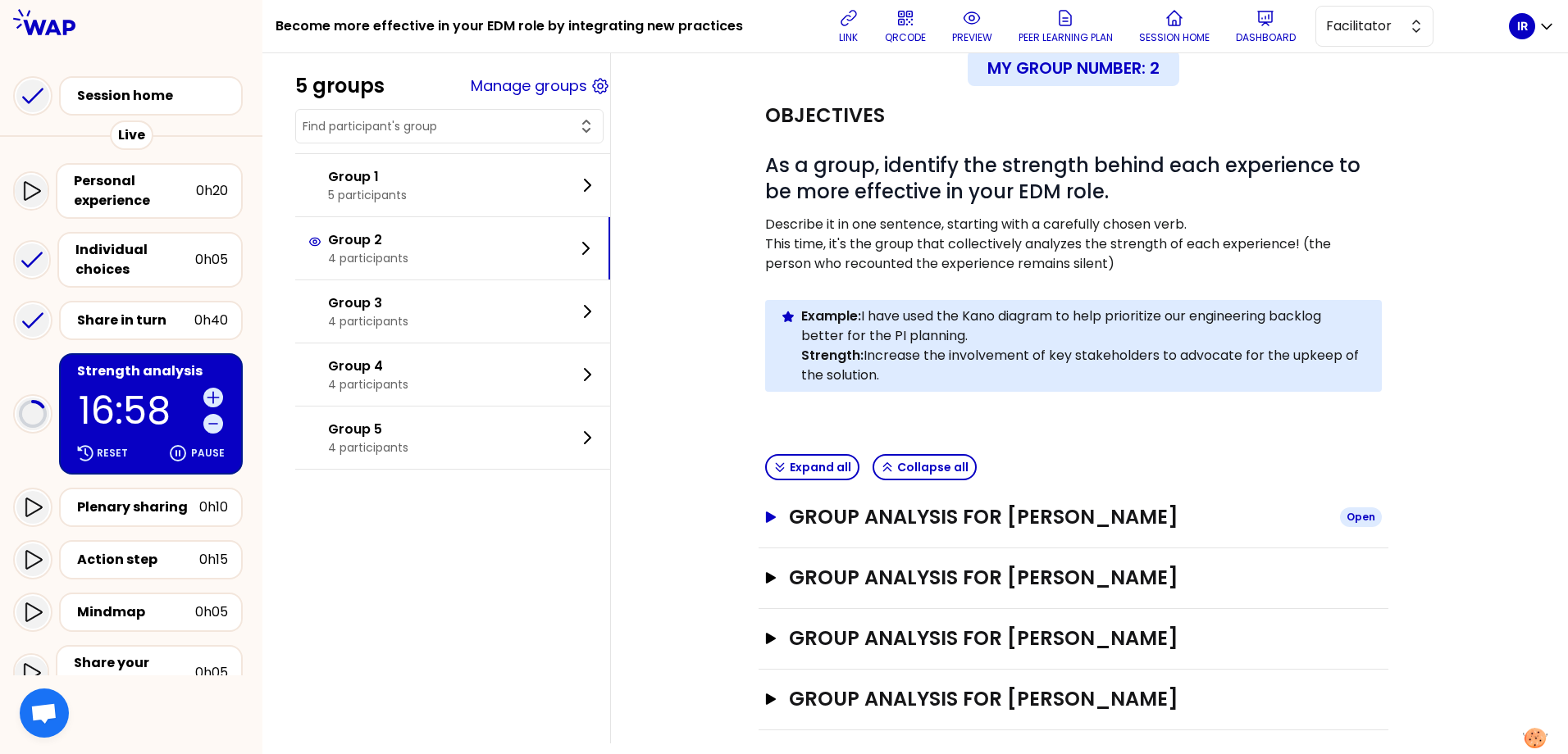
scroll to position [68, 0]
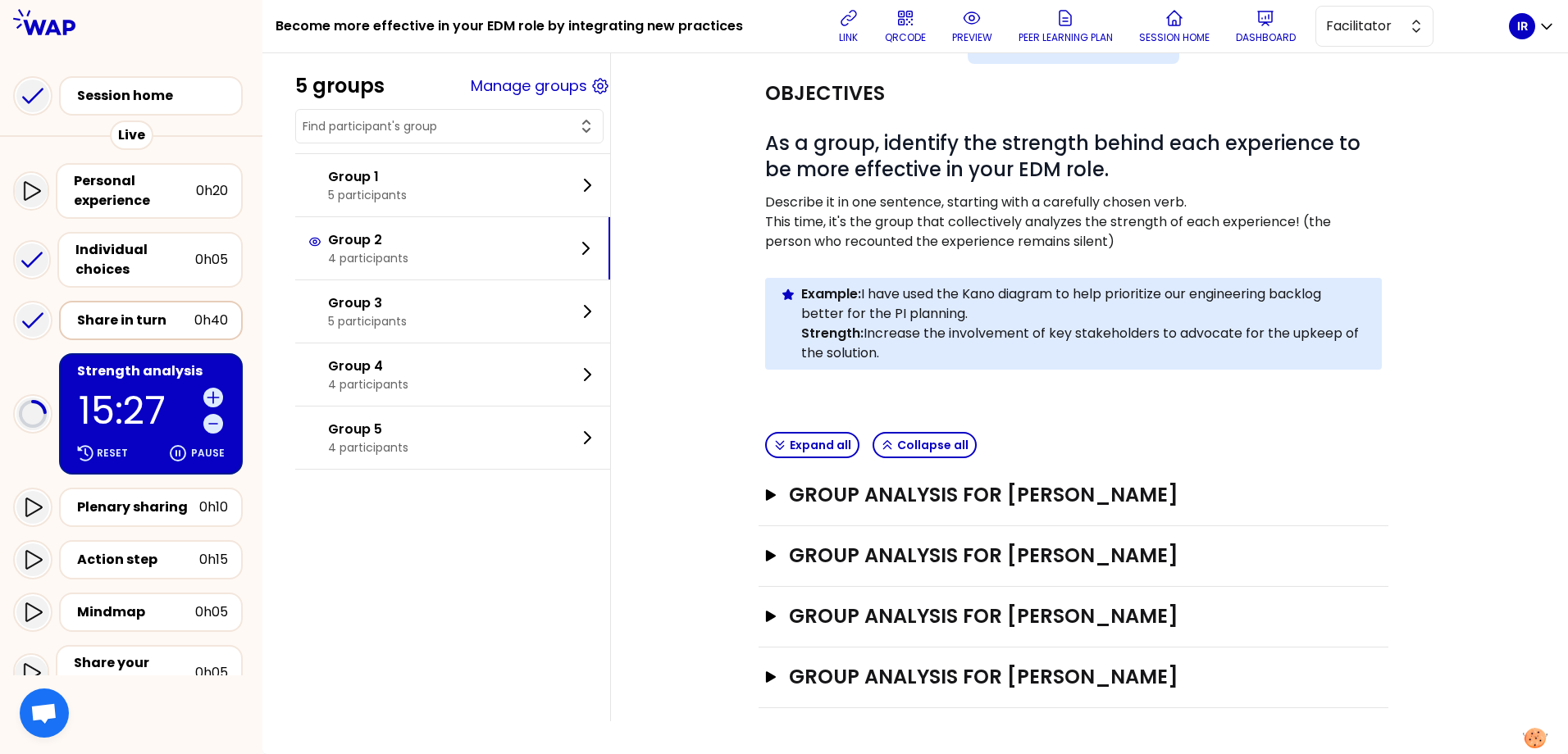
click at [159, 315] on div "Share in turn" at bounding box center [135, 321] width 117 height 20
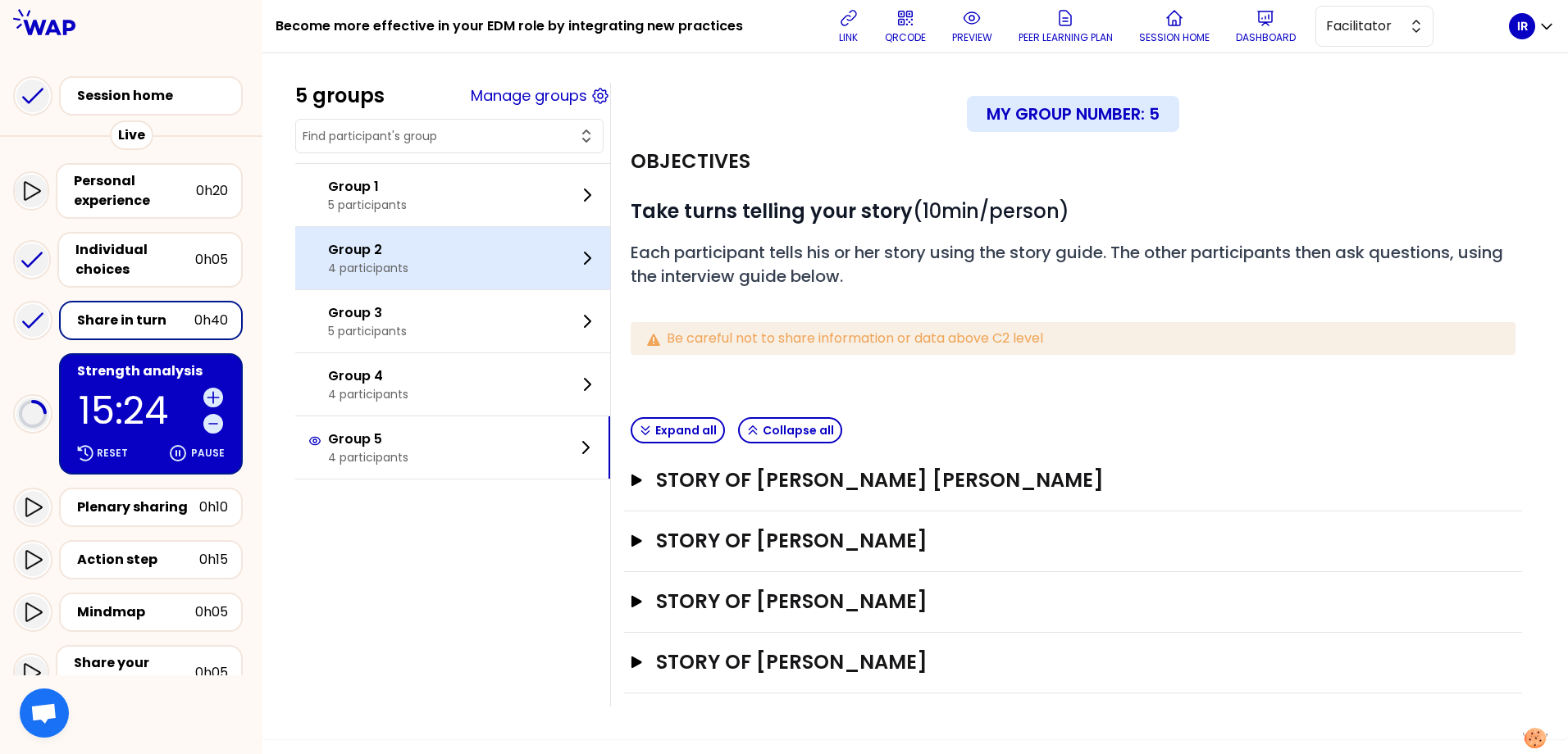
click at [421, 263] on div "Group 2 4 participants" at bounding box center [452, 258] width 315 height 62
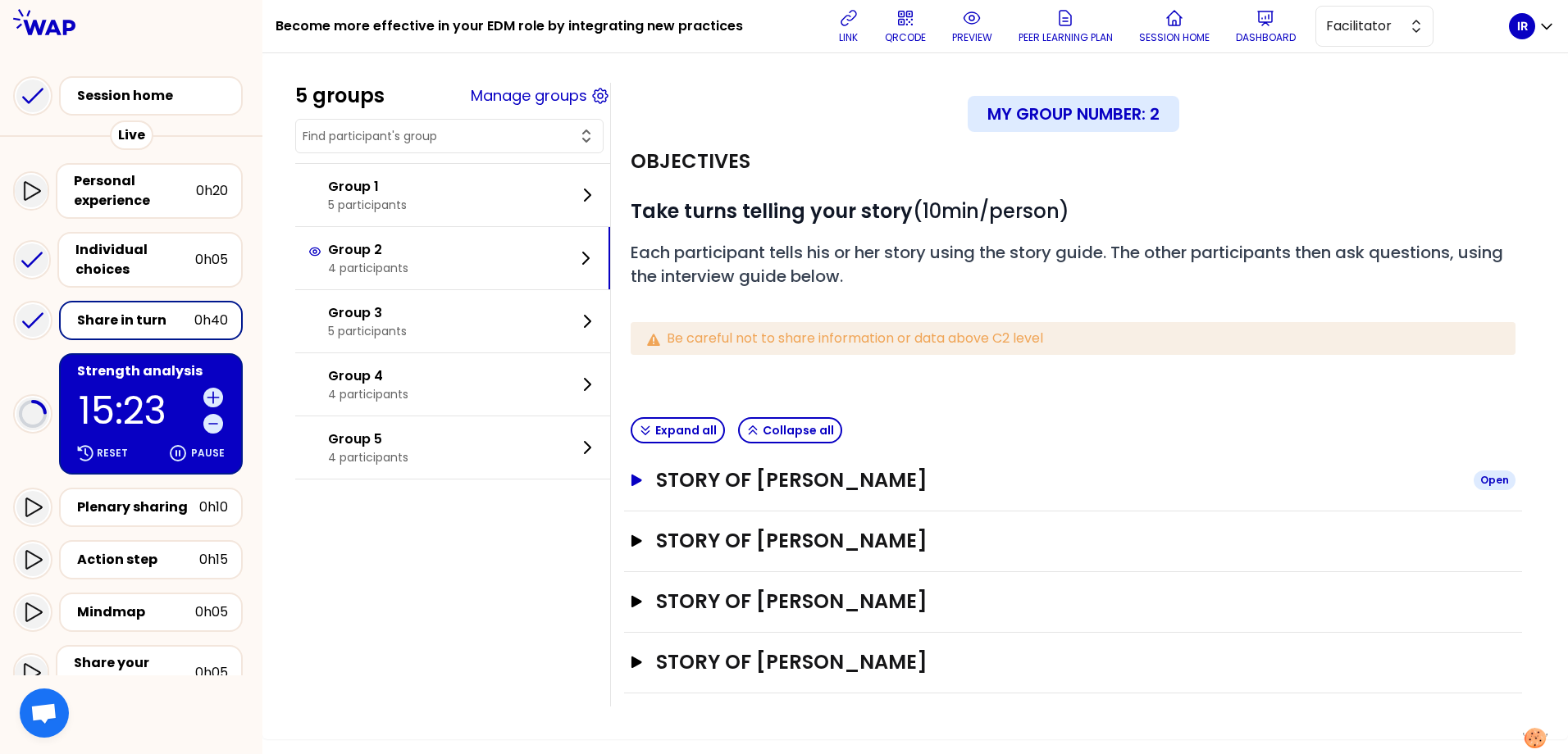
click at [642, 479] on icon "button" at bounding box center [637, 480] width 10 height 11
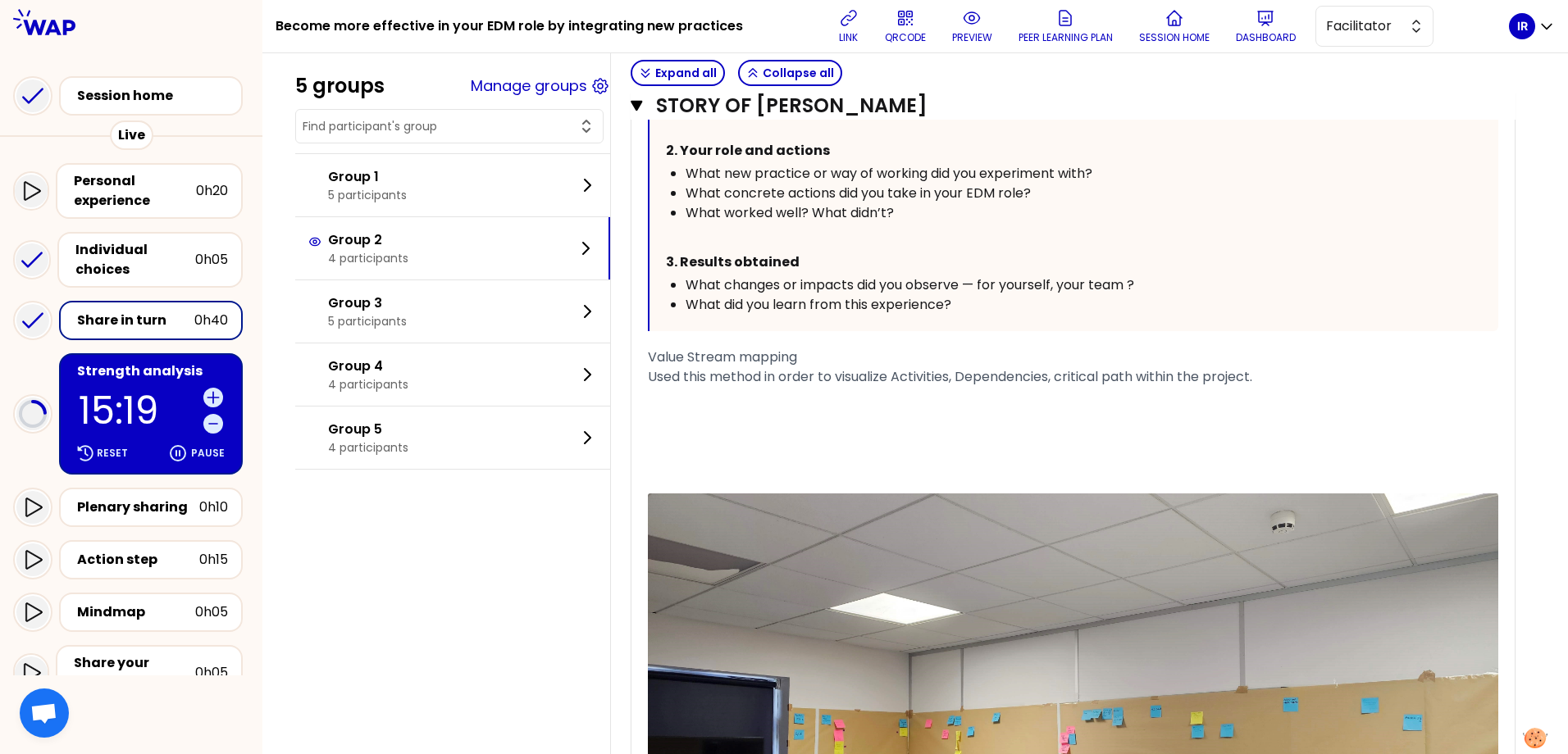
scroll to position [662, 0]
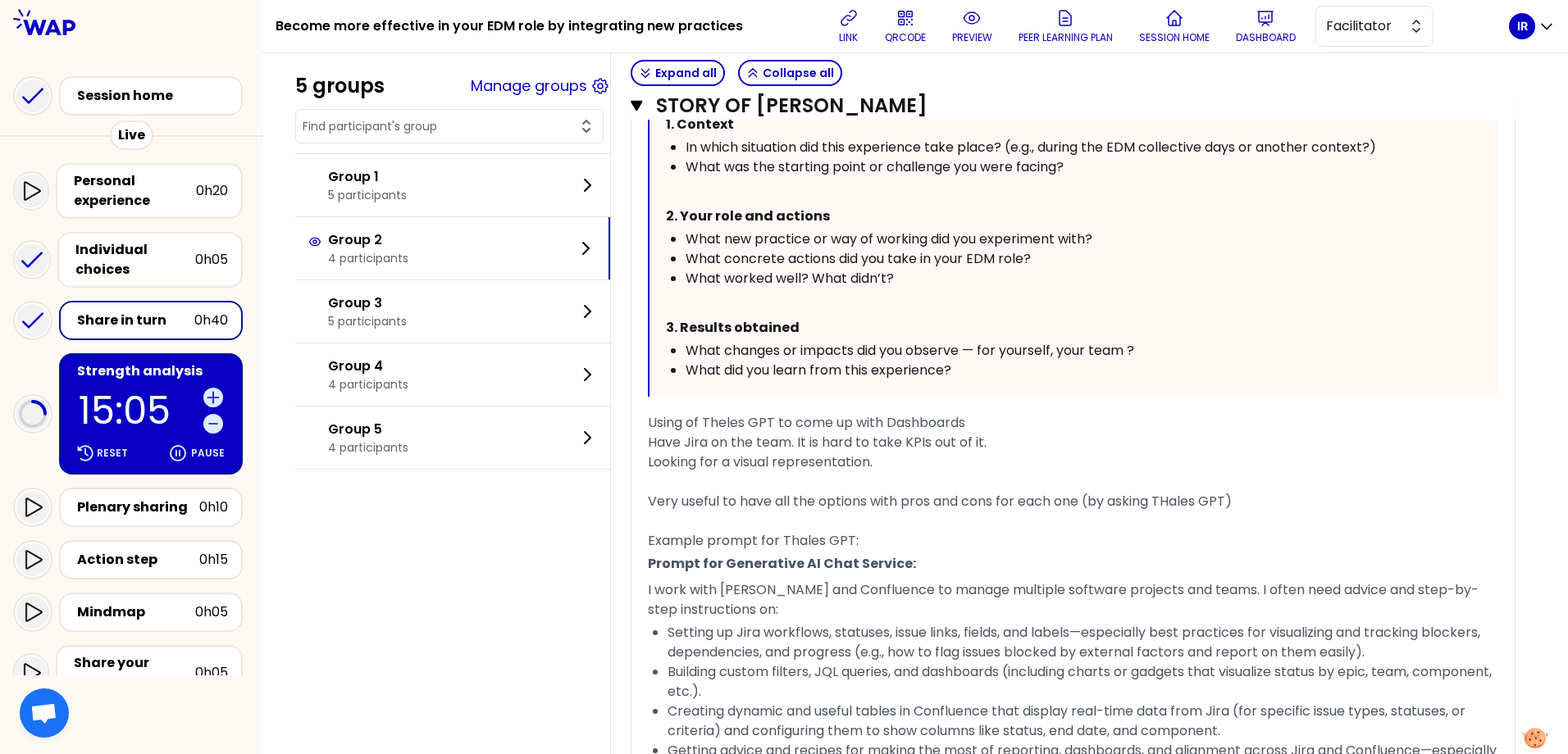
scroll to position [1829, 0]
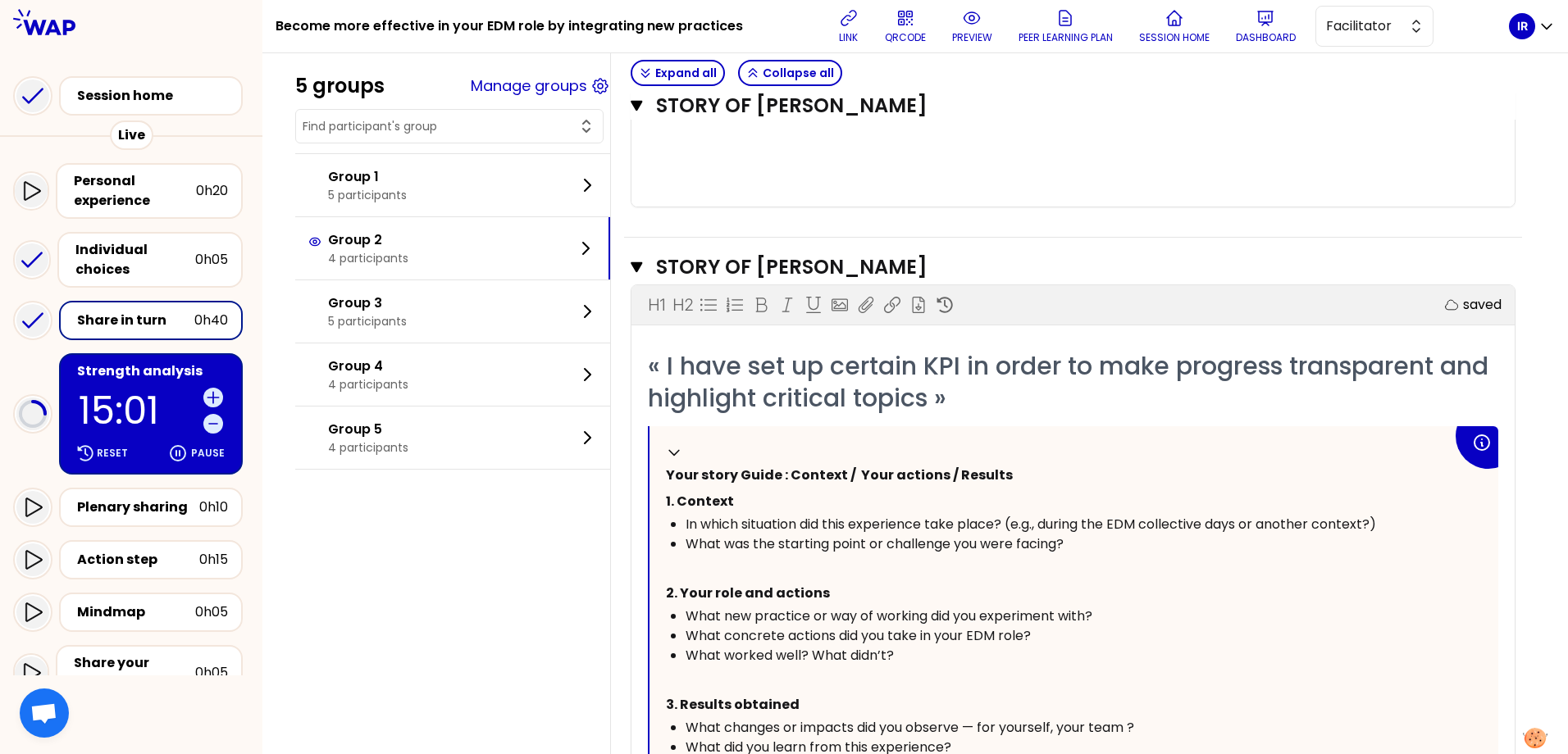
scroll to position [2627, 0]
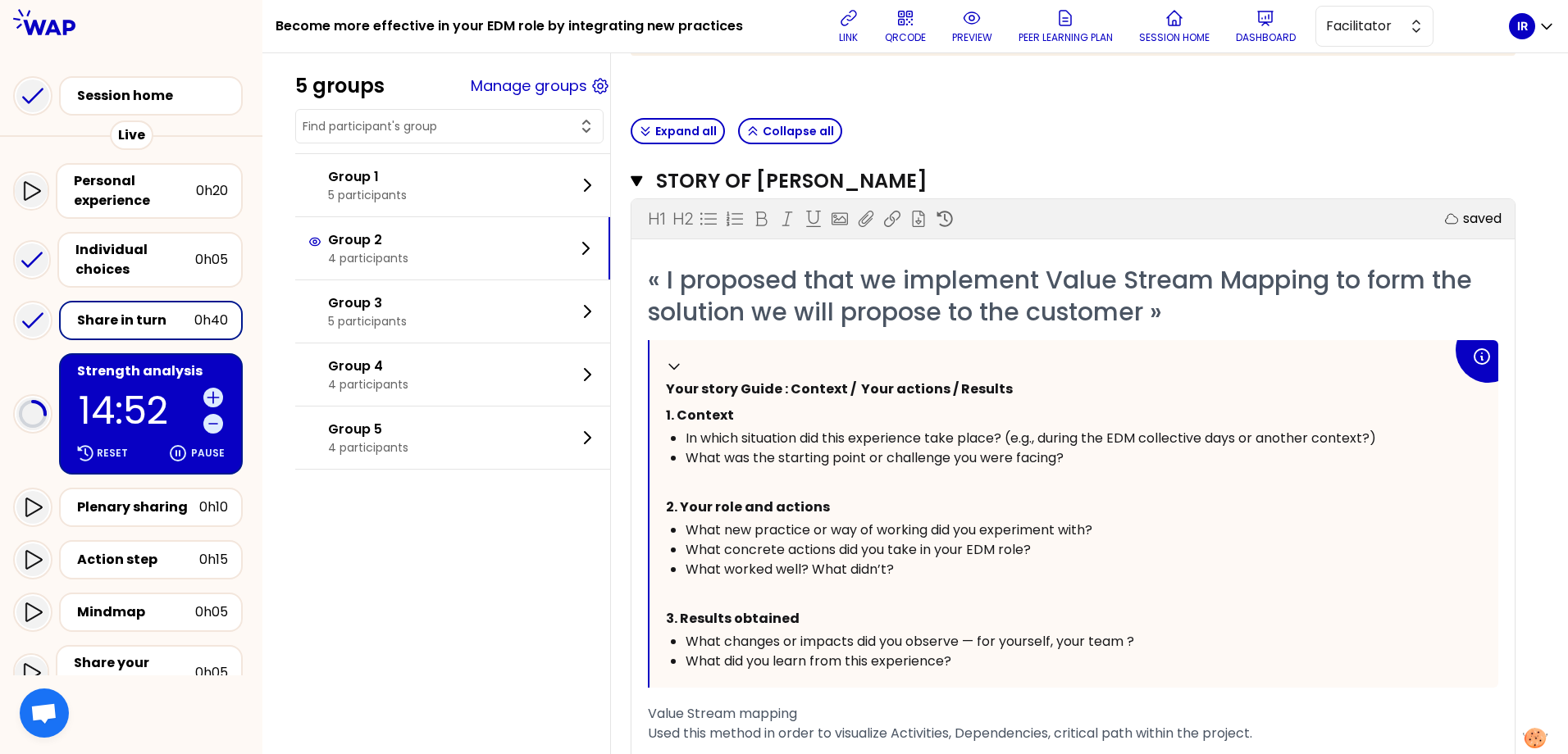
scroll to position [267, 0]
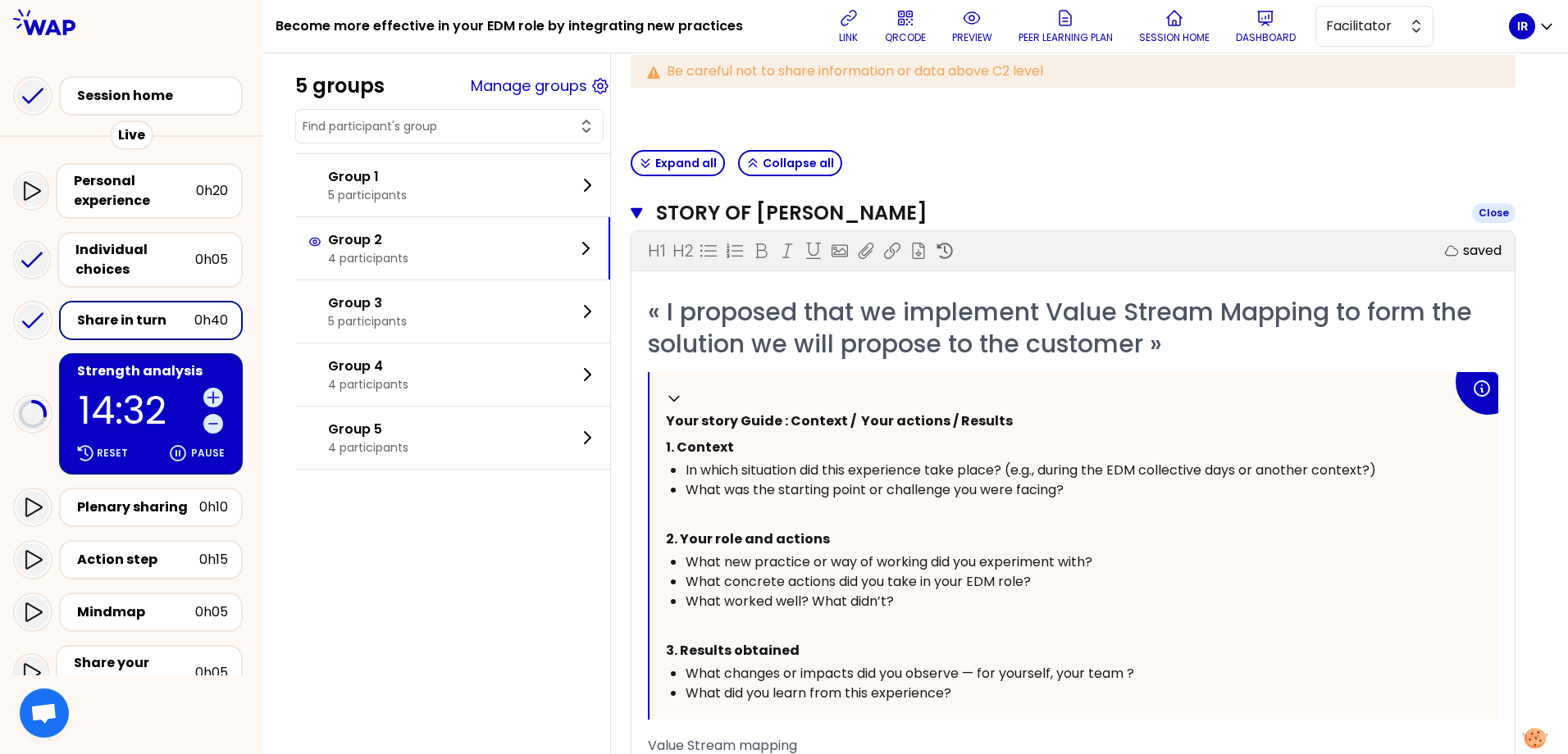
click at [642, 212] on icon "button" at bounding box center [636, 213] width 11 height 10
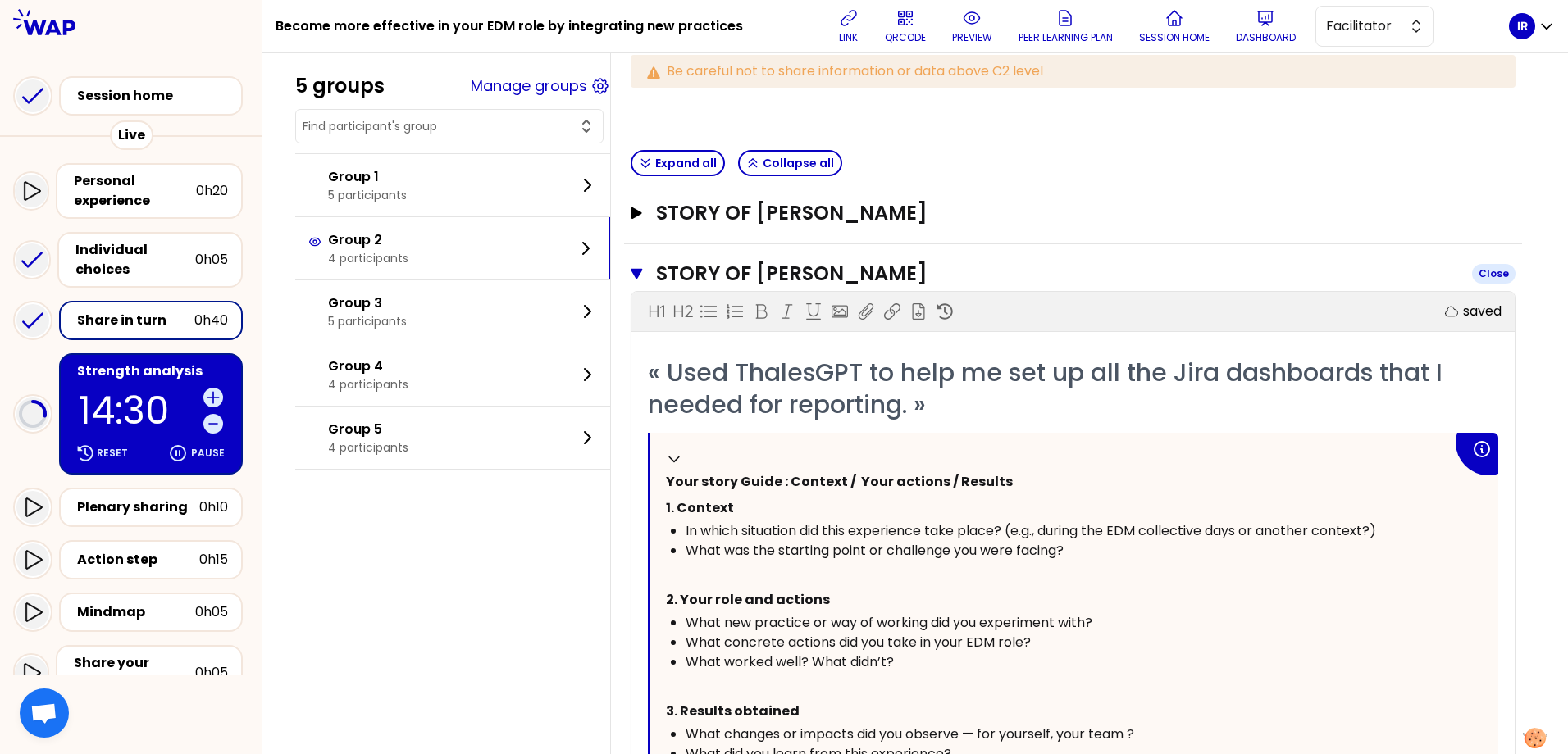
click at [643, 268] on icon "button" at bounding box center [637, 273] width 12 height 13
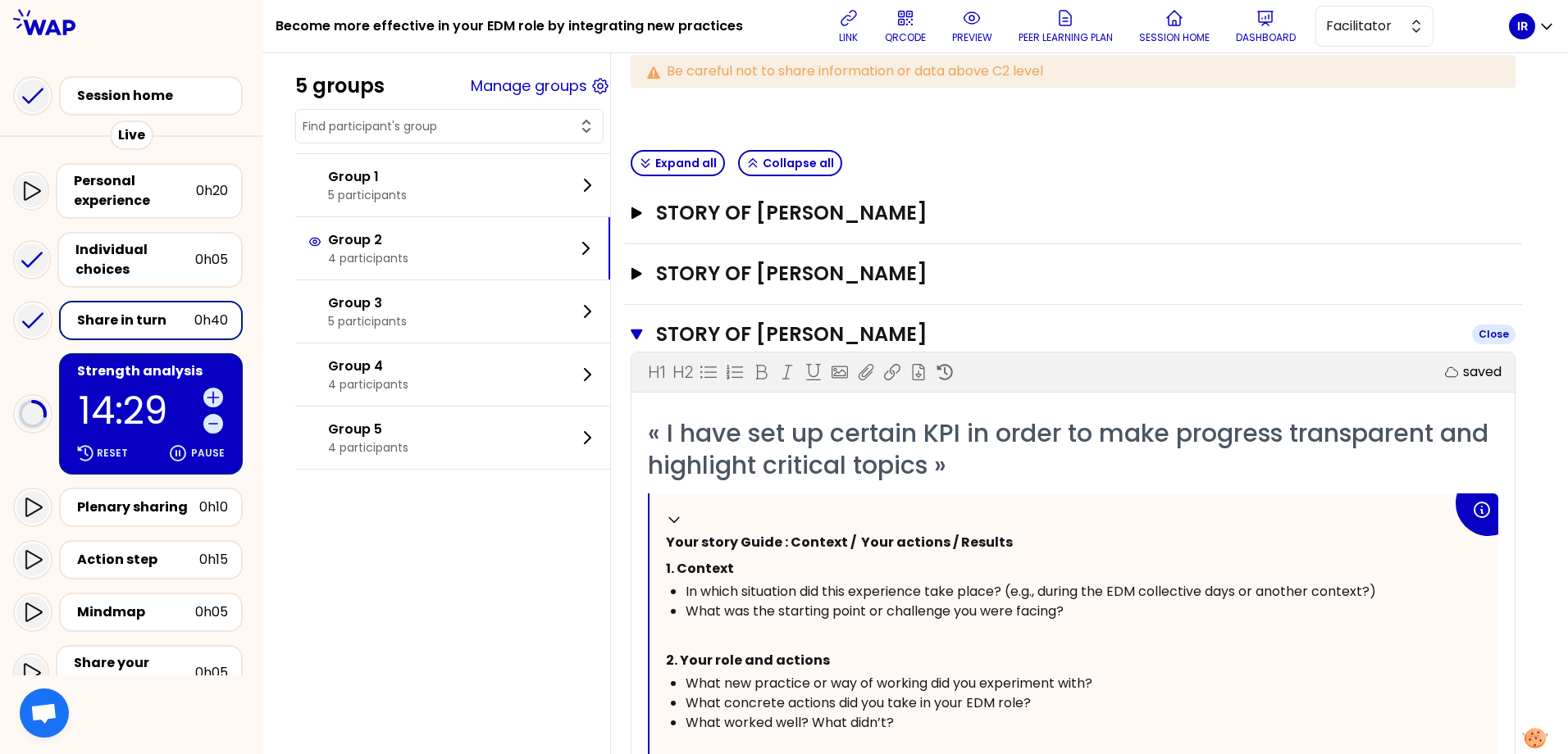
click at [642, 332] on icon "button" at bounding box center [636, 335] width 11 height 10
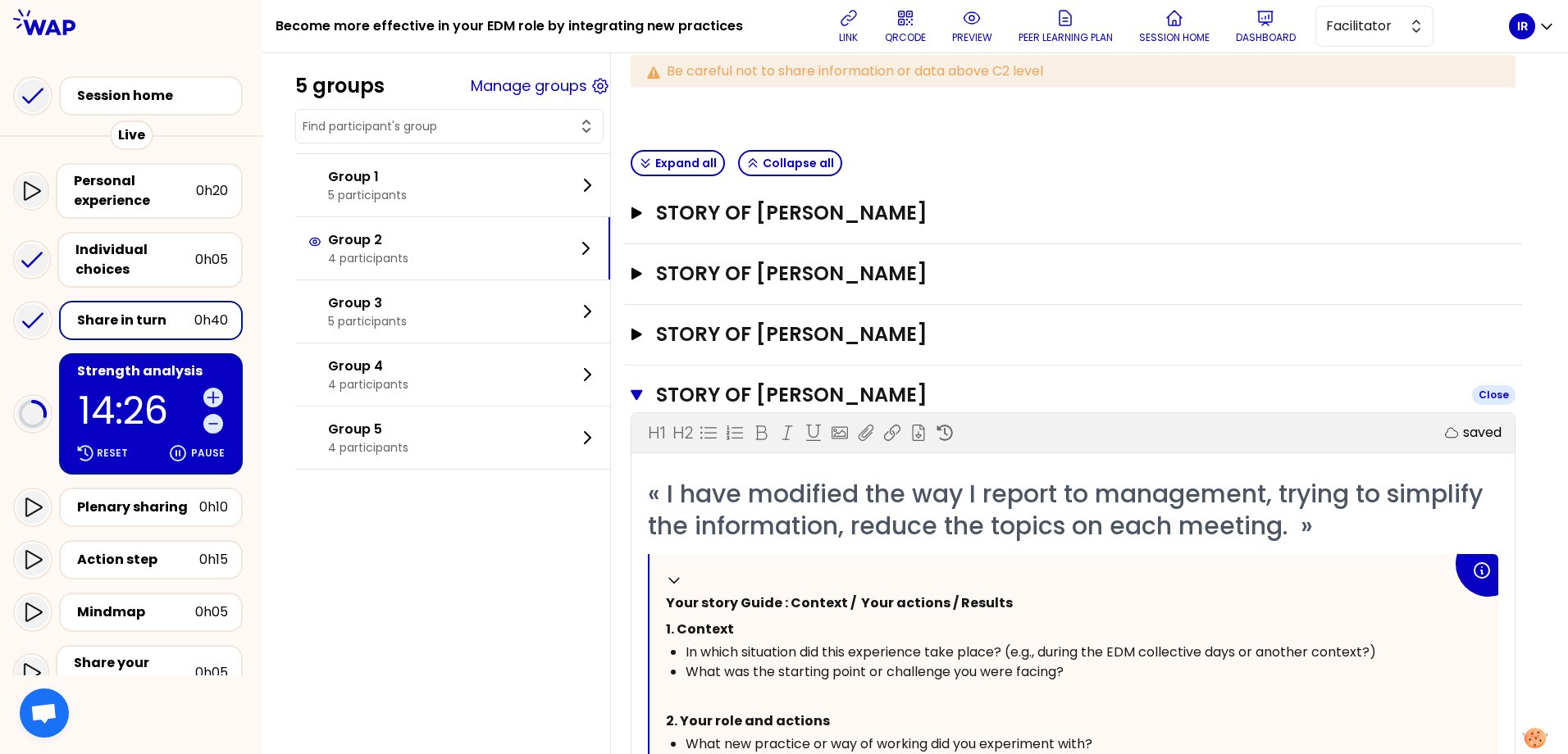
click at [642, 394] on icon "button" at bounding box center [636, 395] width 11 height 10
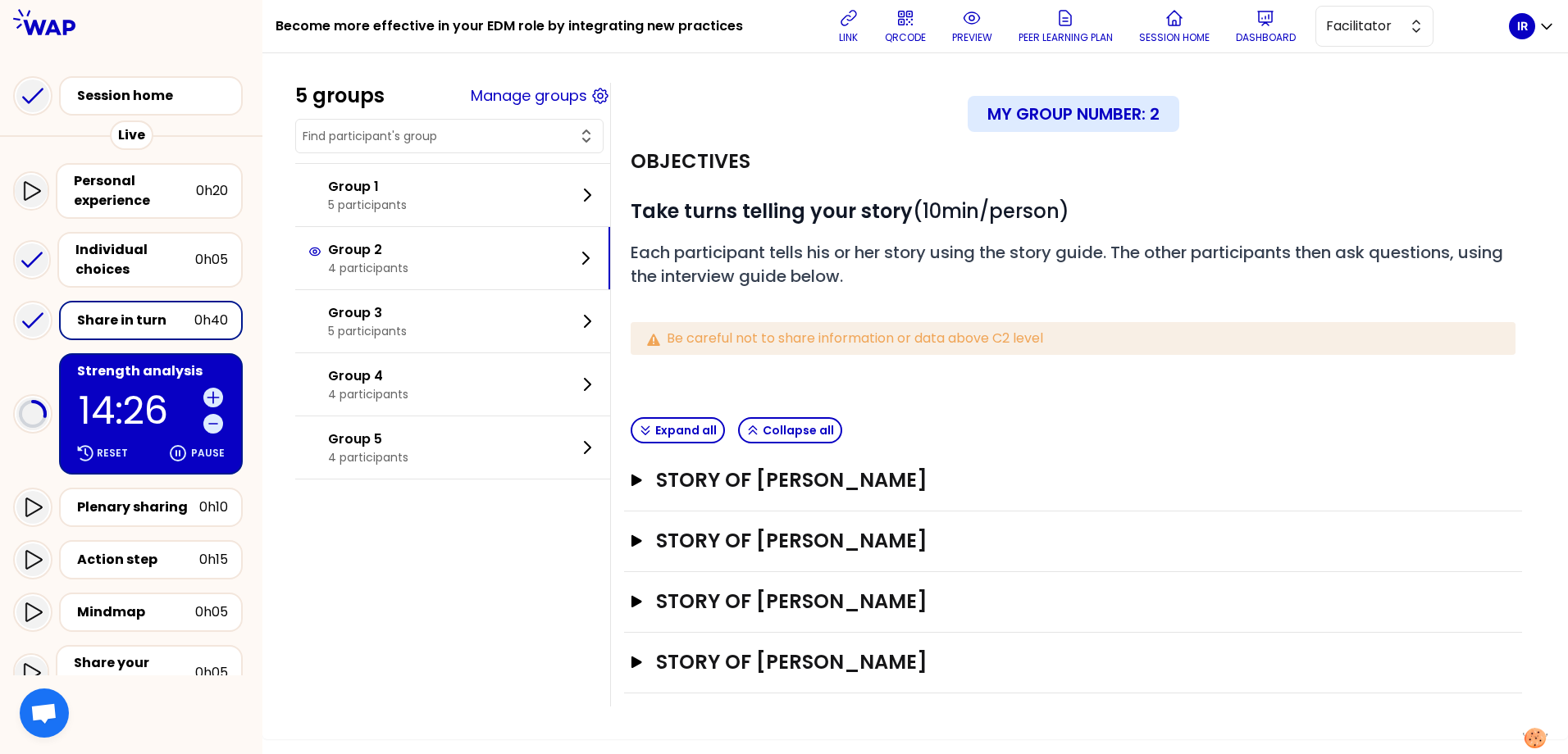
scroll to position [0, 0]
click at [642, 662] on icon "button" at bounding box center [637, 662] width 10 height 11
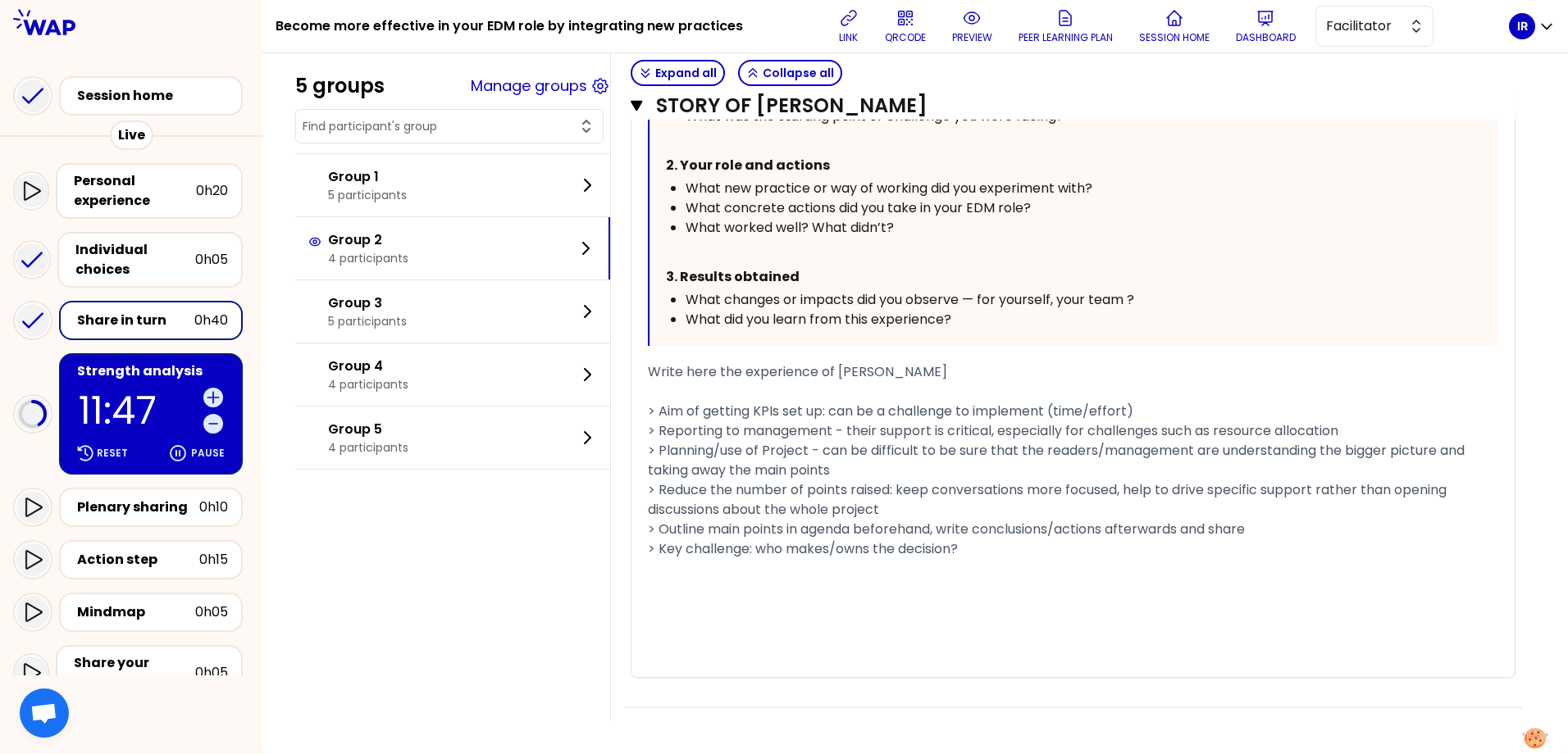
scroll to position [823, 0]
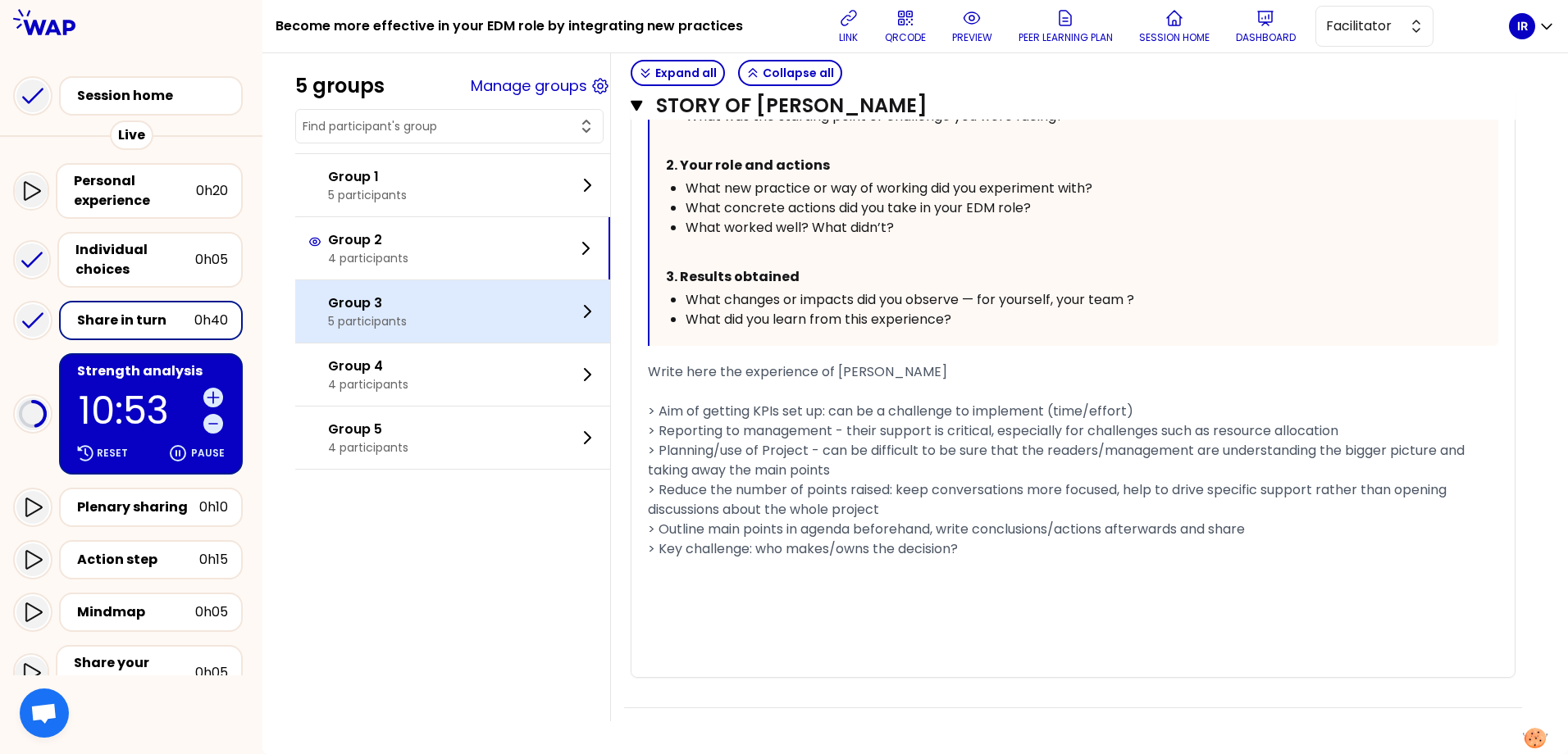
click at [426, 310] on div "Group 3 5 participants" at bounding box center [452, 312] width 315 height 62
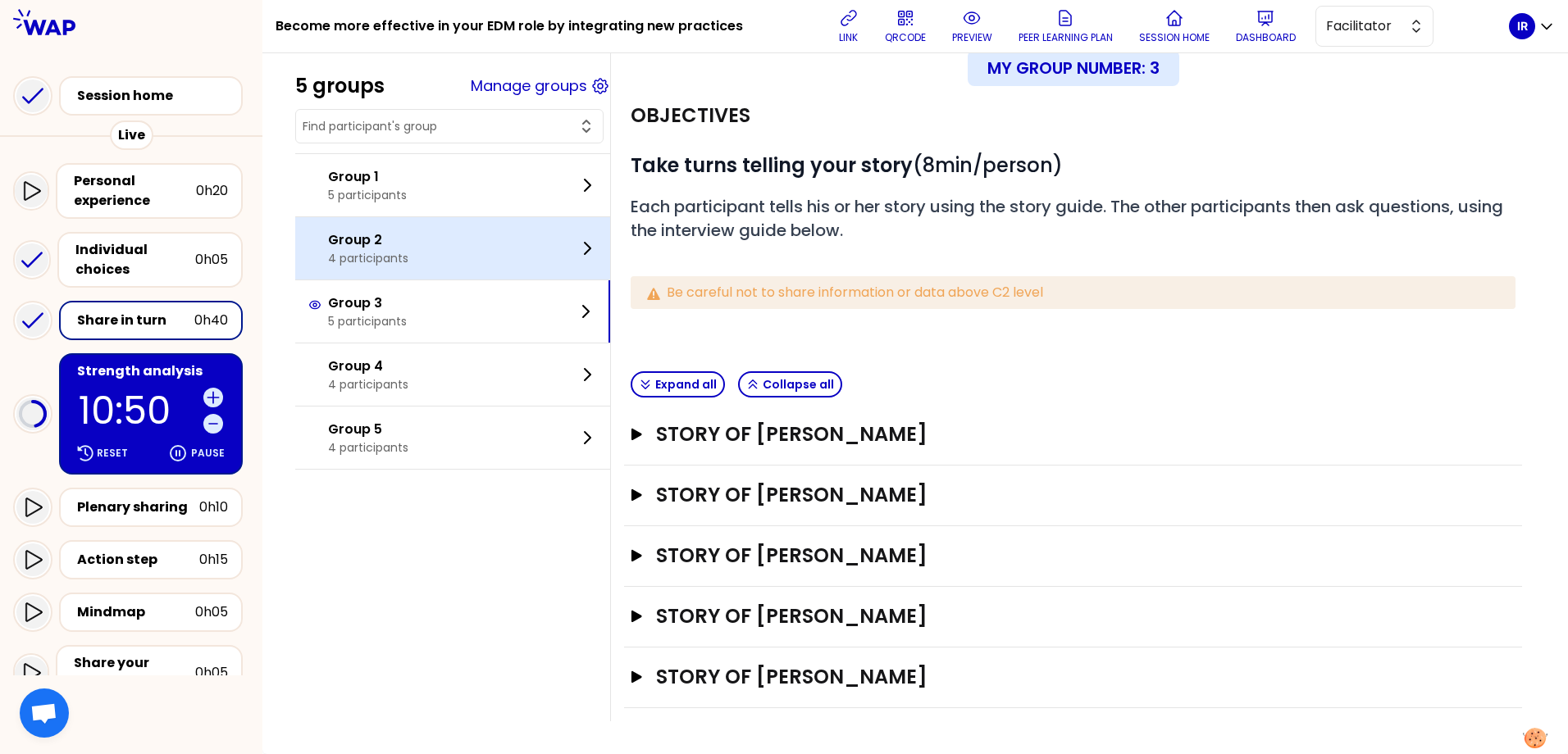
click at [408, 257] on p "4 participants" at bounding box center [368, 258] width 81 height 16
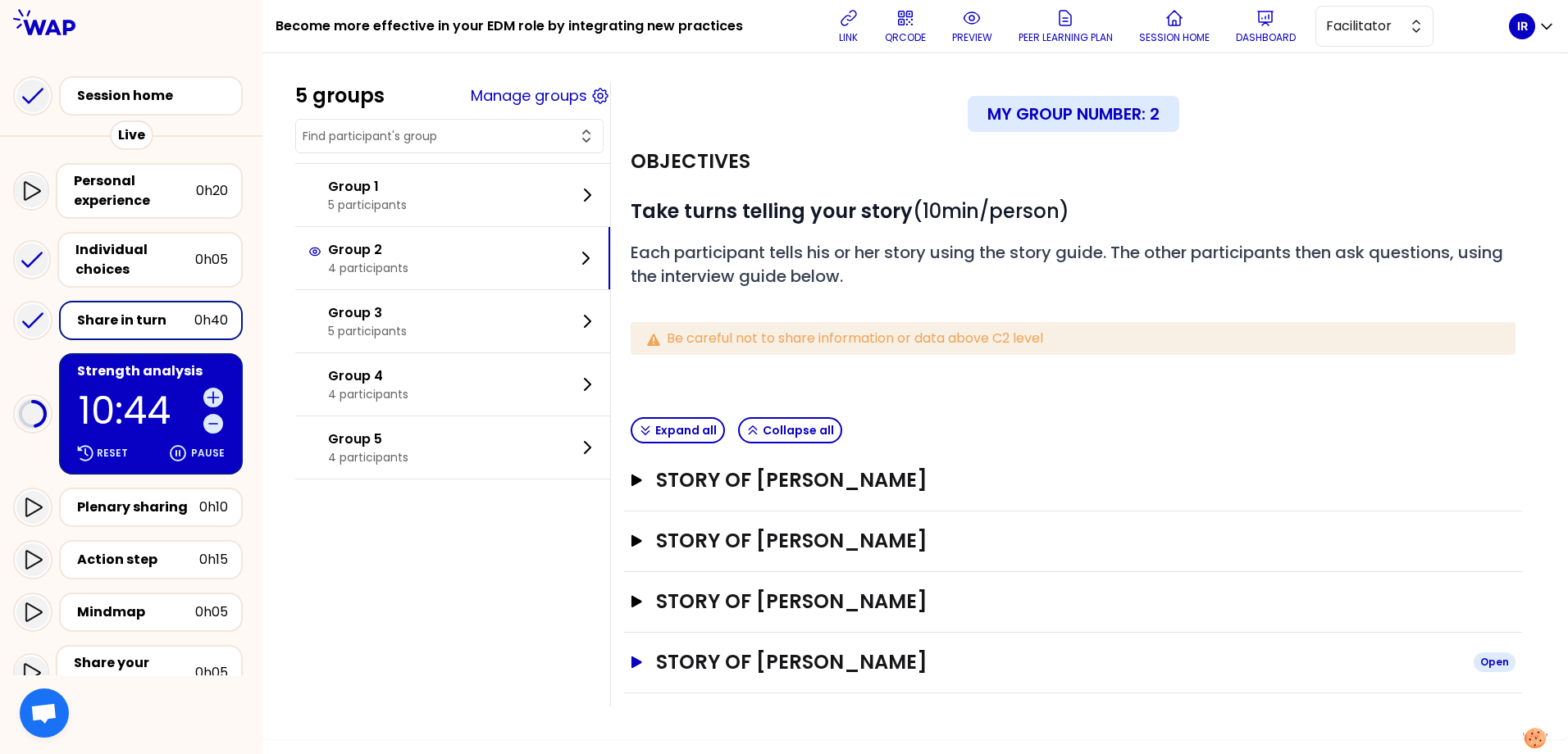
click at [643, 658] on icon "button" at bounding box center [636, 663] width 13 height 12
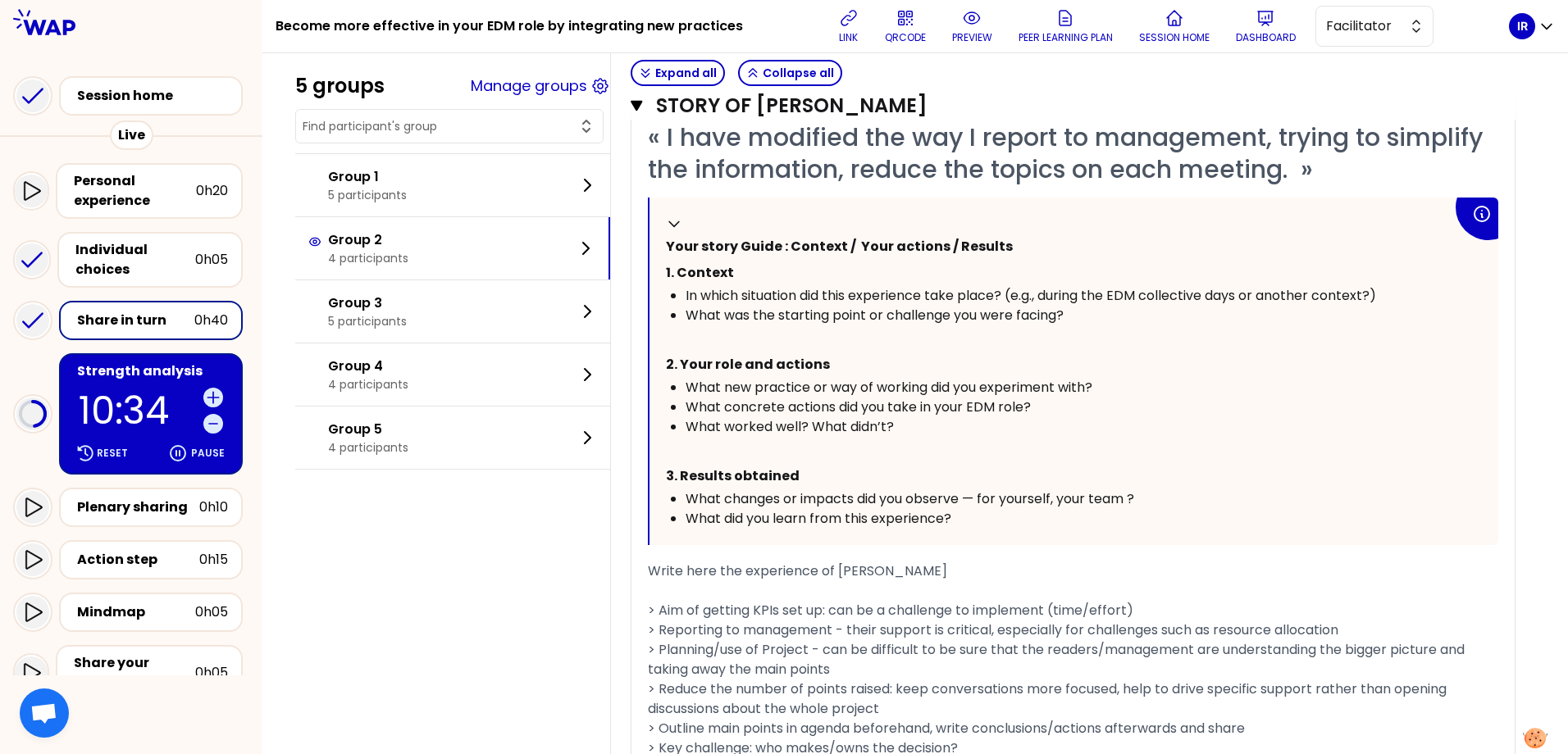
scroll to position [577, 0]
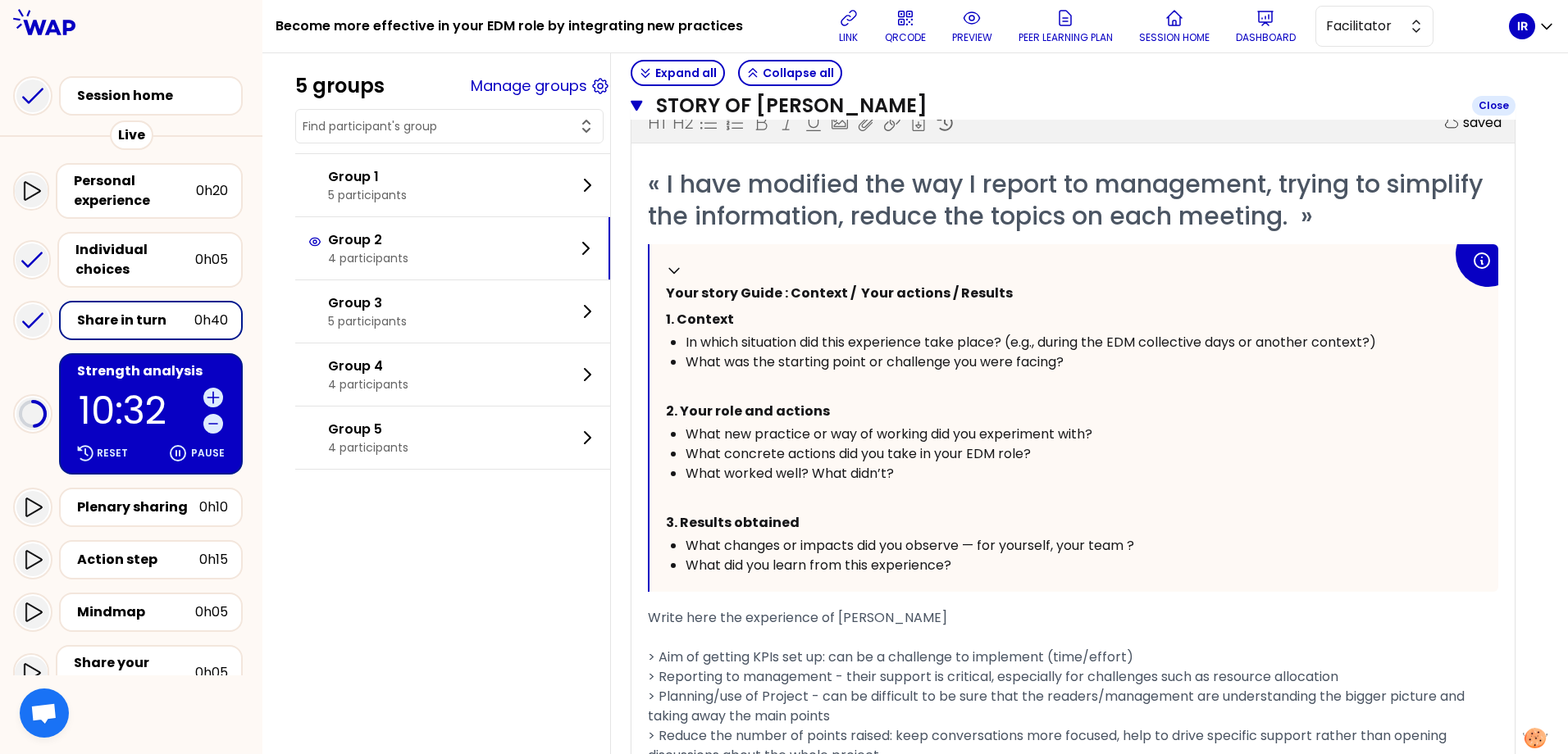
click at [643, 100] on icon "button" at bounding box center [637, 105] width 12 height 13
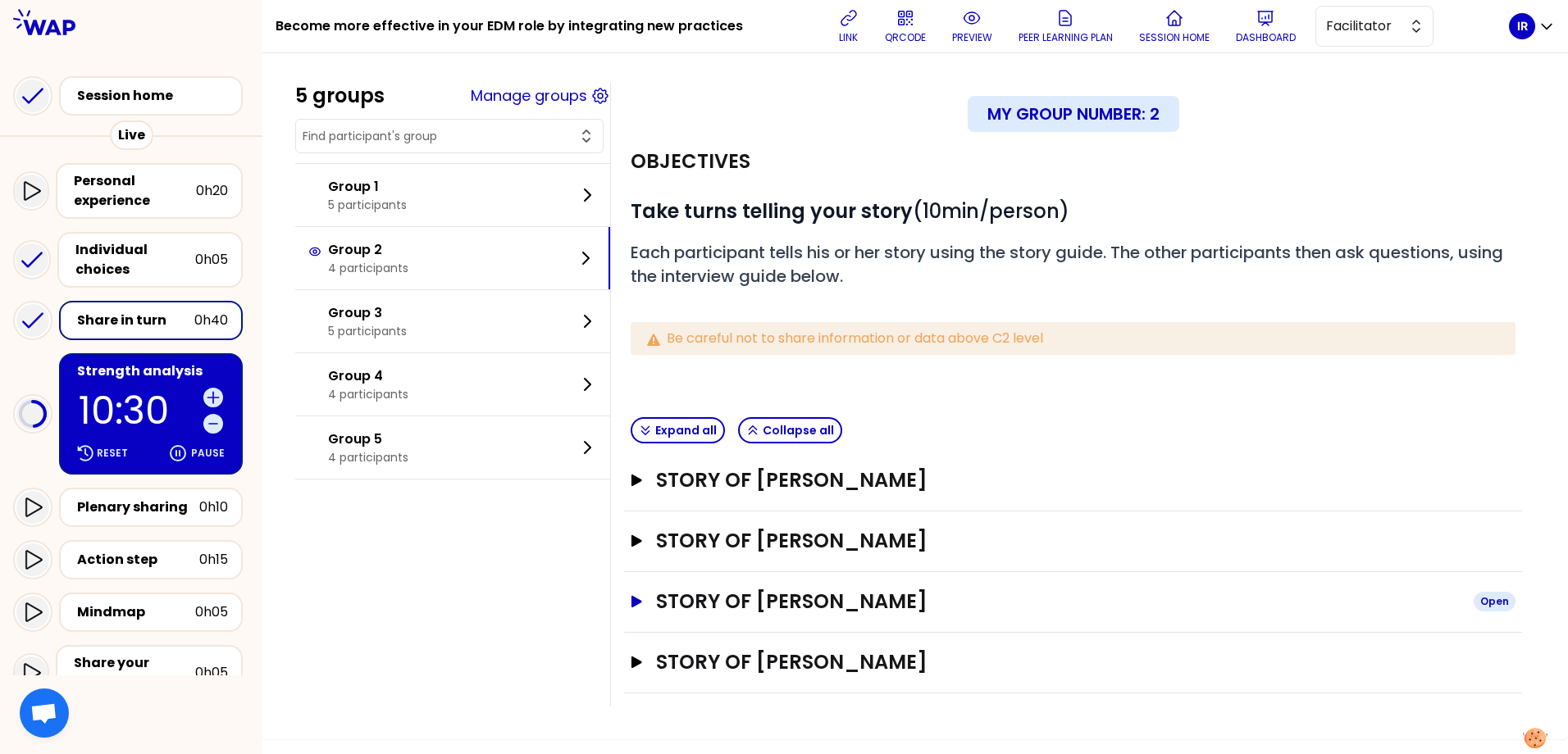
click at [656, 601] on button "Story of [PERSON_NAME] Open" at bounding box center [1073, 601] width 885 height 26
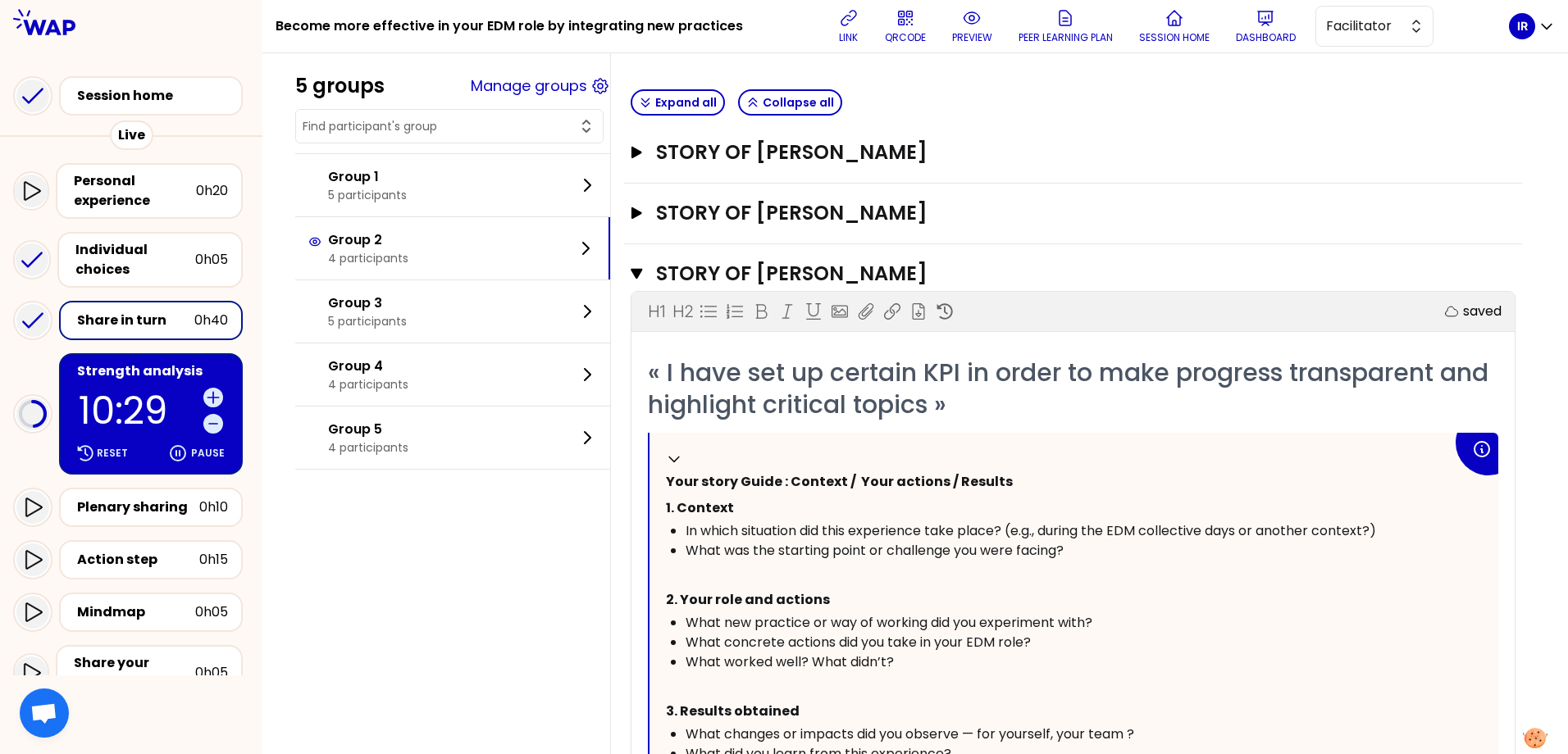
scroll to position [656, 0]
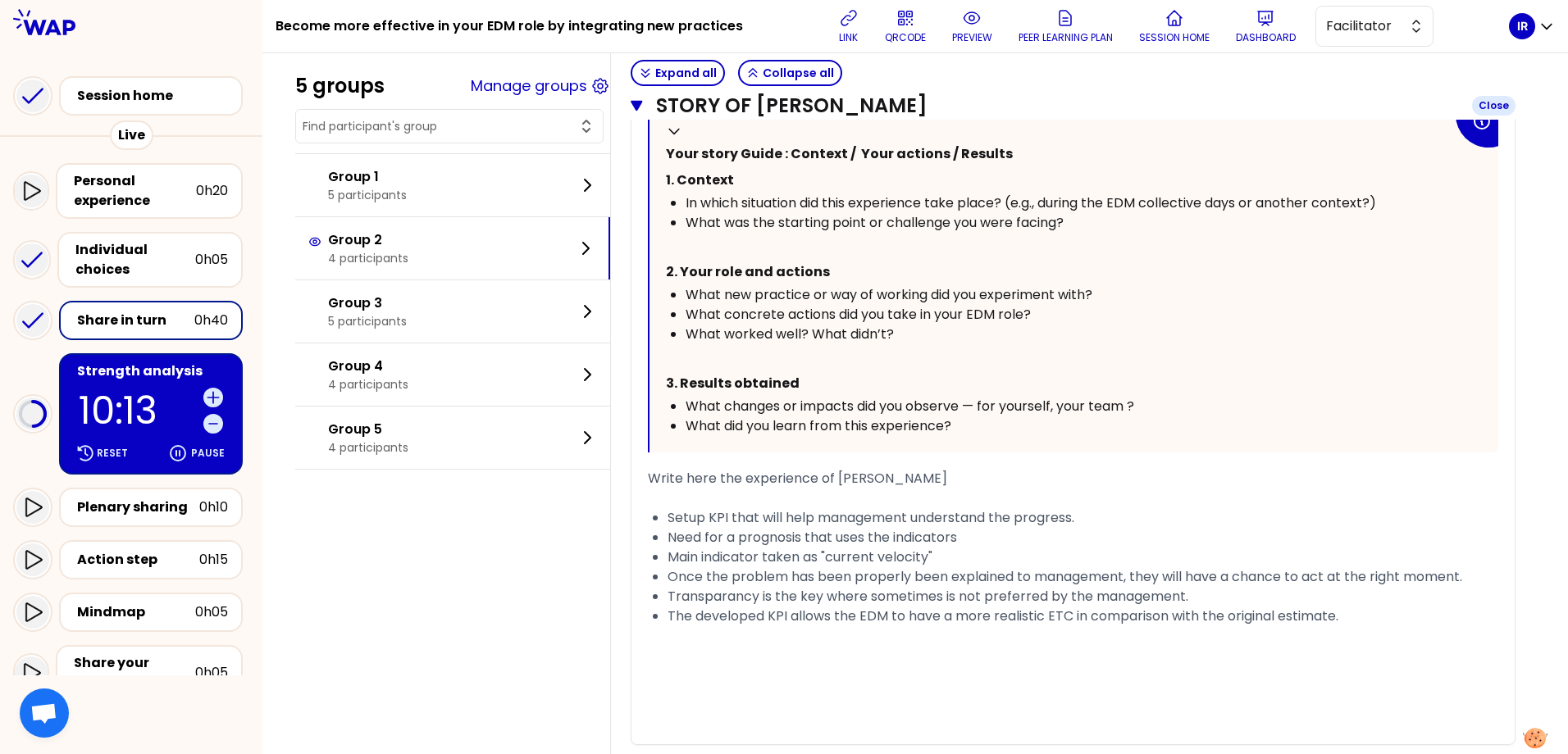
click at [655, 101] on button "Story of [PERSON_NAME] Close" at bounding box center [1073, 106] width 885 height 26
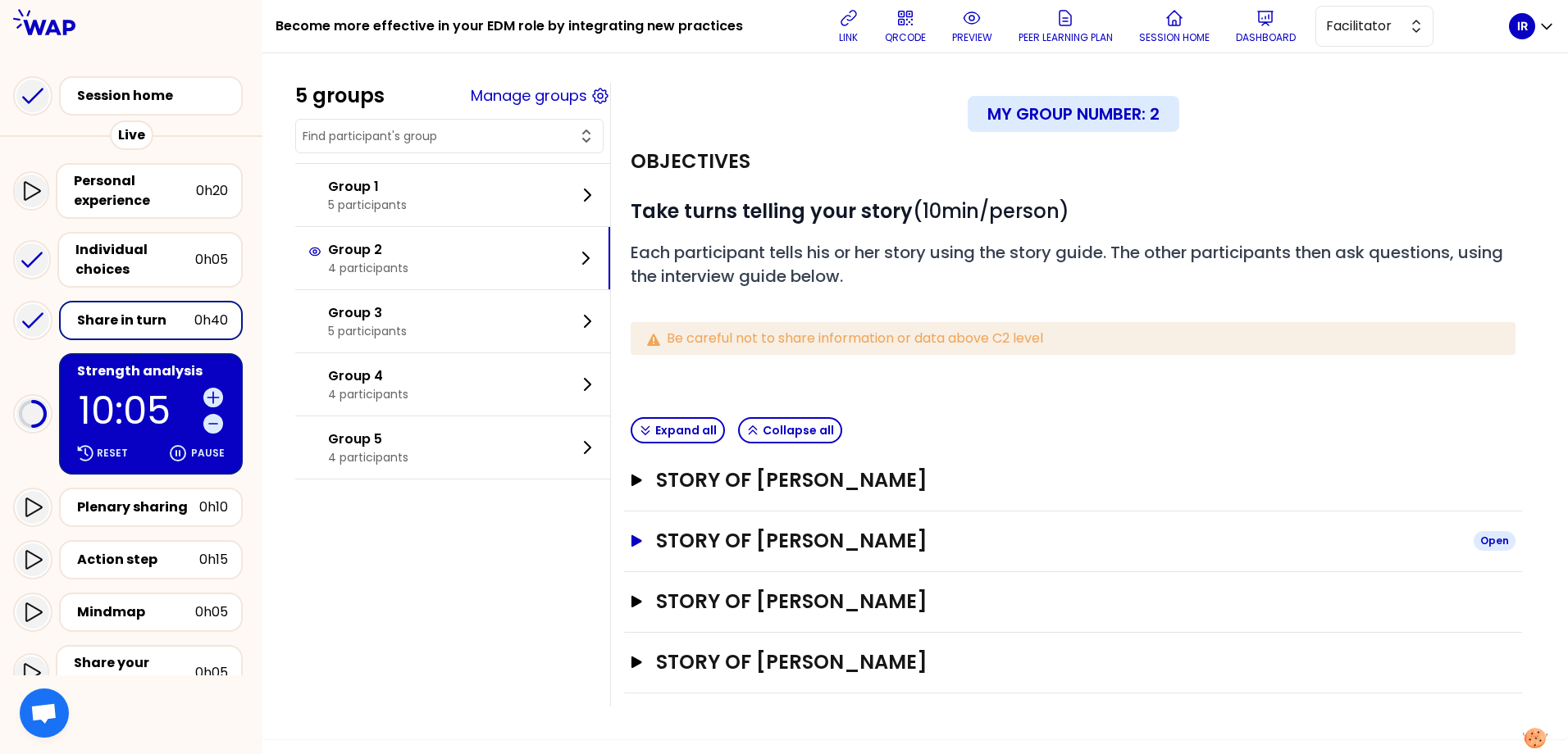
click at [642, 545] on icon "button" at bounding box center [637, 541] width 10 height 11
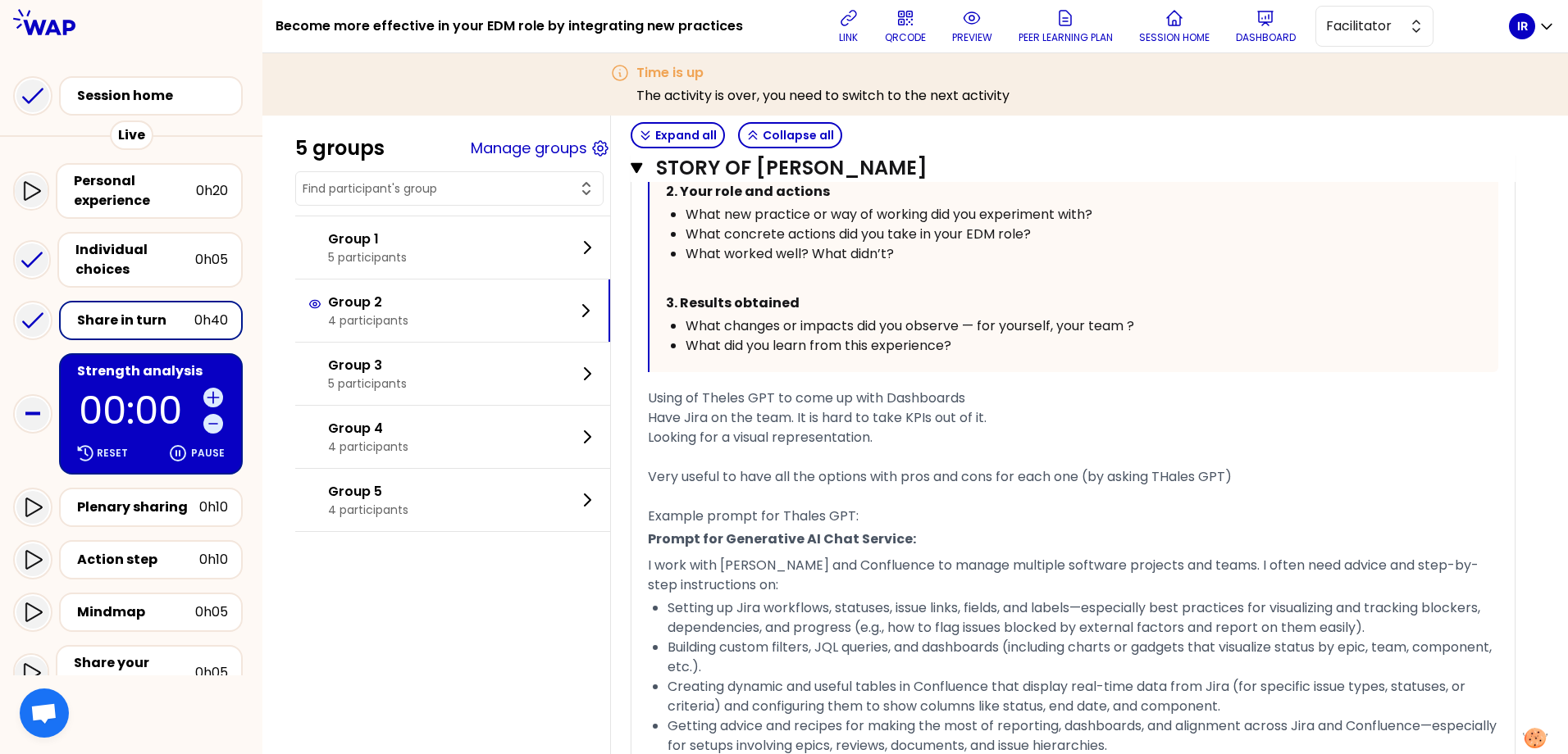
scroll to position [820, 0]
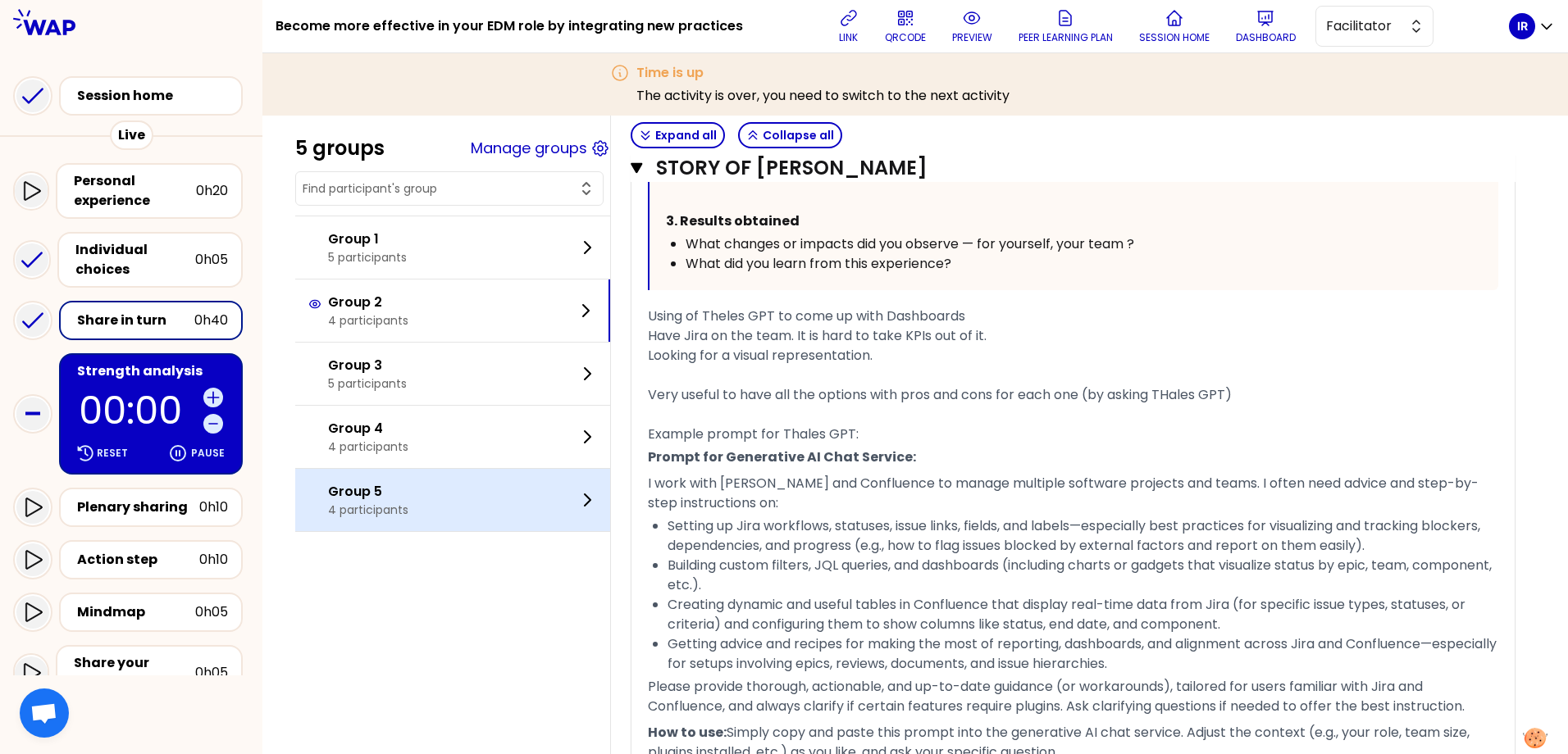
click at [381, 493] on p "Group 5" at bounding box center [368, 491] width 81 height 20
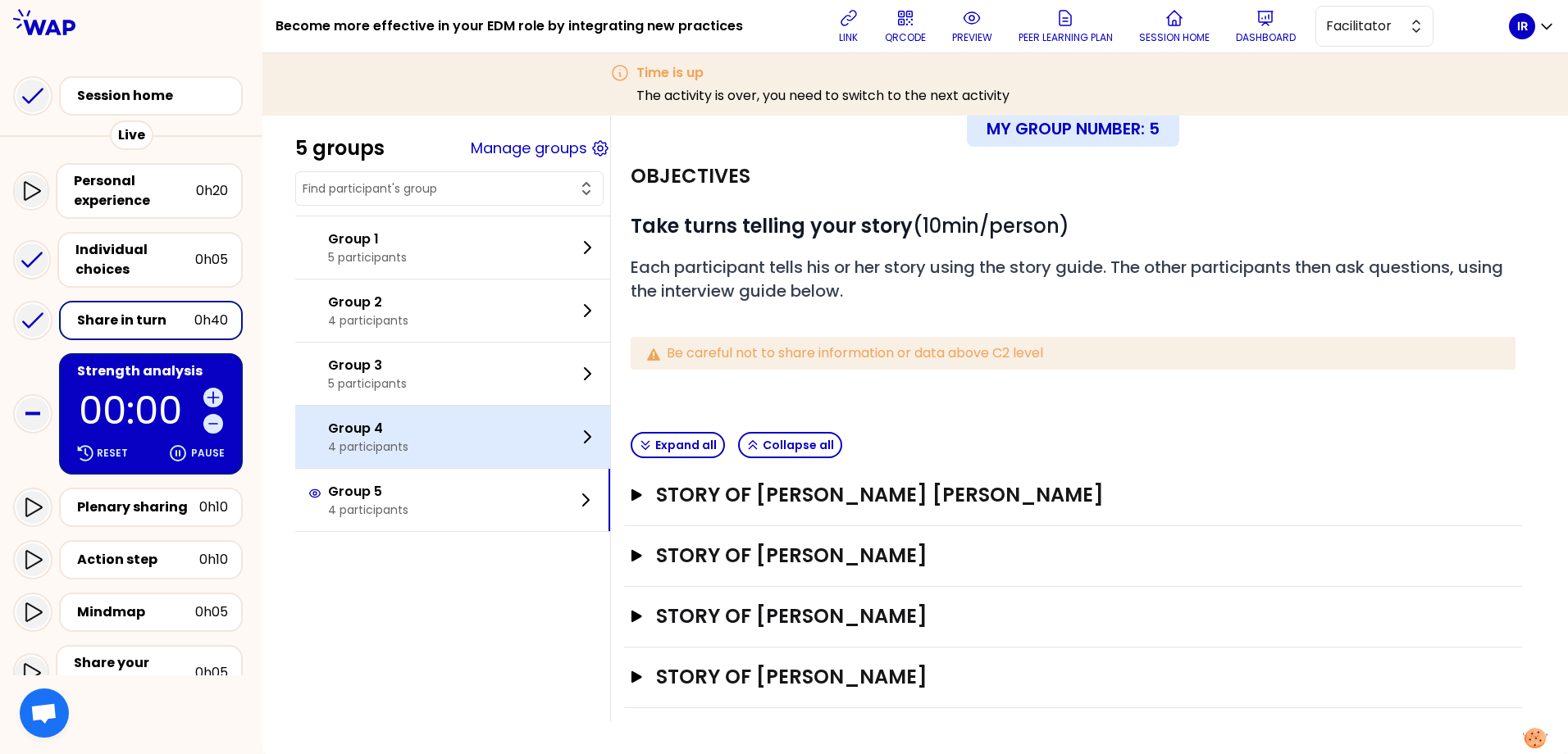
click at [399, 441] on p "4 participants" at bounding box center [368, 446] width 81 height 16
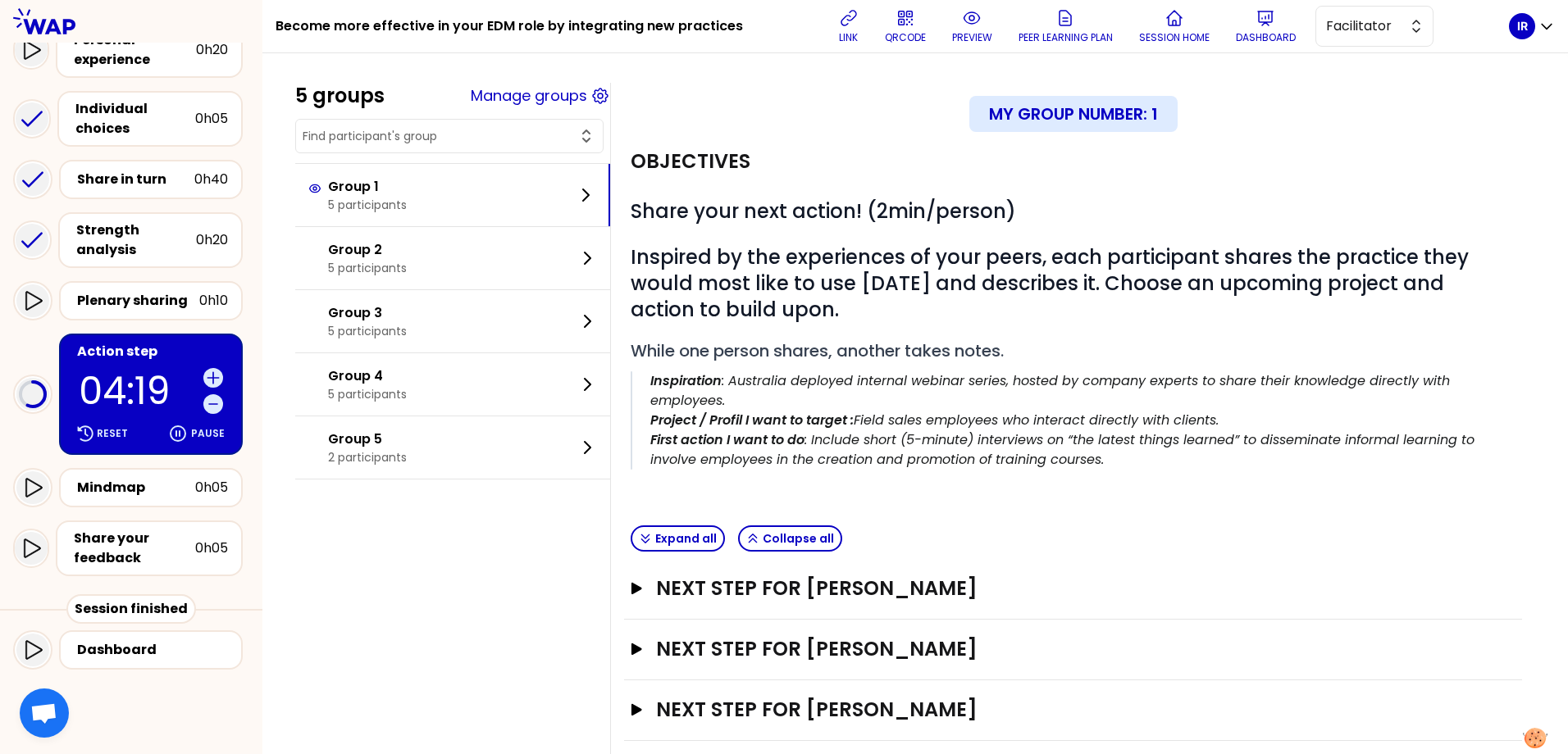
scroll to position [141, 0]
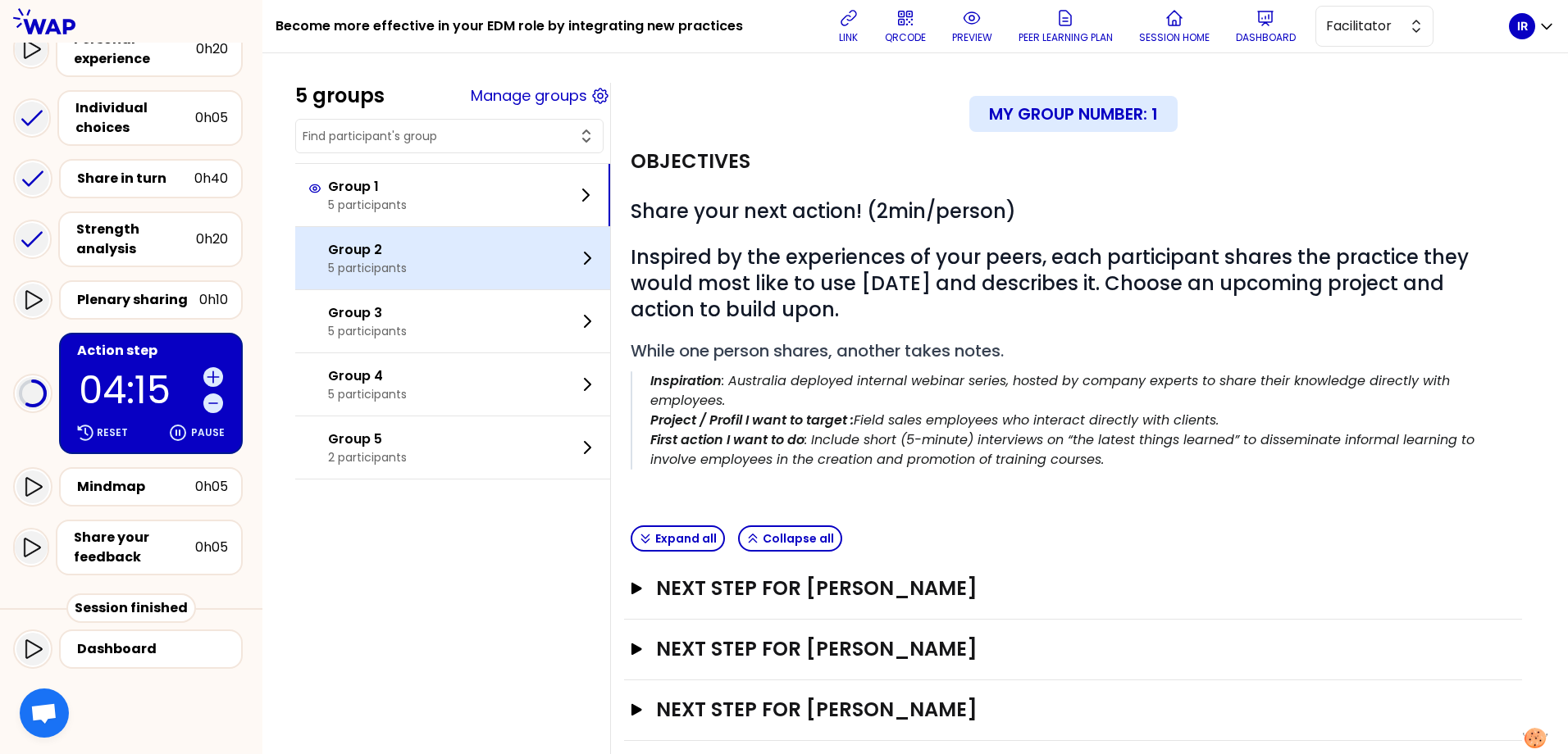
click at [393, 246] on p "Group 2" at bounding box center [367, 250] width 79 height 20
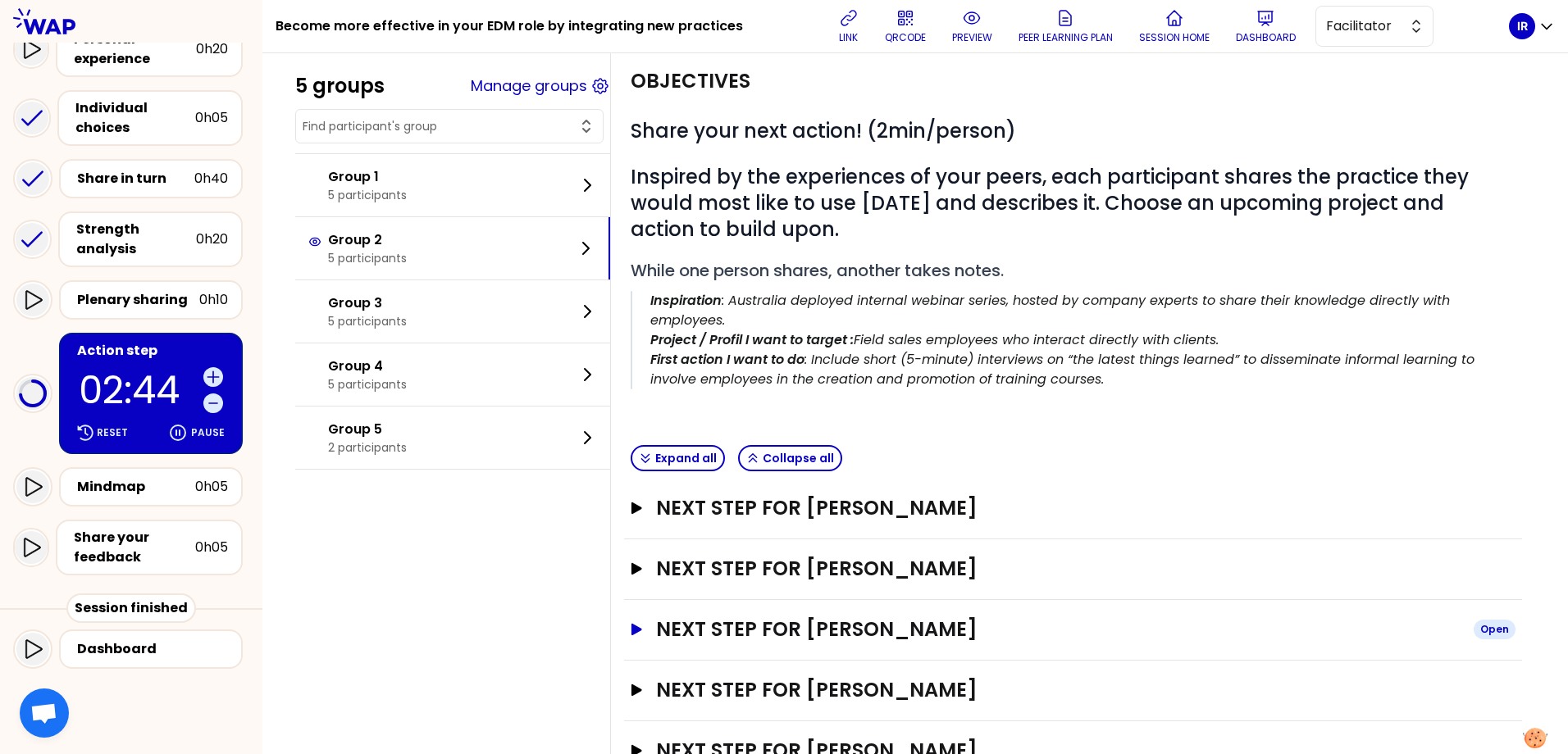
scroll to position [154, 0]
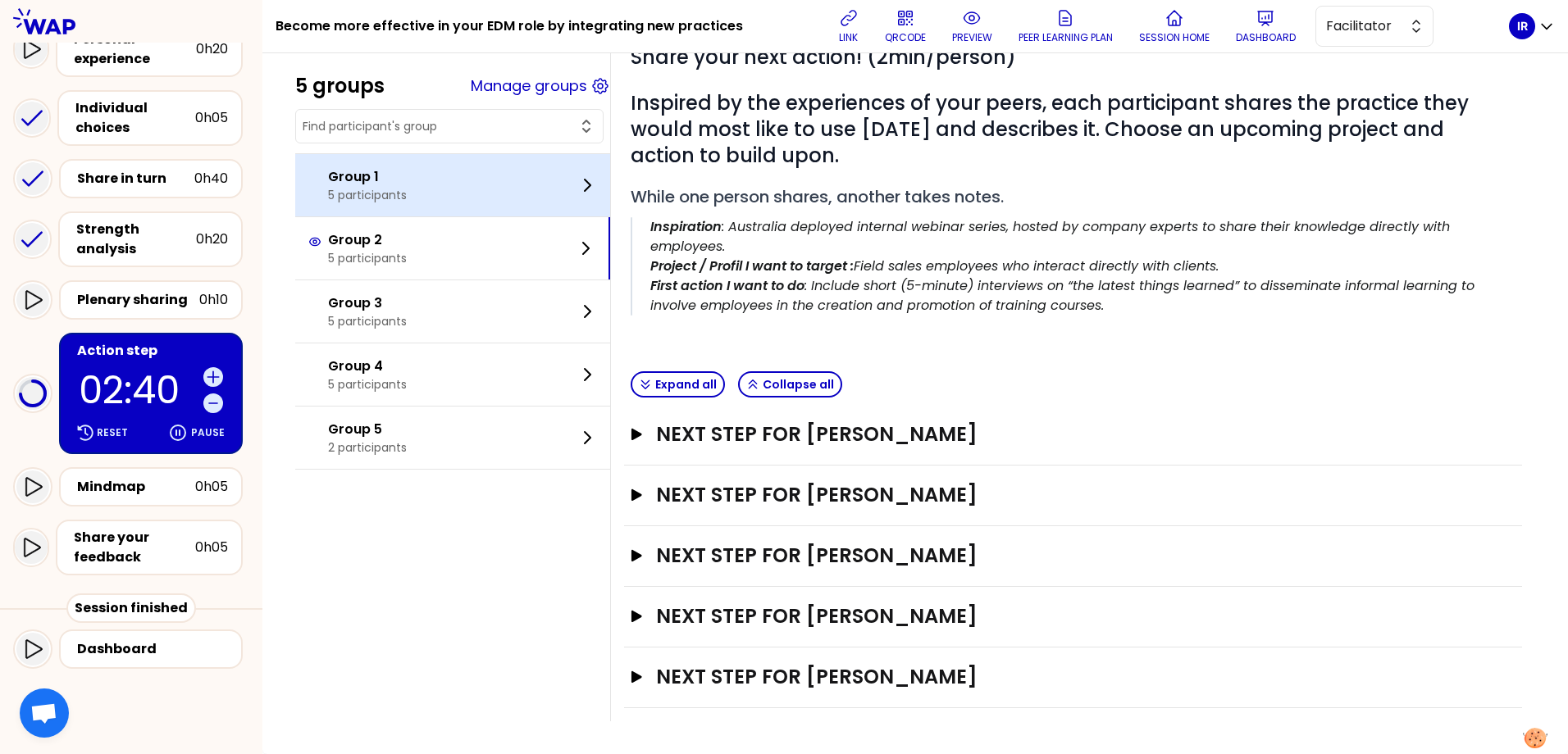
click at [420, 175] on div "Group 1 5 participants" at bounding box center [452, 185] width 315 height 62
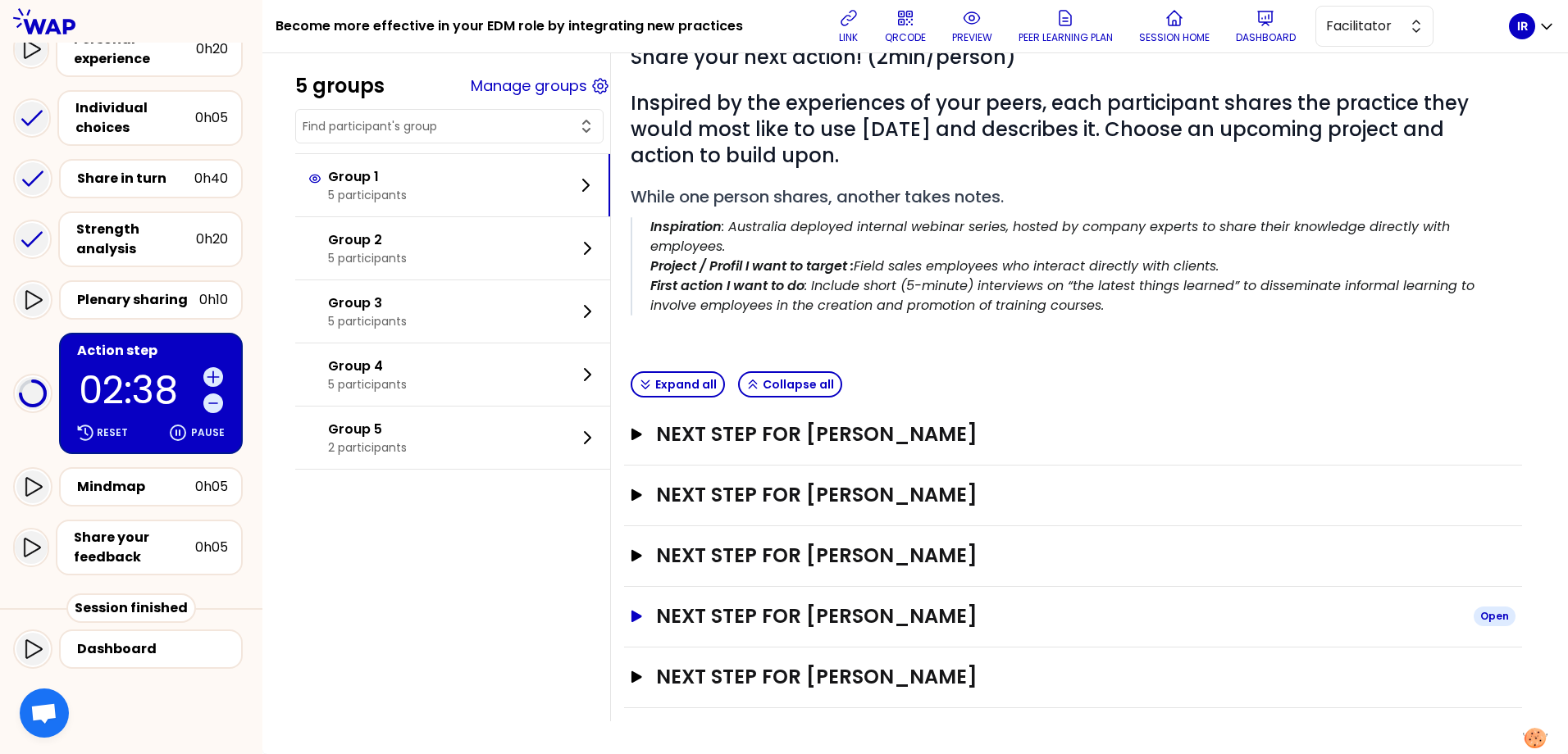
click at [642, 615] on icon "button" at bounding box center [637, 616] width 10 height 11
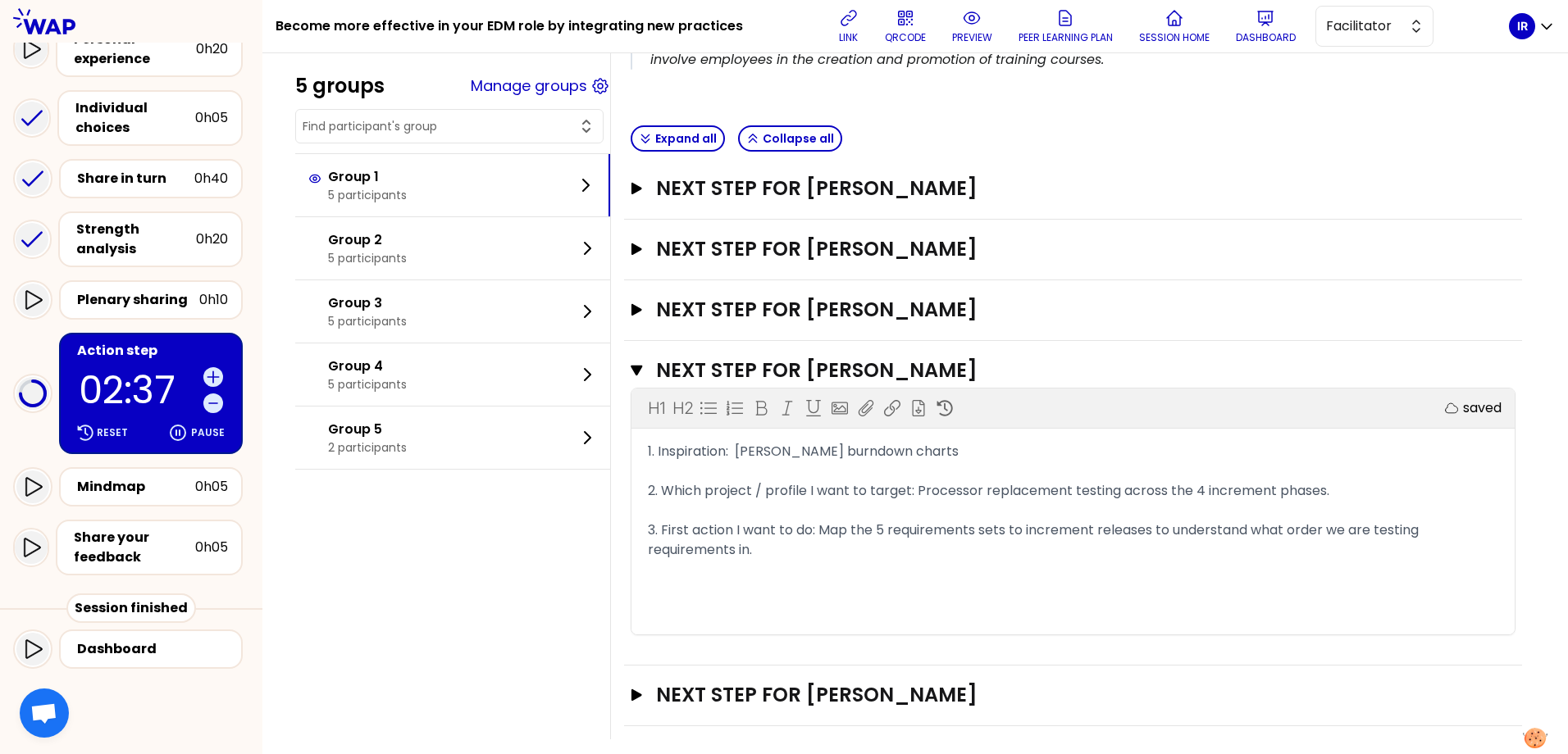
scroll to position [419, 0]
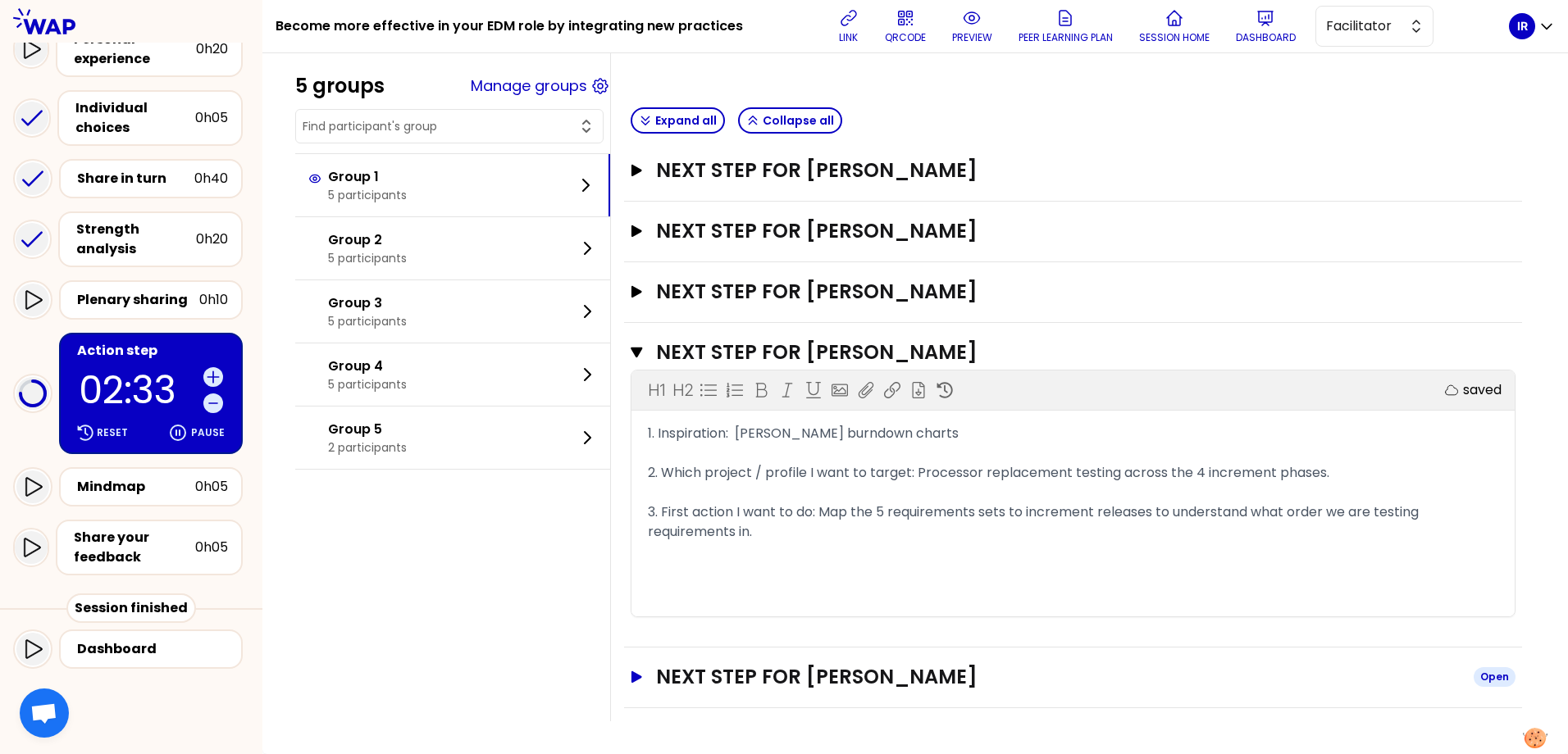
click at [642, 674] on icon "button" at bounding box center [637, 677] width 10 height 11
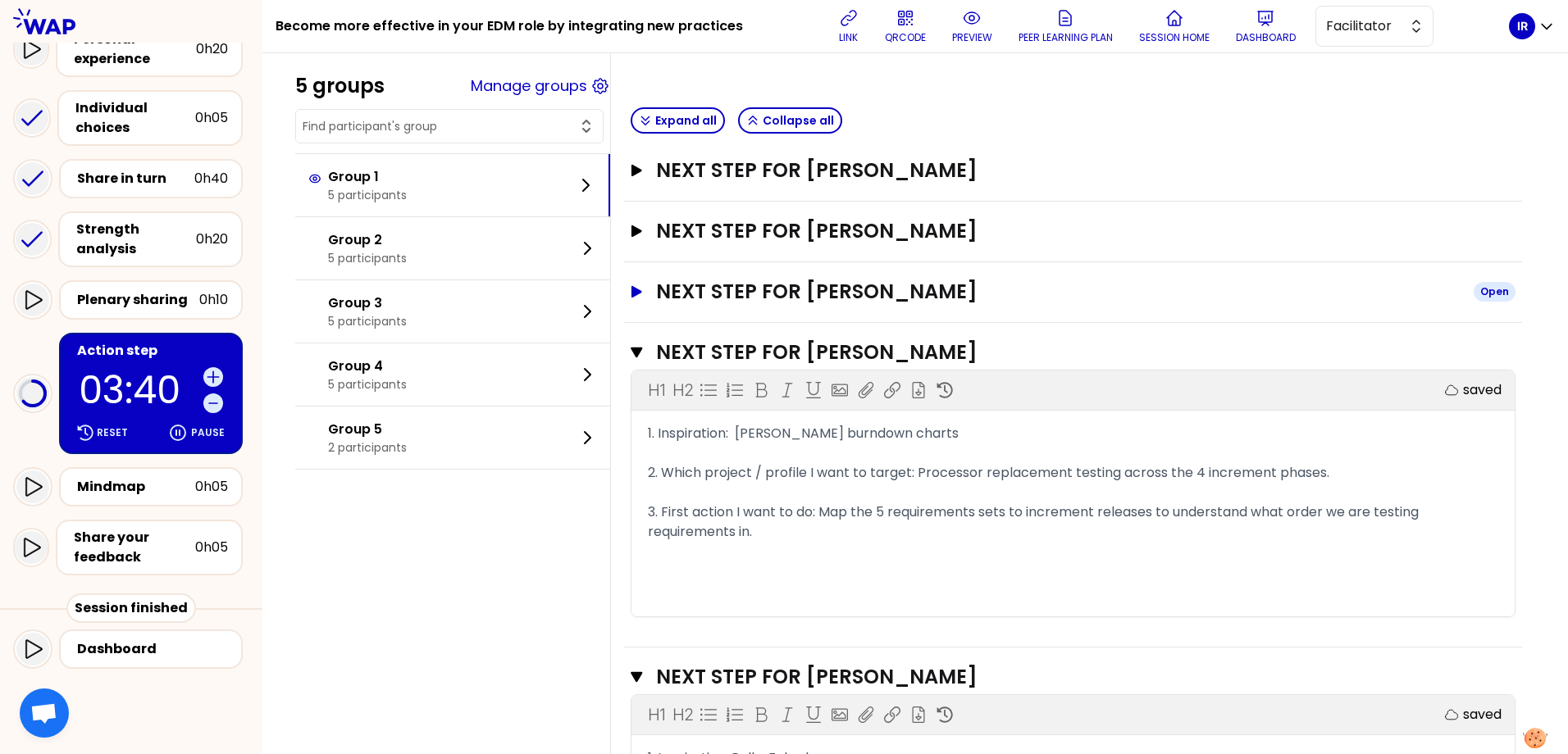
click at [643, 291] on icon "button" at bounding box center [636, 292] width 13 height 12
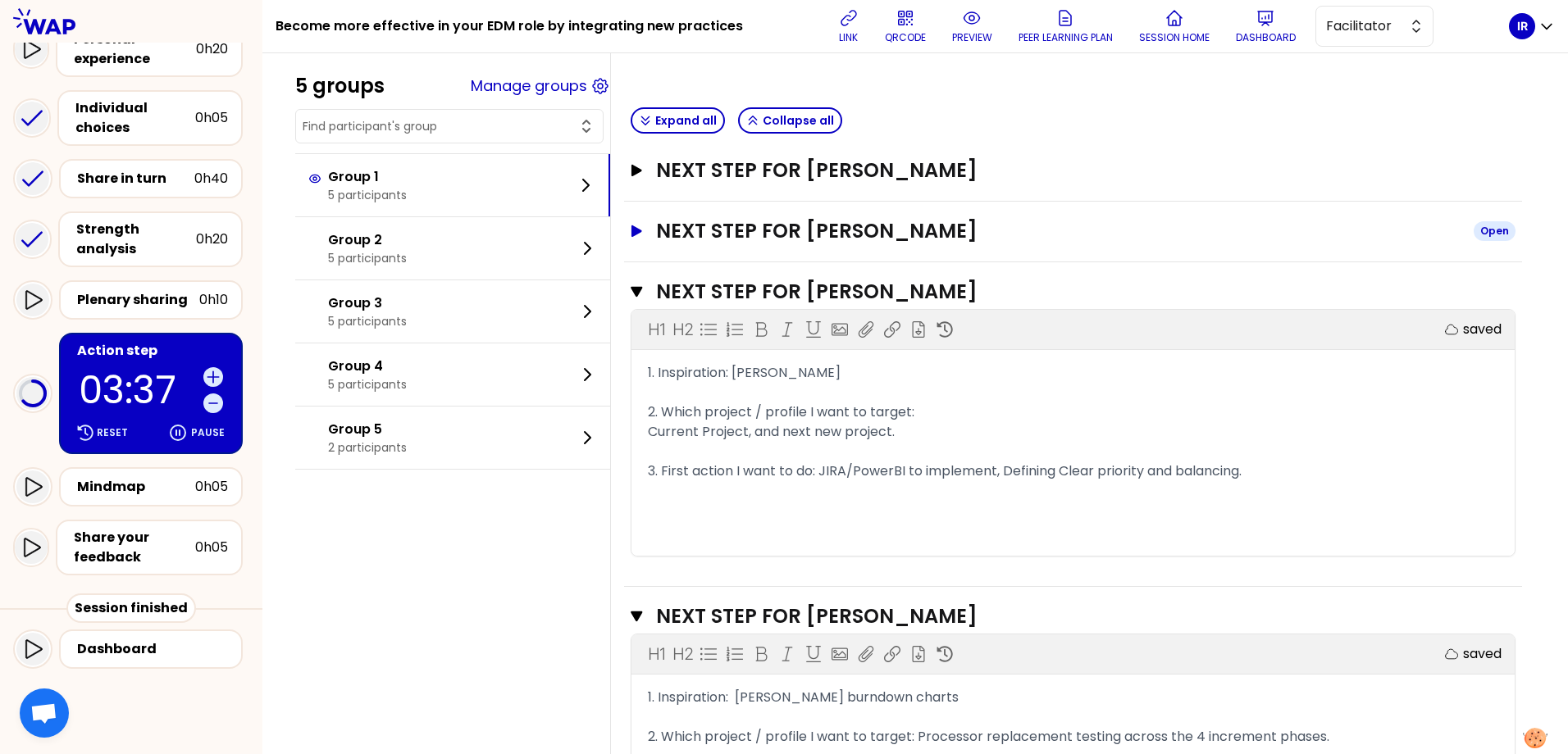
click at [642, 231] on icon "button" at bounding box center [637, 231] width 10 height 11
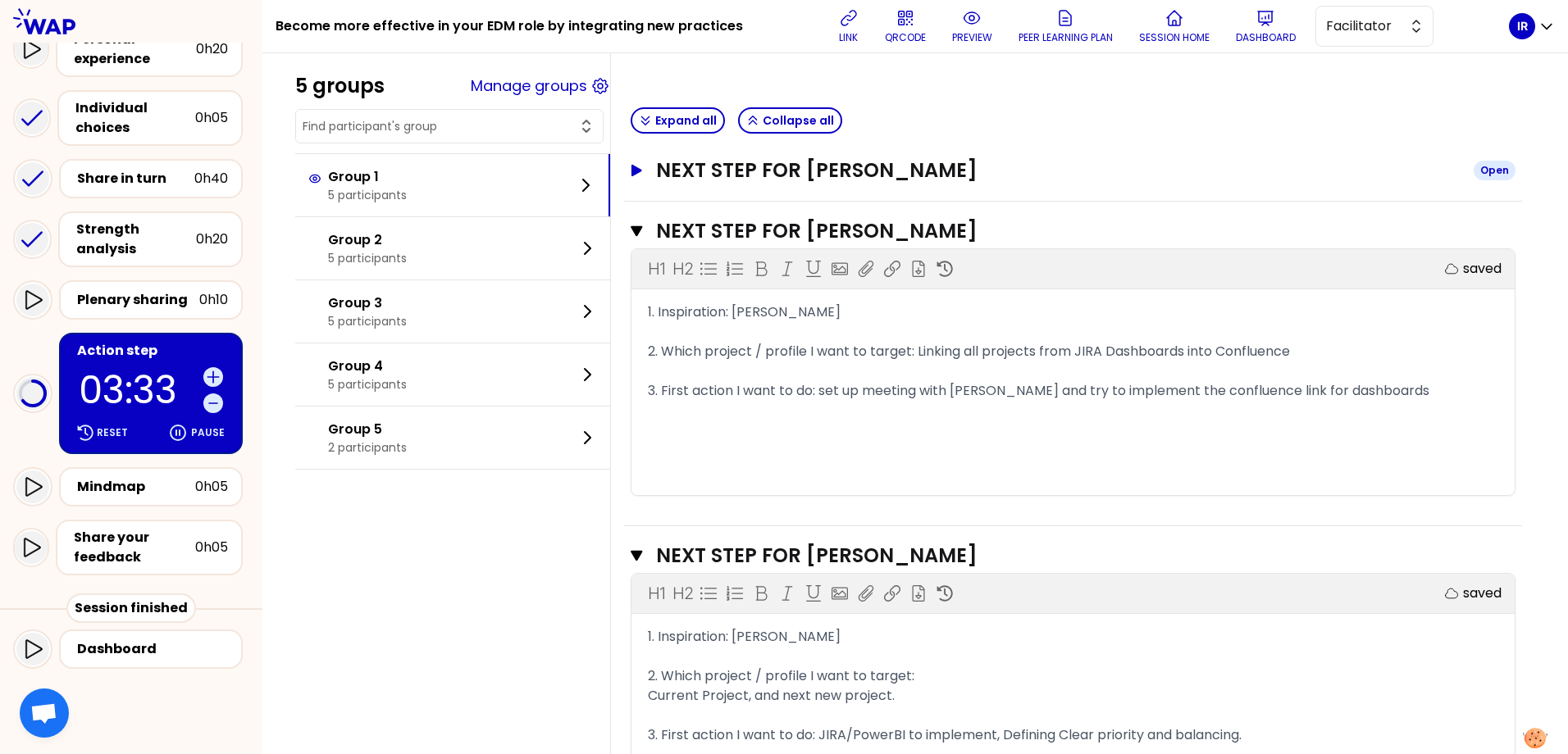
click at [642, 173] on icon "button" at bounding box center [637, 170] width 10 height 11
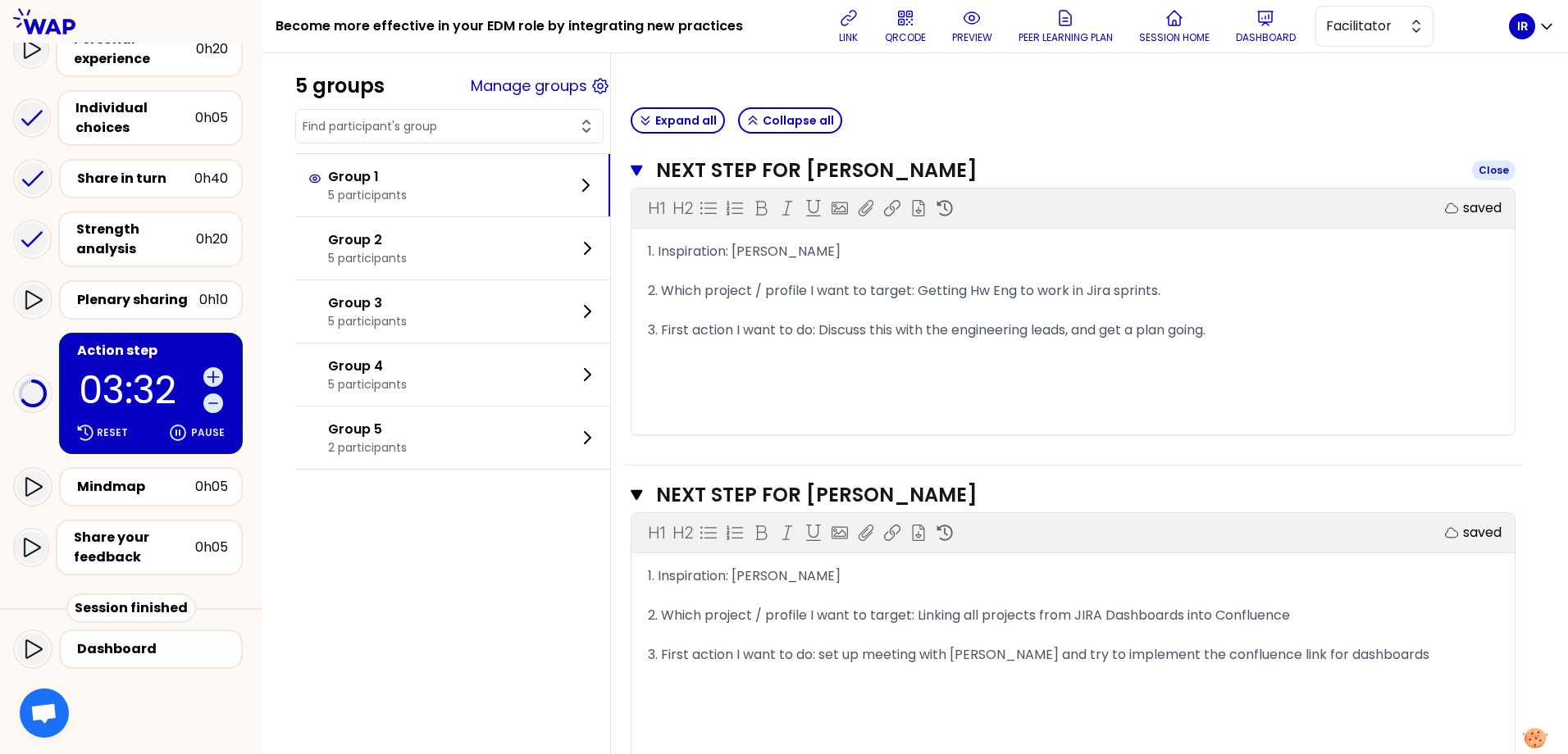
click at [642, 173] on icon "button" at bounding box center [636, 171] width 11 height 10
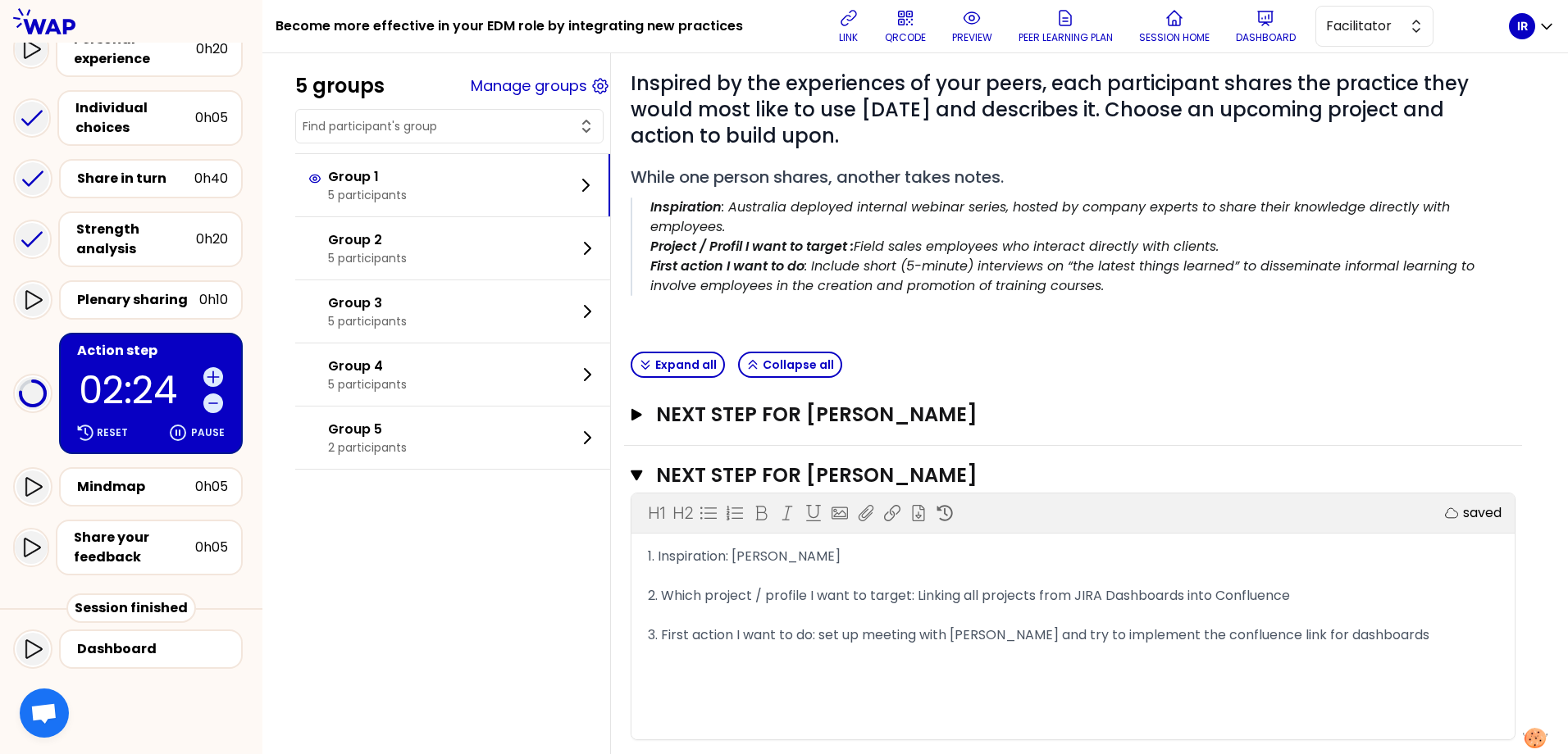
scroll to position [172, 0]
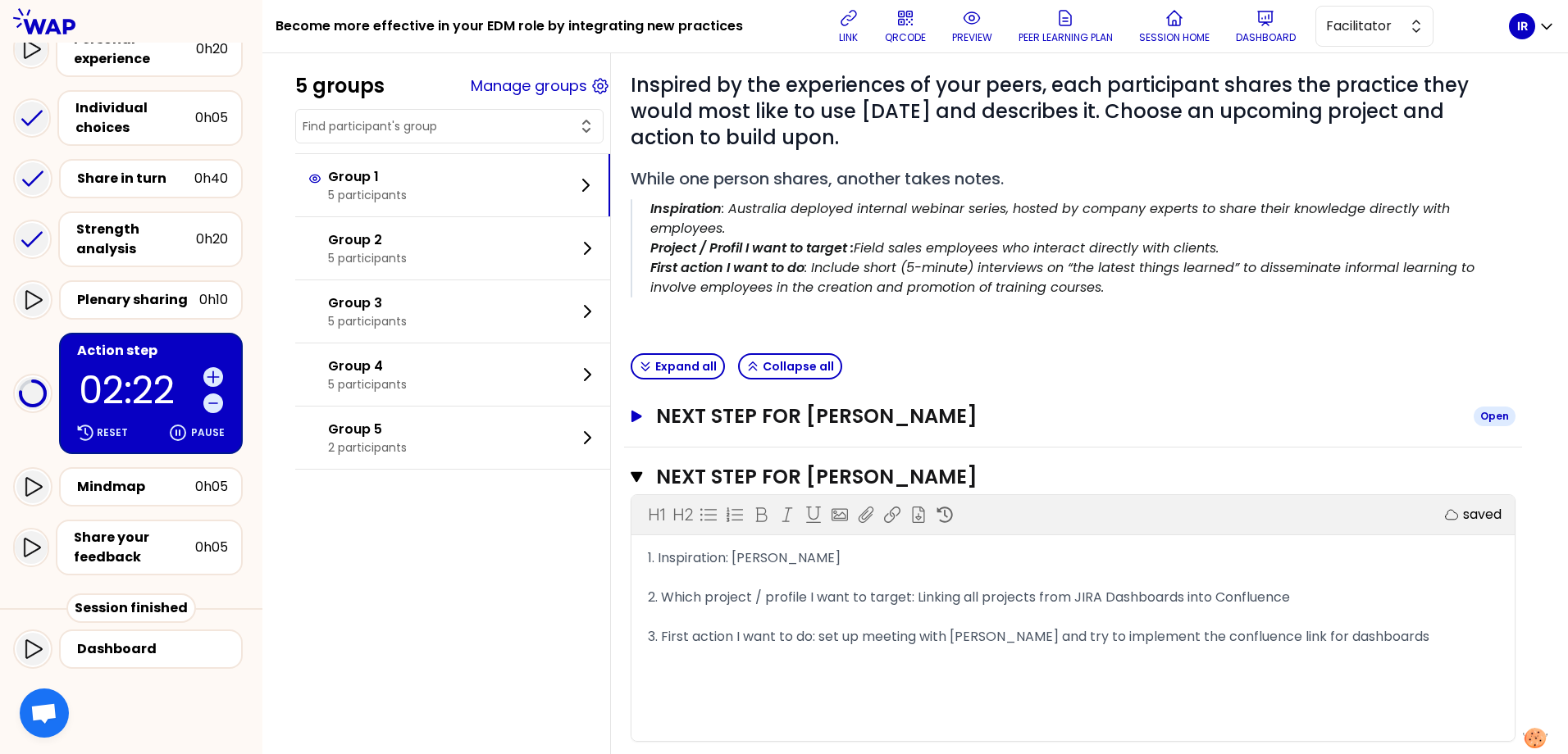
drag, startPoint x: 646, startPoint y: 417, endPoint x: 654, endPoint y: 406, distance: 13.6
click at [642, 417] on icon "button" at bounding box center [637, 416] width 10 height 11
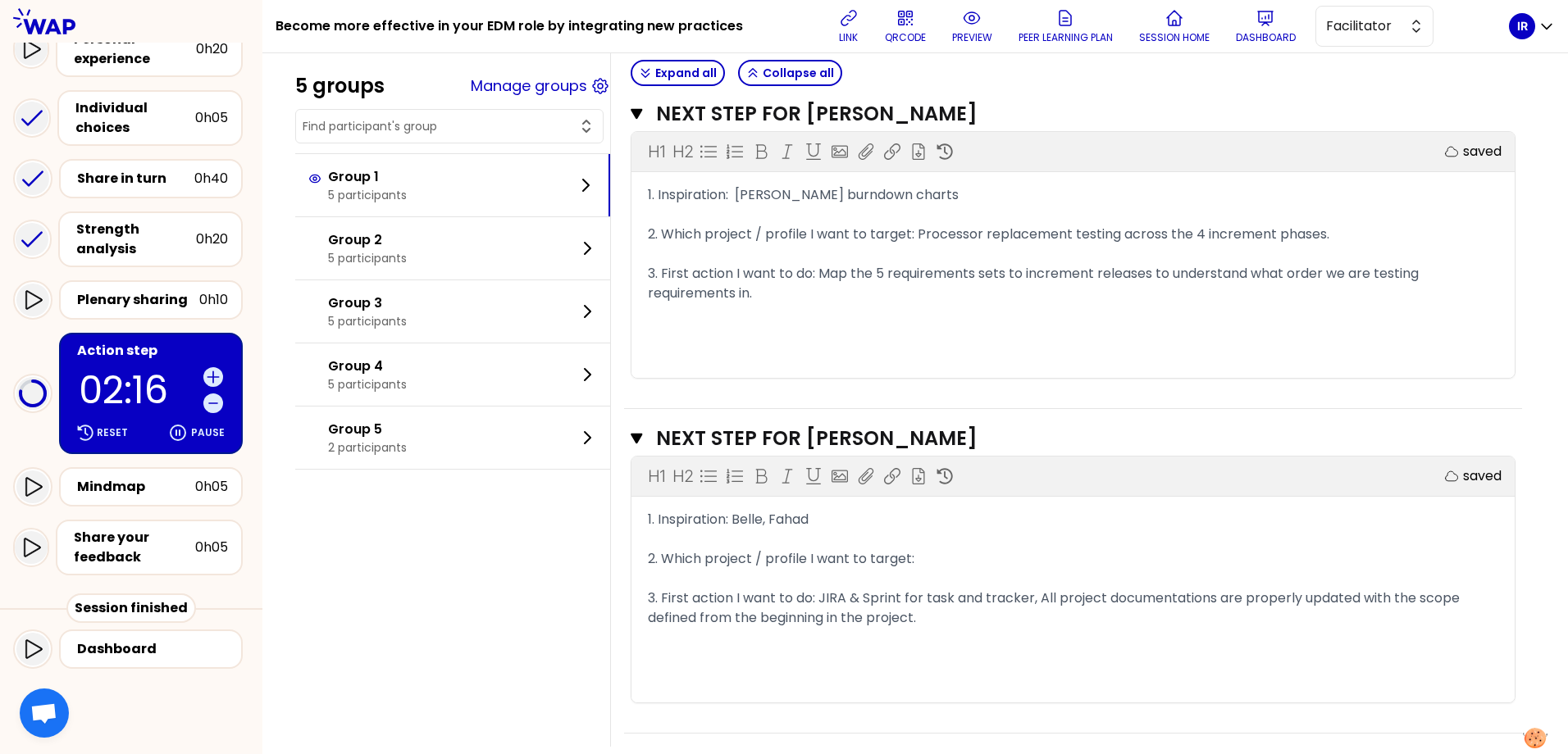
scroll to position [1474, 0]
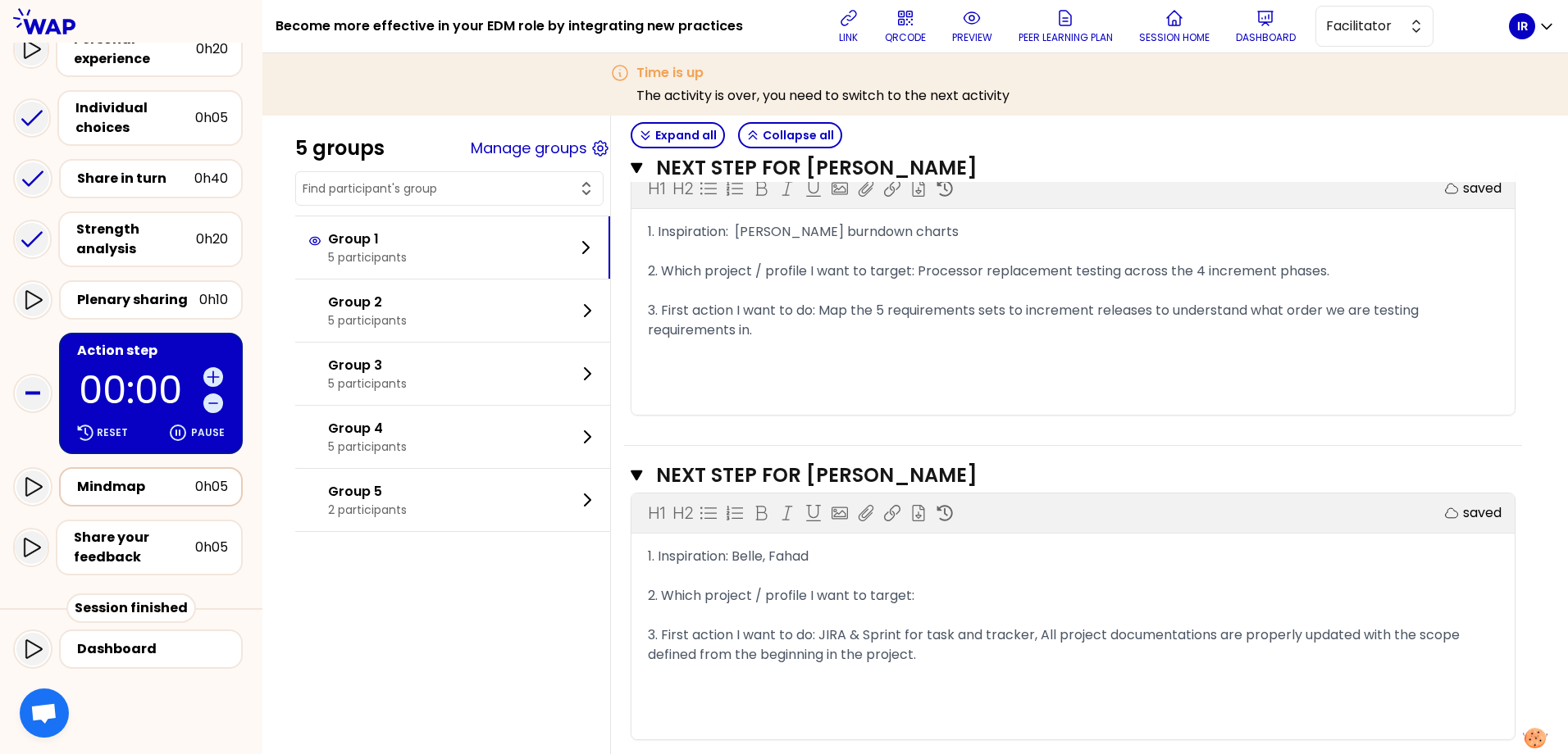
click at [138, 489] on div "Mindmap" at bounding box center [136, 487] width 118 height 20
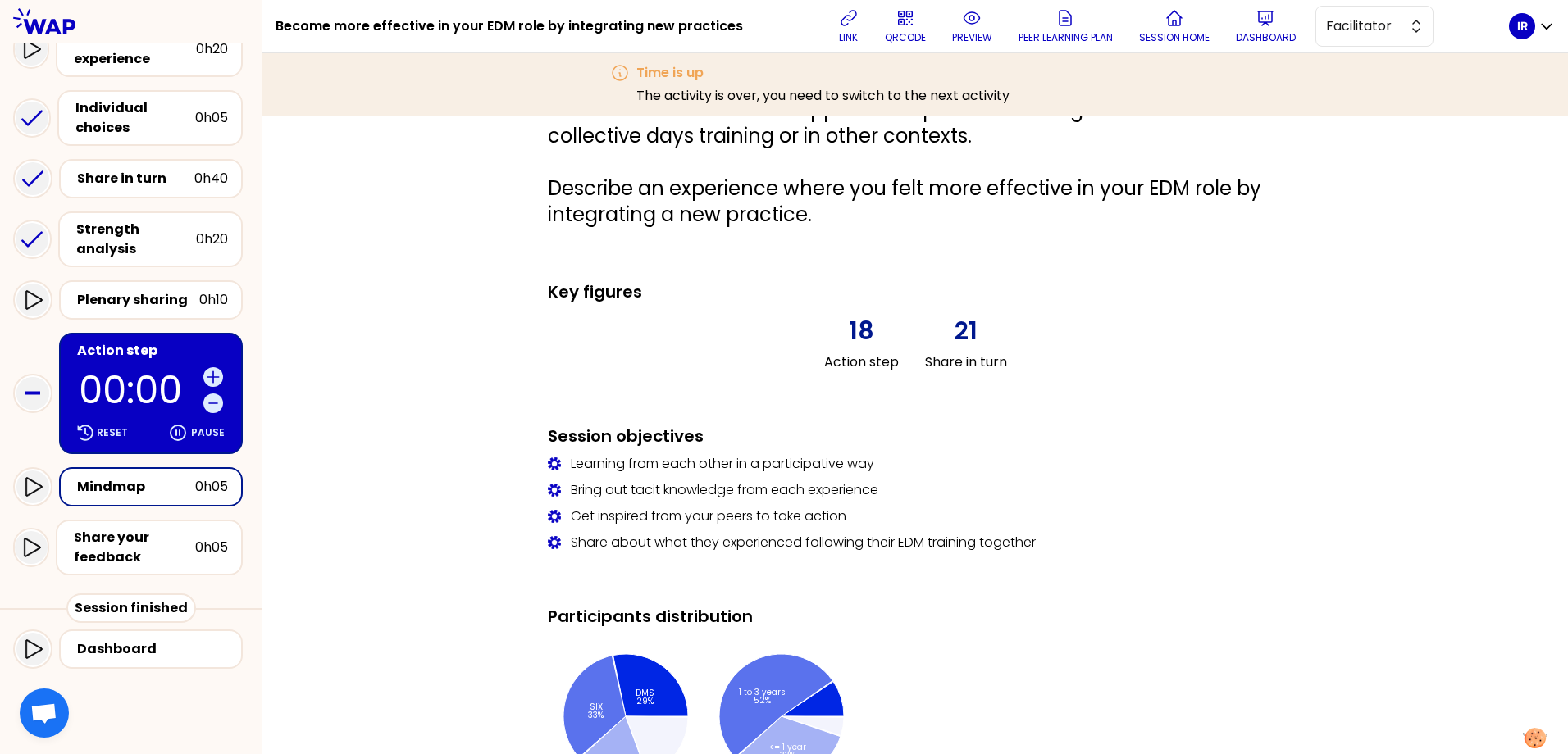
scroll to position [812, 0]
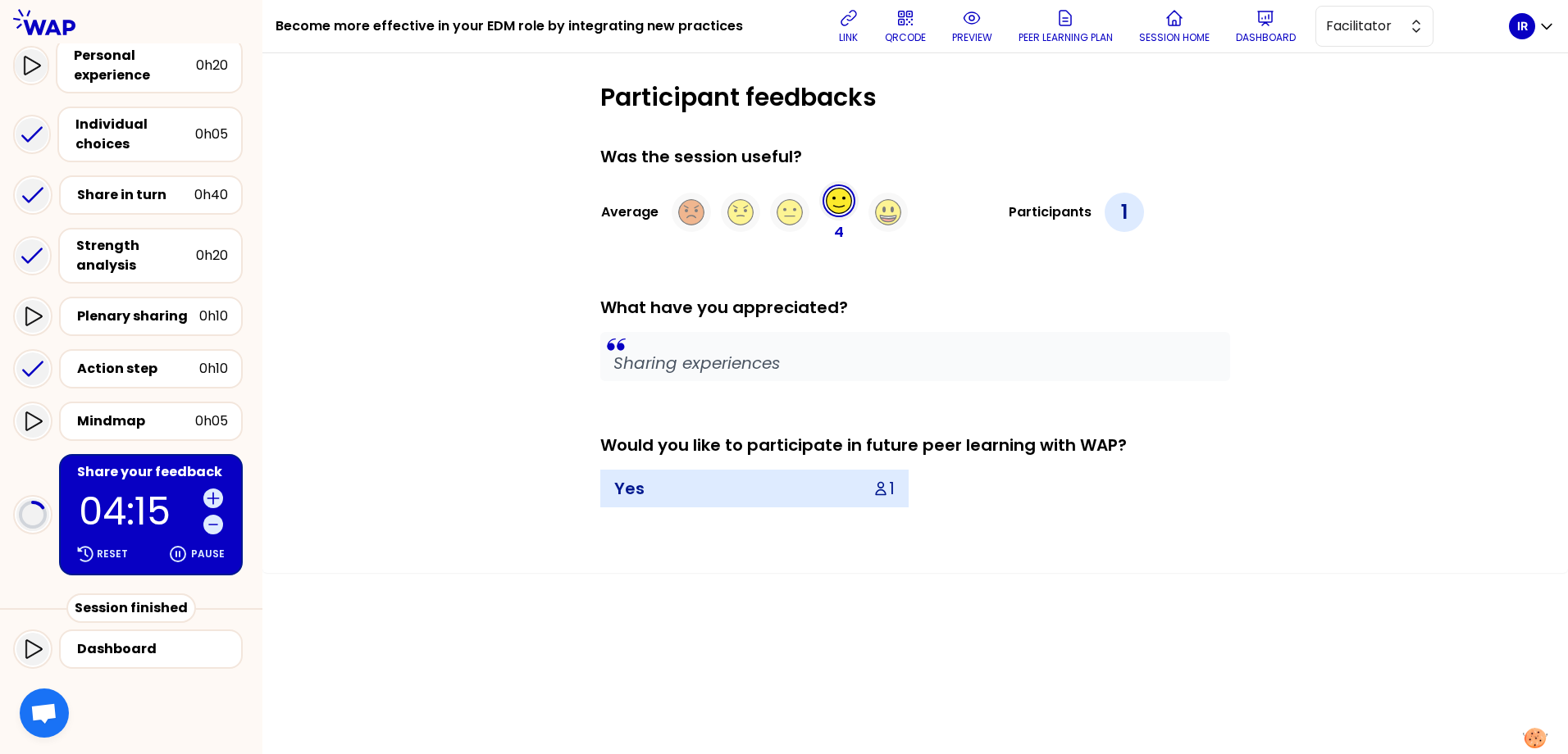
click at [844, 205] on circle at bounding box center [839, 201] width 25 height 25
click at [703, 501] on div "Yes 1" at bounding box center [755, 489] width 307 height 36
click at [1253, 29] on button "Dashboard" at bounding box center [1265, 26] width 73 height 49
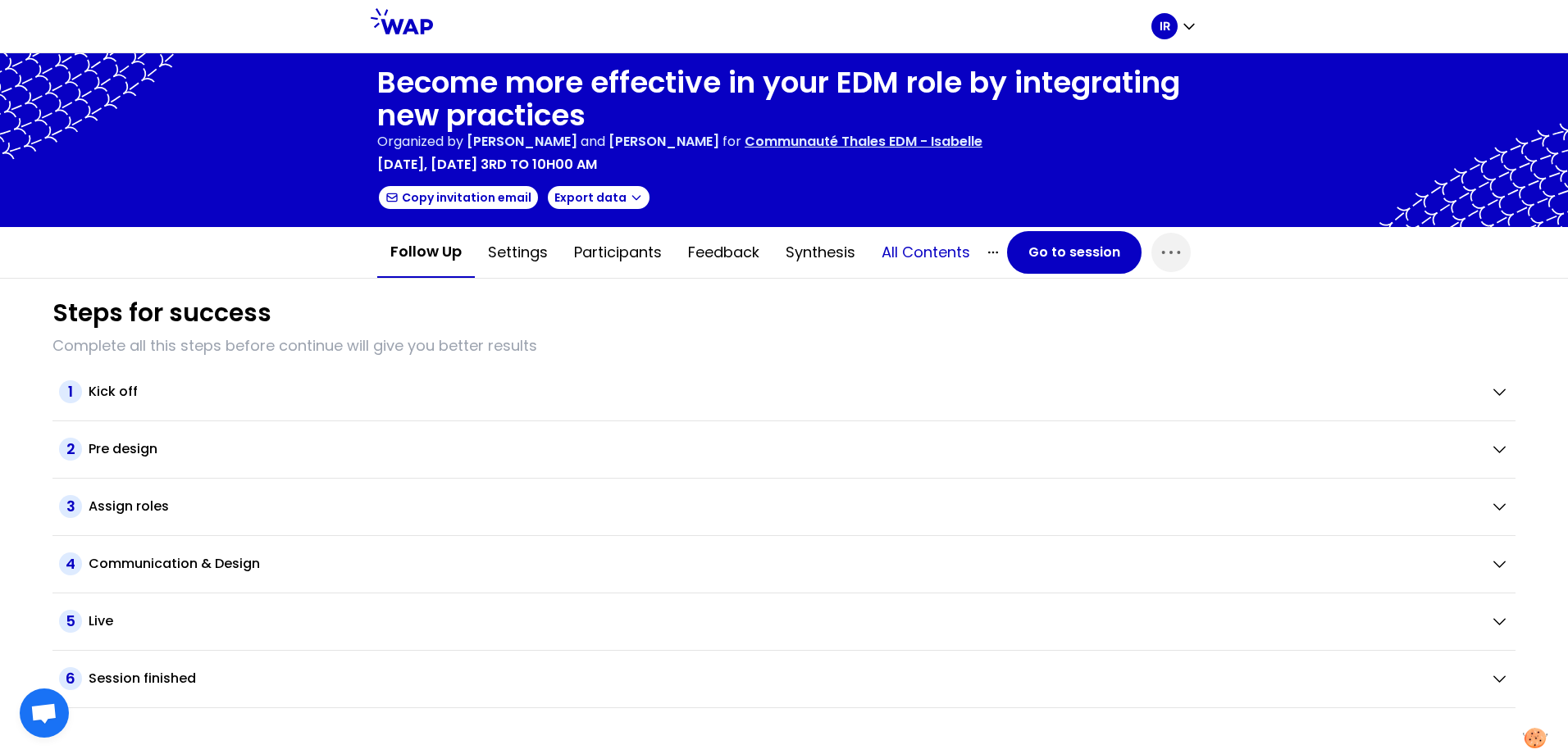
click at [949, 259] on button "All contents" at bounding box center [926, 252] width 114 height 49
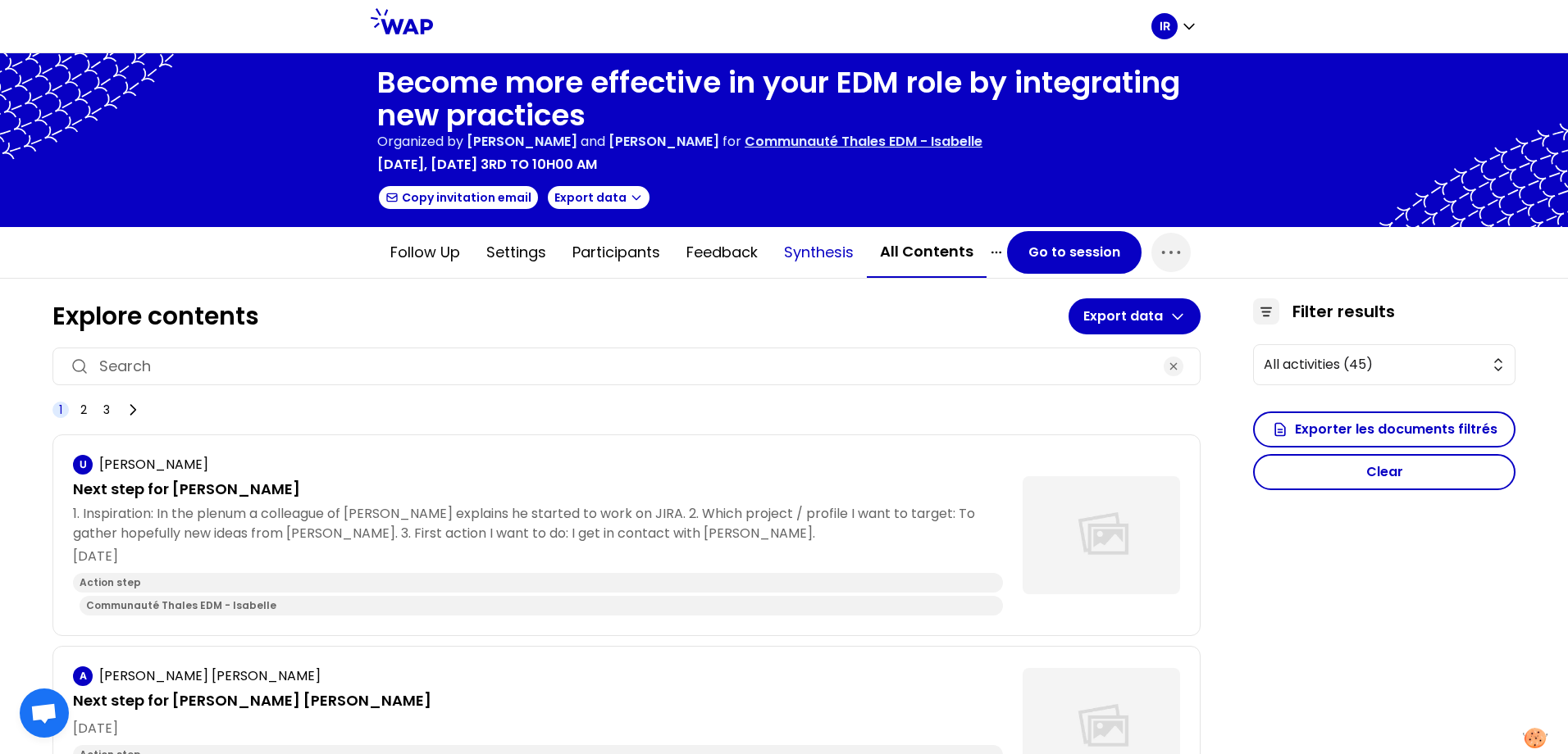
click at [805, 251] on button "Synthesis" at bounding box center [818, 252] width 96 height 49
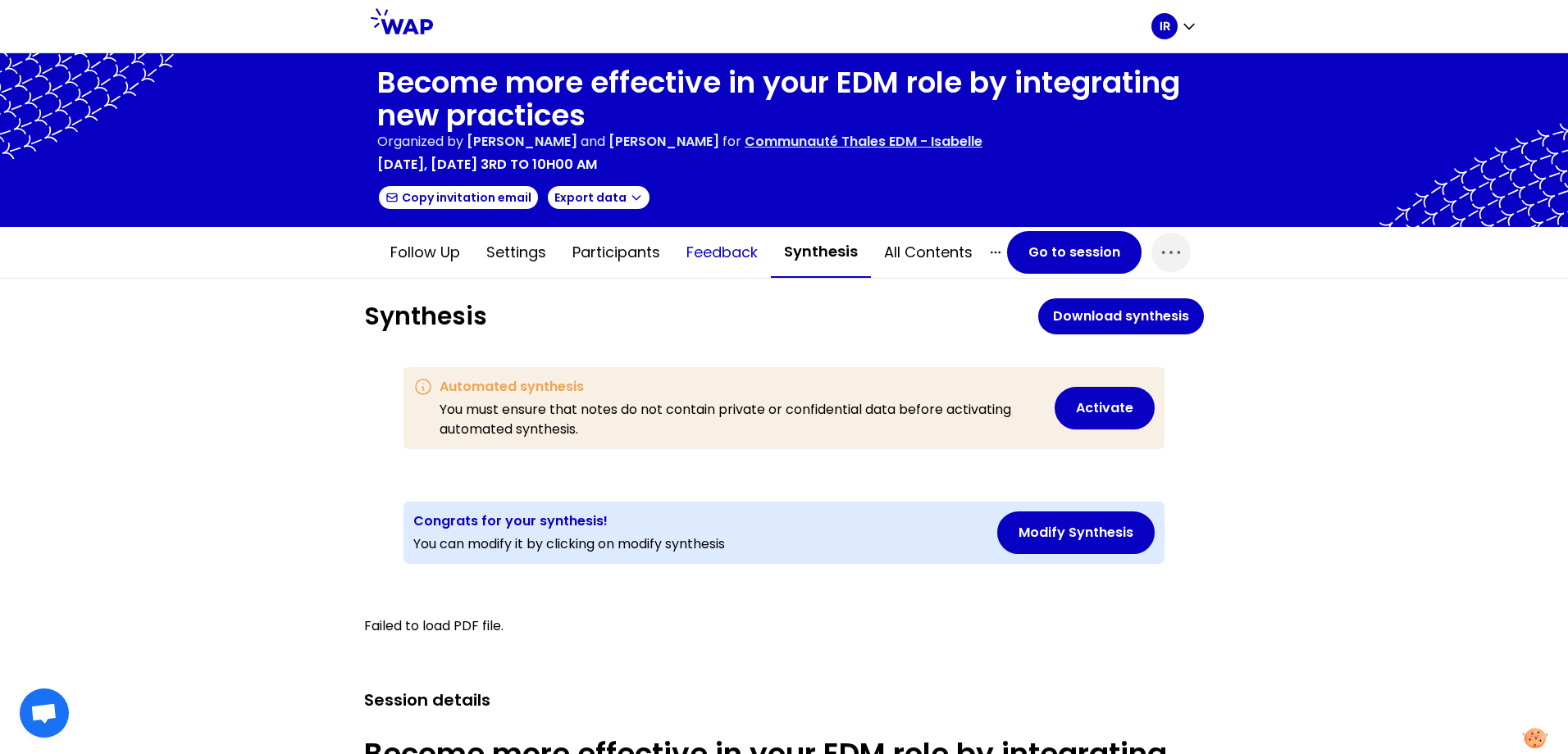
click at [713, 252] on button "Feedback" at bounding box center [722, 252] width 98 height 49
